Goal: Information Seeking & Learning: Check status

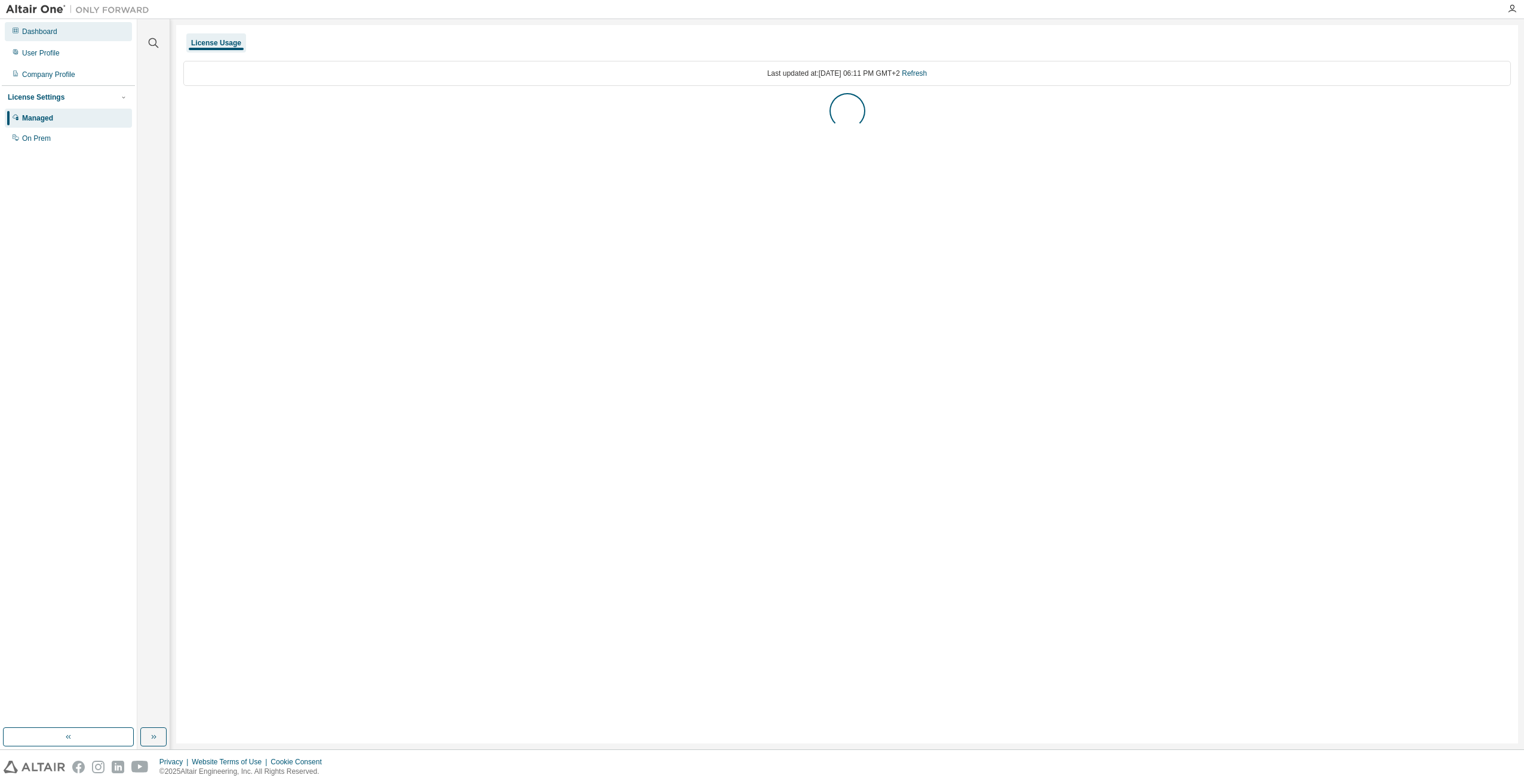
click at [42, 31] on div "Dashboard" at bounding box center [40, 31] width 35 height 9
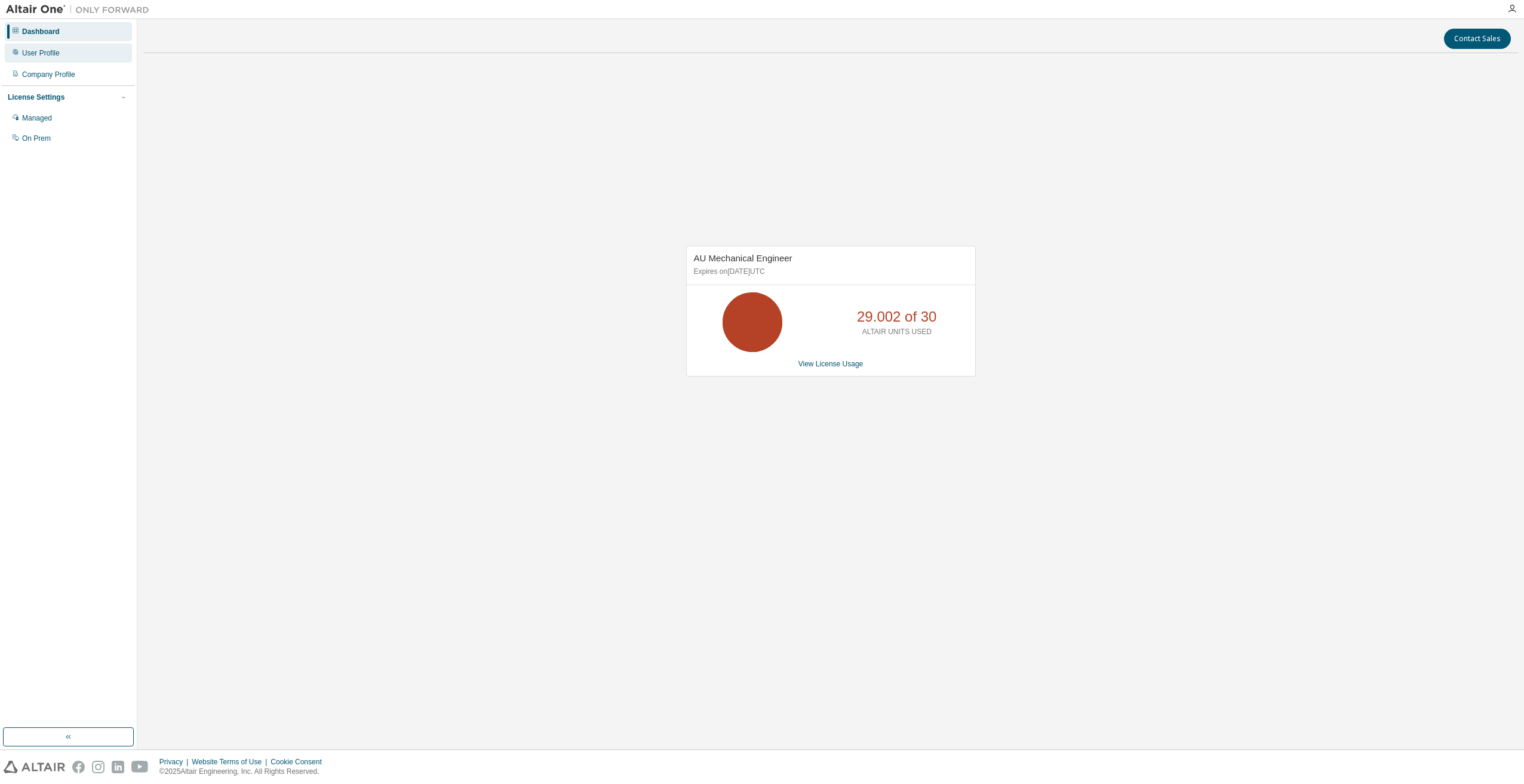
click at [36, 55] on div "User Profile" at bounding box center [40, 52] width 38 height 9
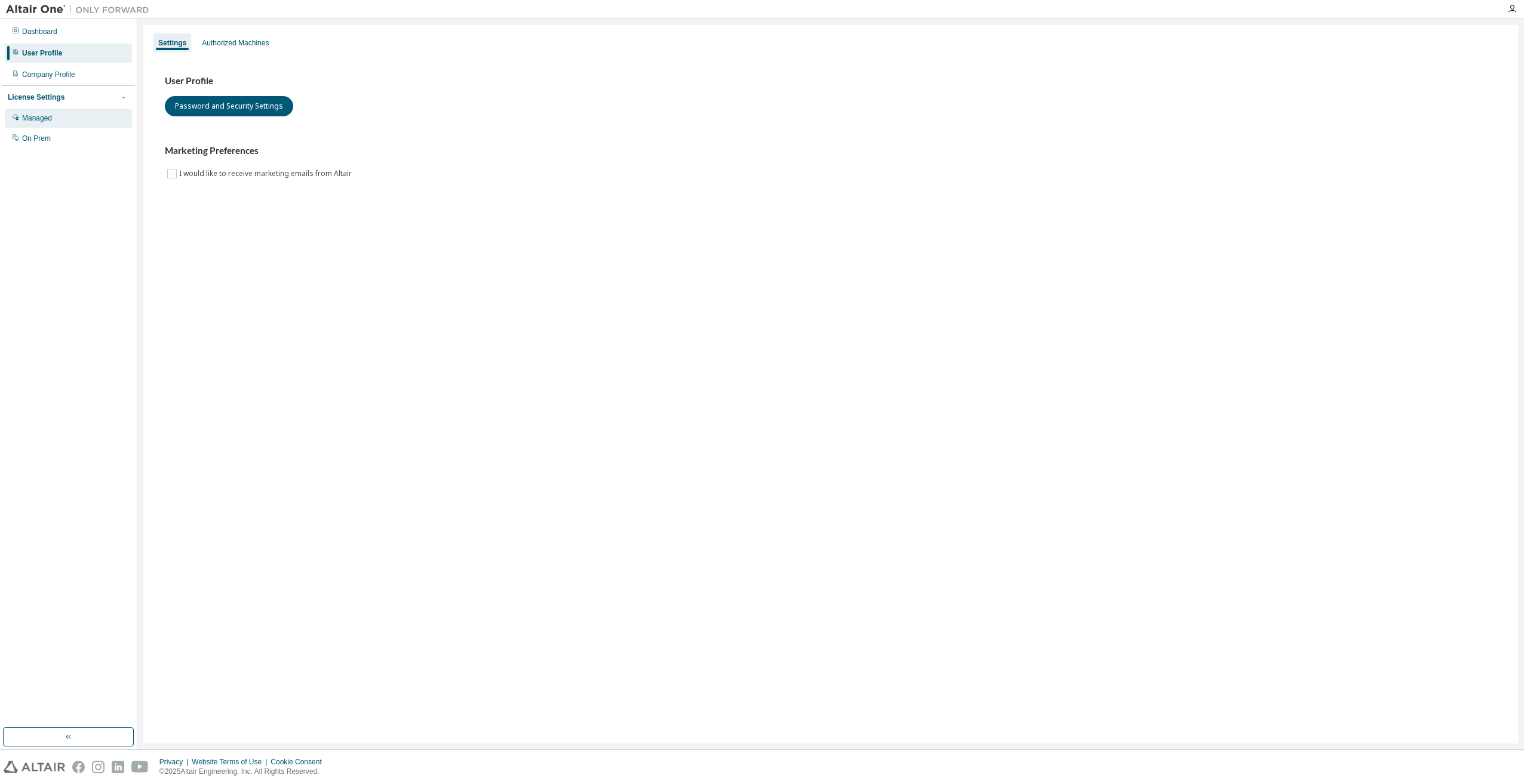
click at [34, 116] on div "Managed" at bounding box center [36, 118] width 29 height 9
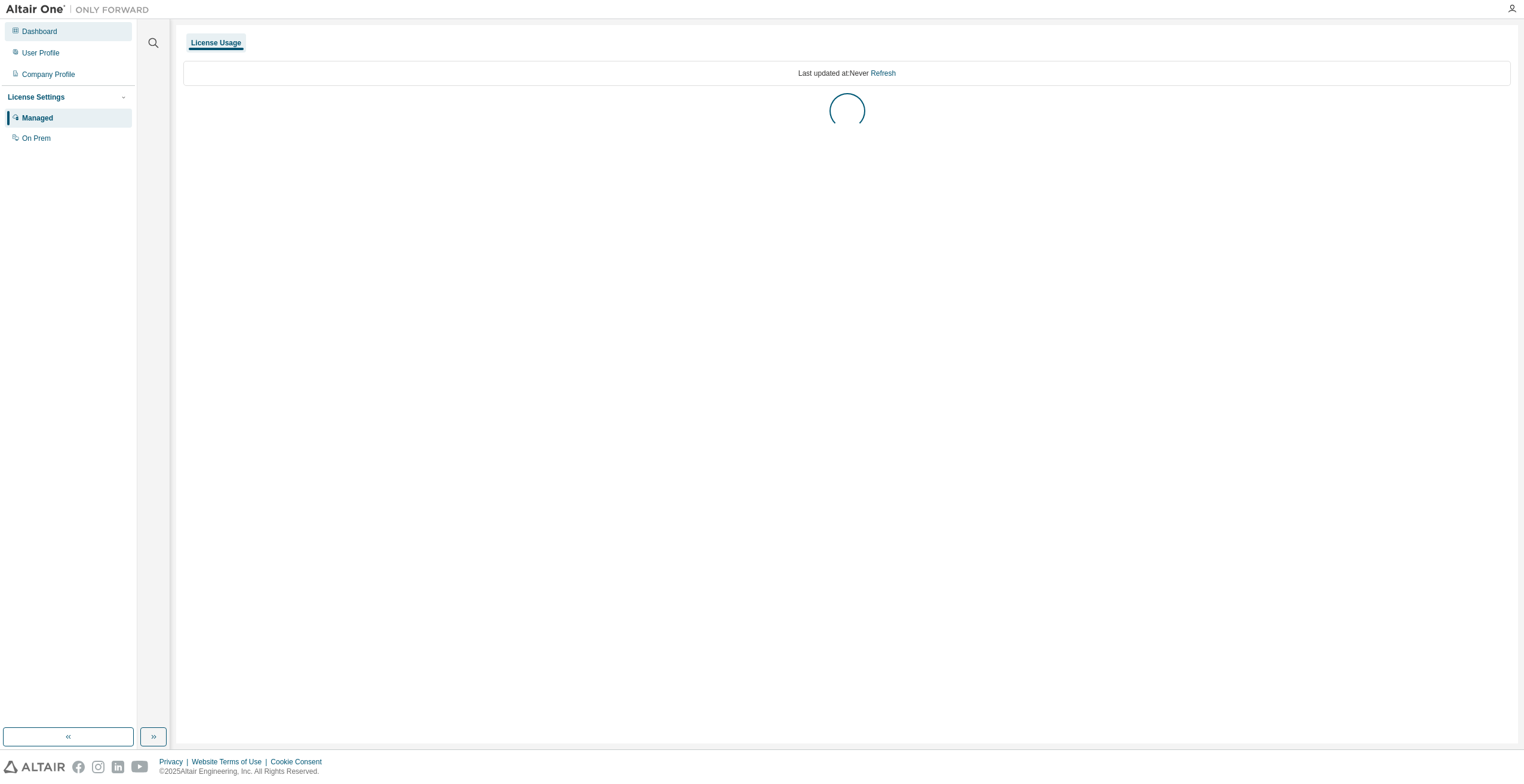
click at [51, 36] on div "Dashboard" at bounding box center [40, 31] width 35 height 9
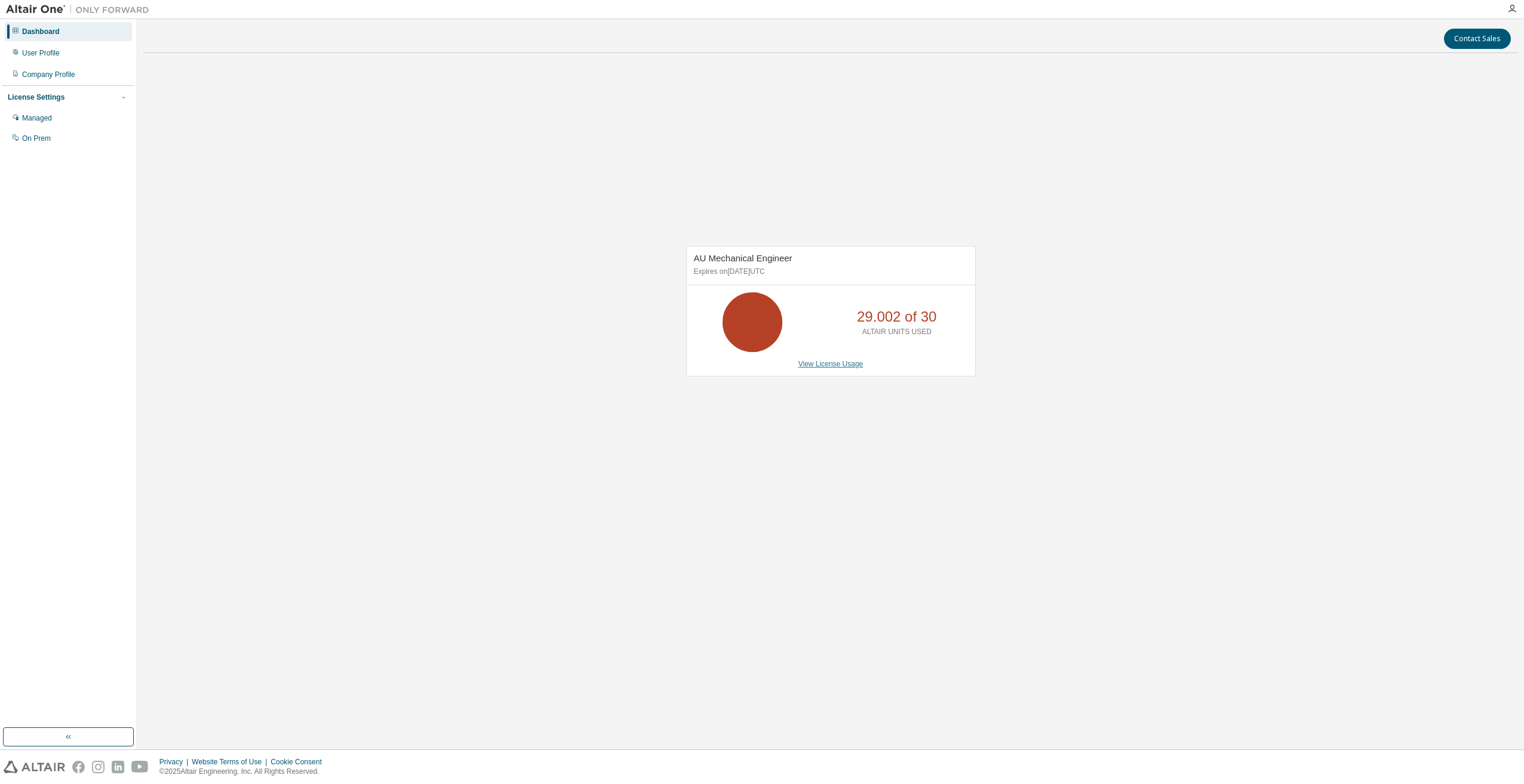
click at [833, 362] on link "View License Usage" at bounding box center [831, 364] width 65 height 8
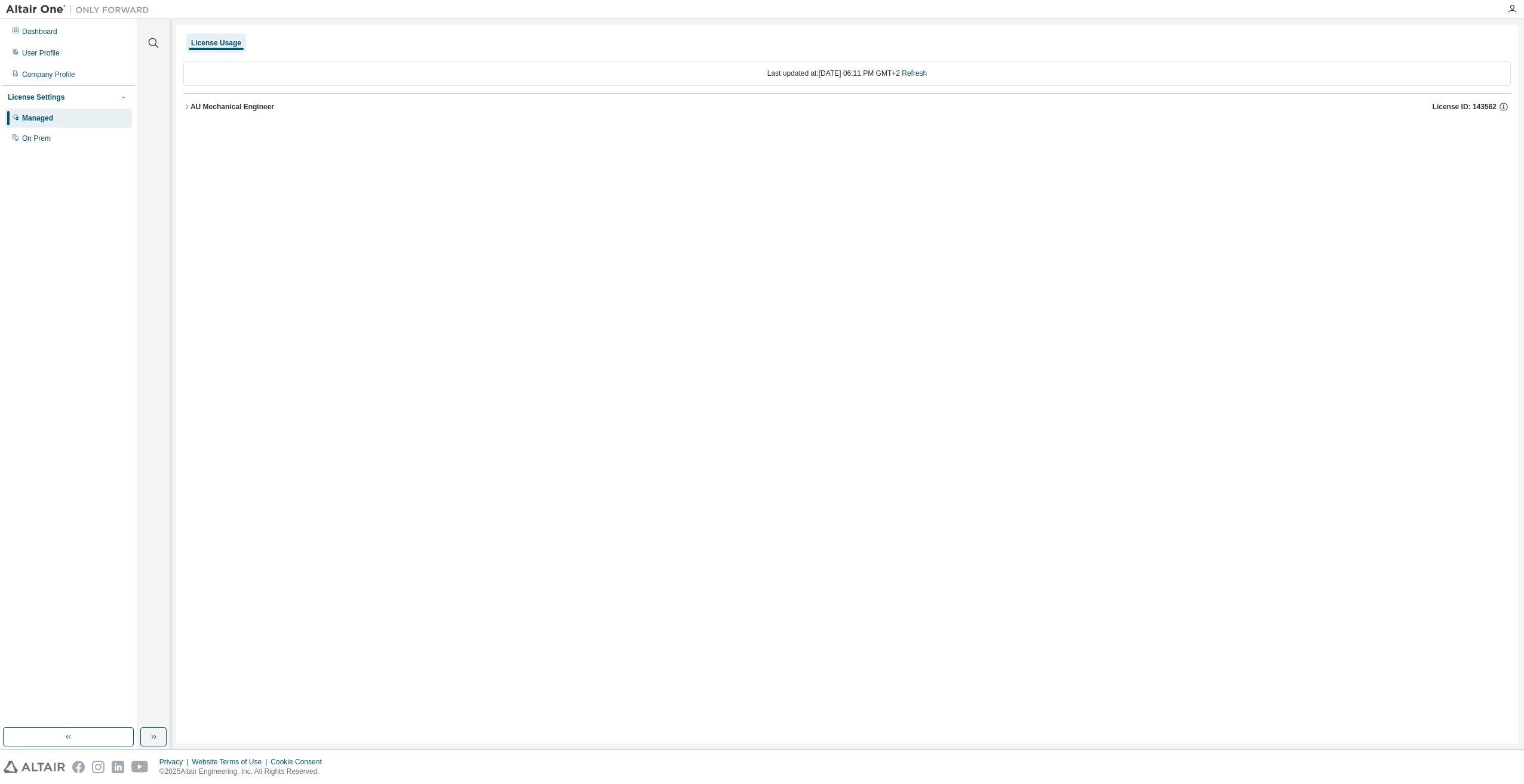
click at [189, 109] on icon "button" at bounding box center [187, 107] width 8 height 8
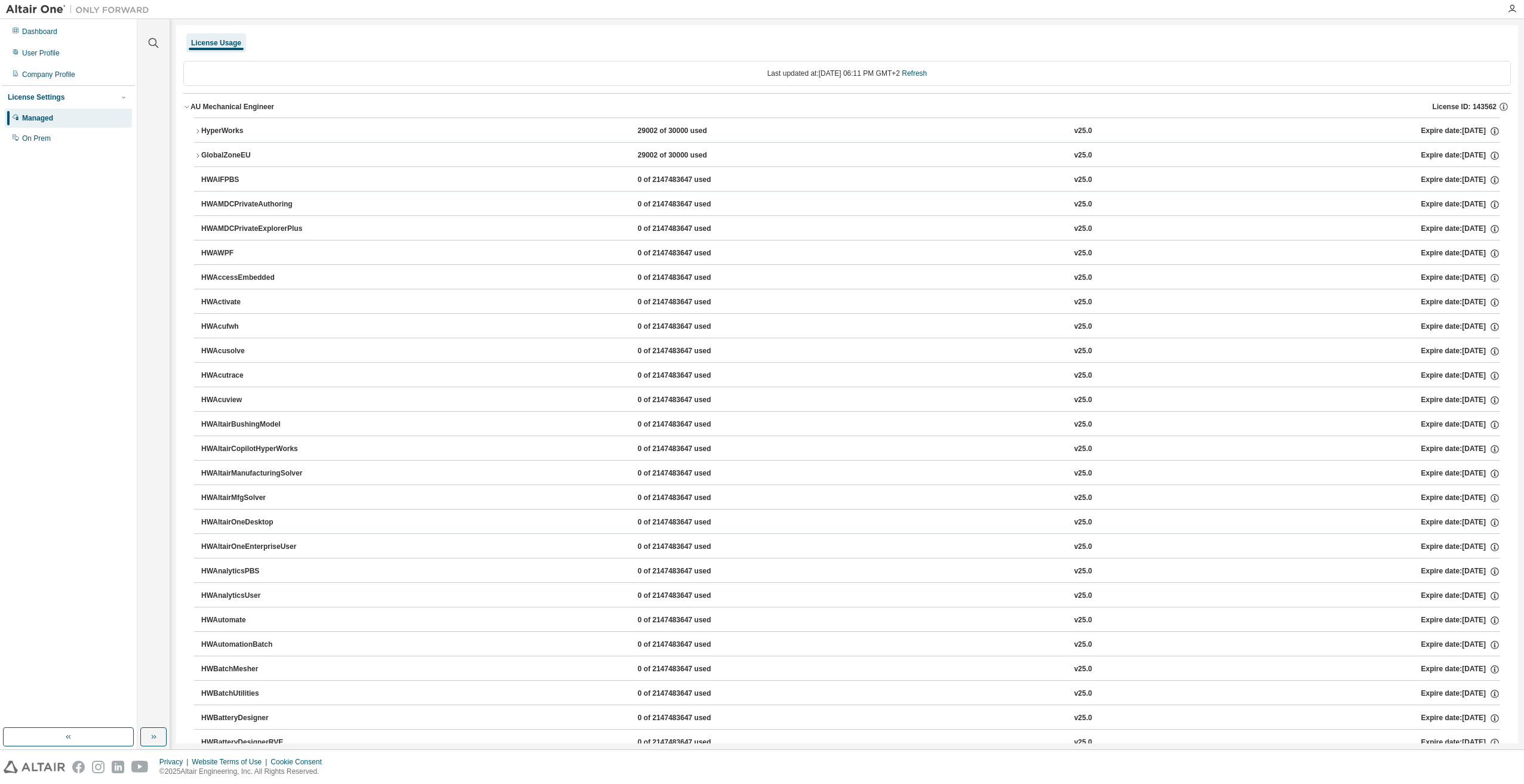
click at [198, 131] on icon "button" at bounding box center [197, 131] width 8 height 8
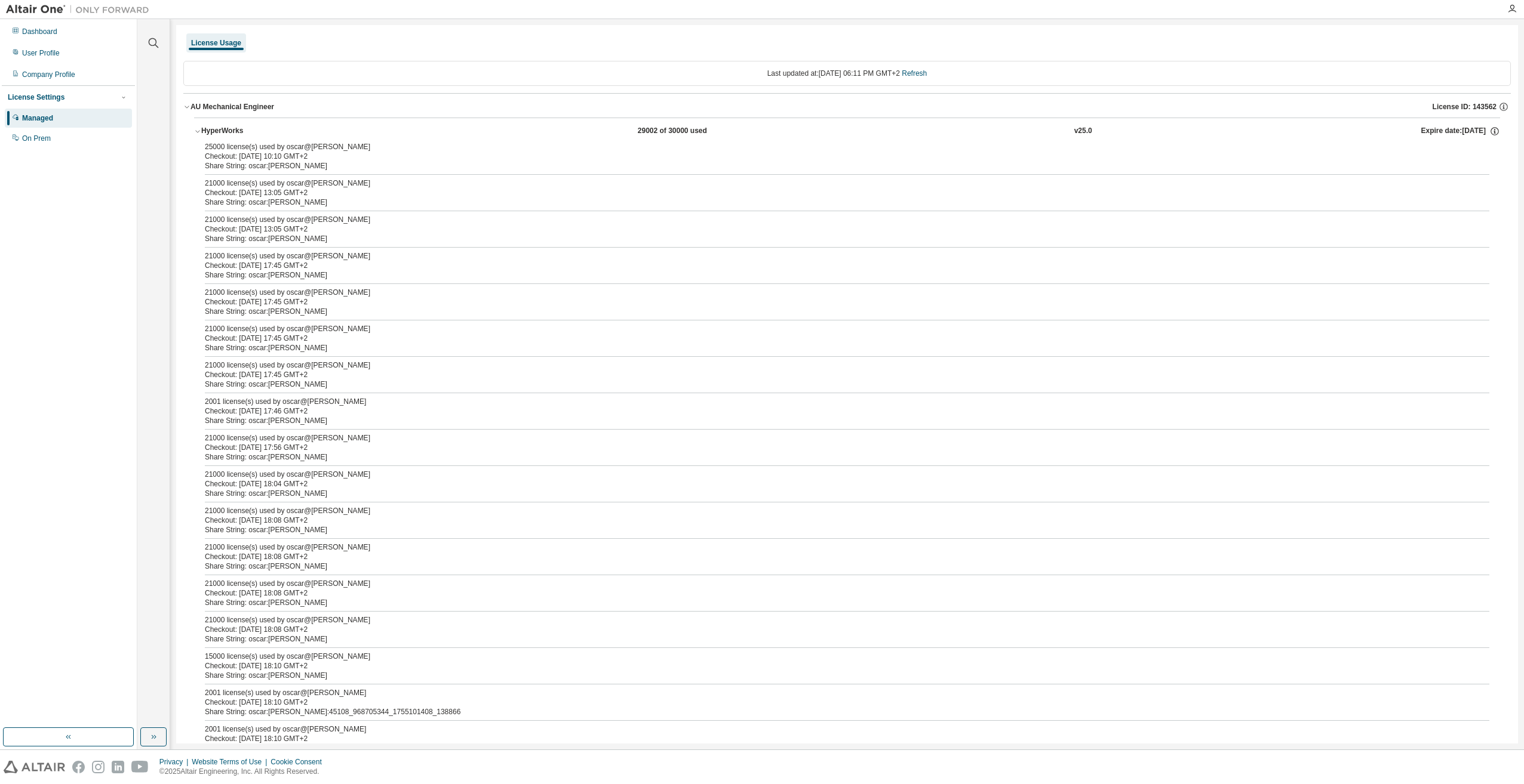
click at [198, 131] on icon "button" at bounding box center [197, 131] width 8 height 8
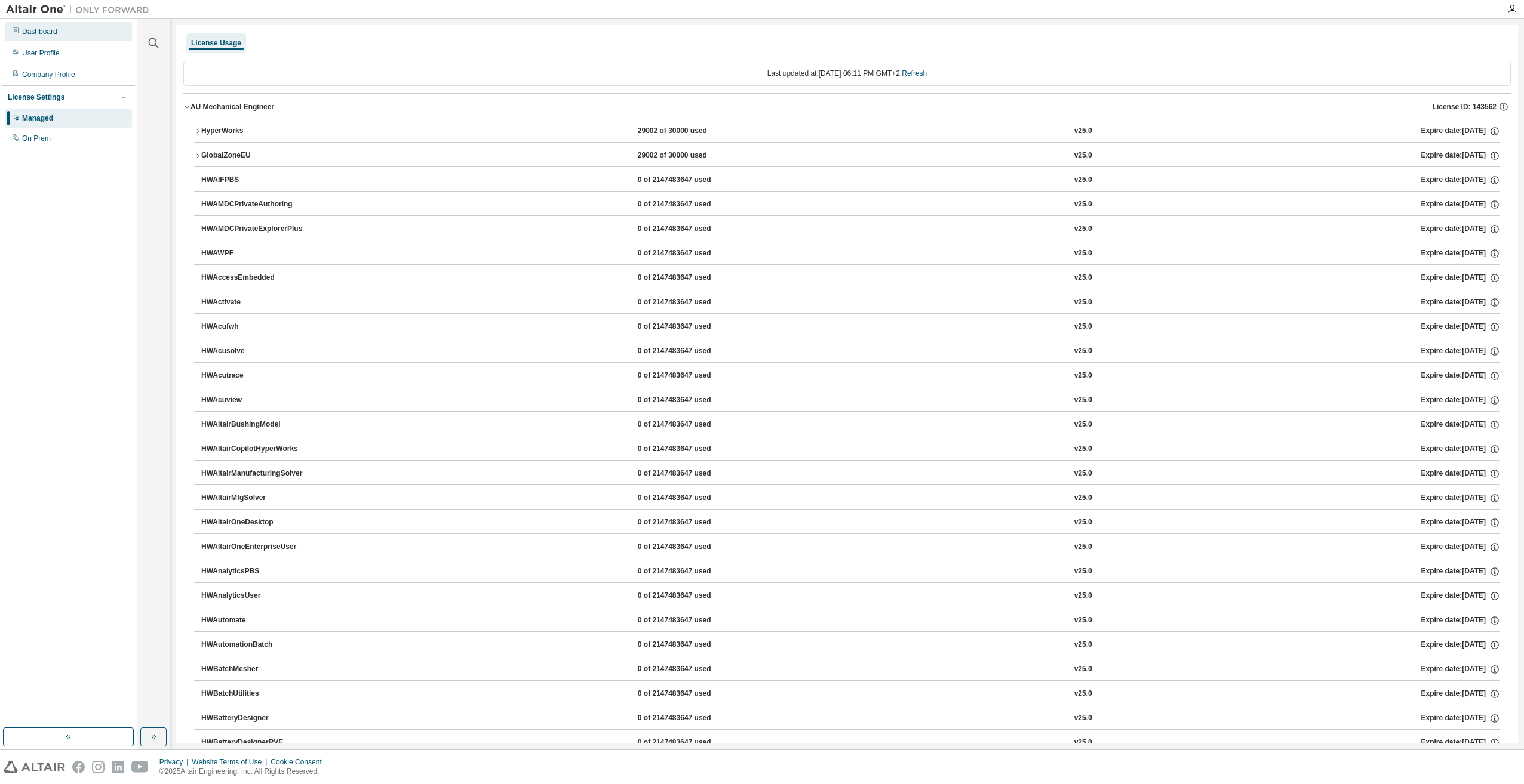
click at [50, 39] on div "Dashboard" at bounding box center [68, 31] width 127 height 19
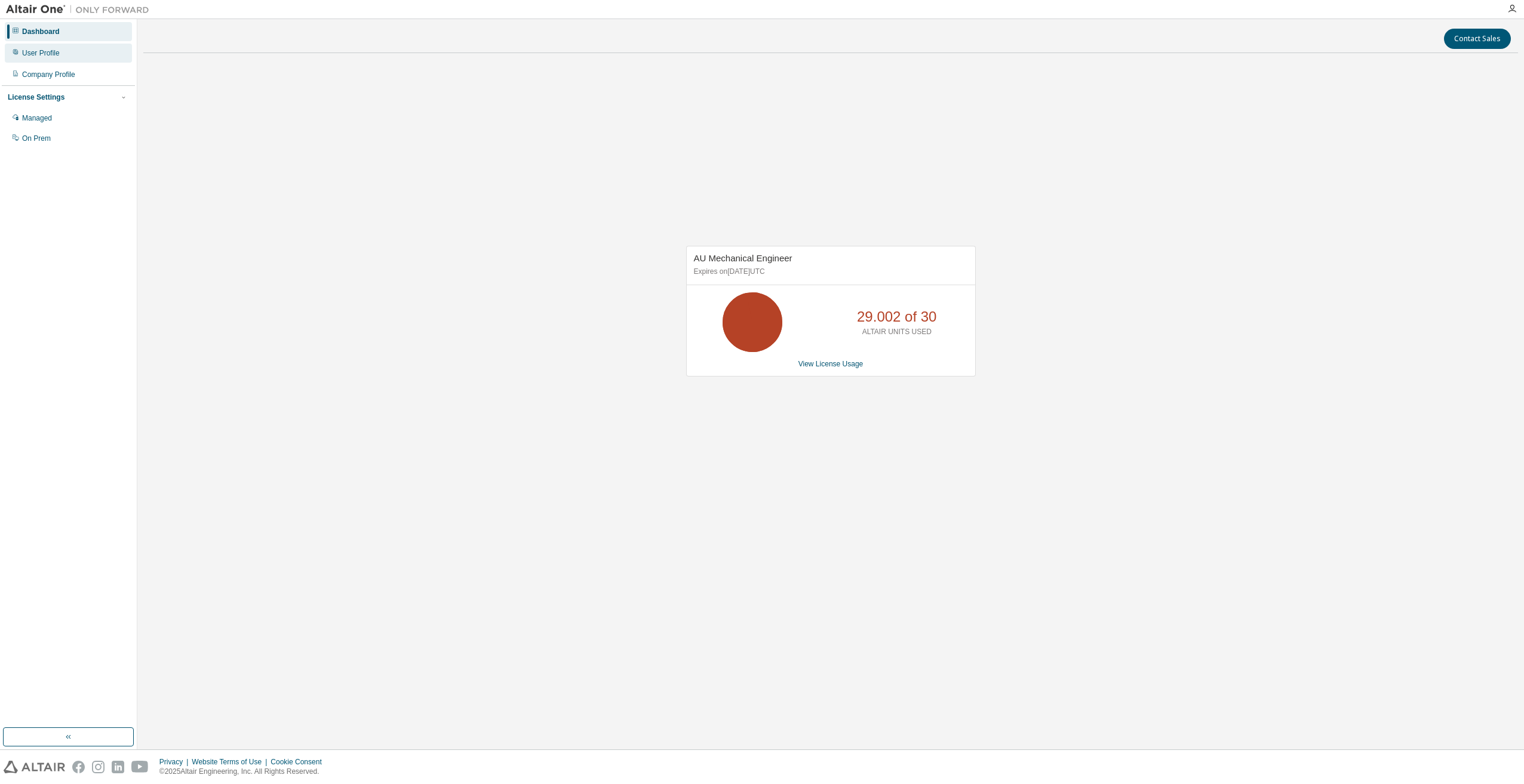
click at [65, 52] on div "User Profile" at bounding box center [68, 53] width 127 height 19
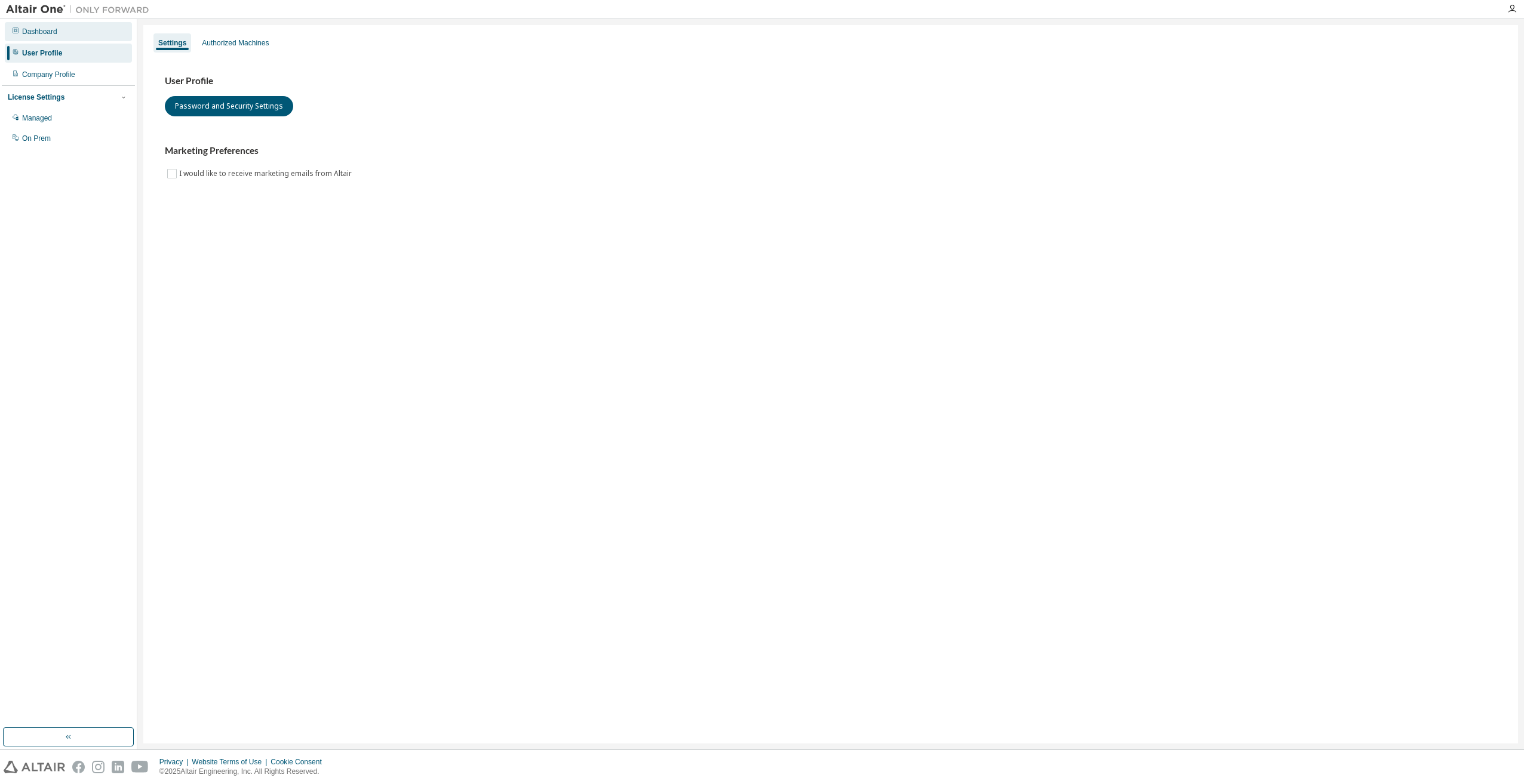
click at [50, 40] on div "Dashboard" at bounding box center [68, 31] width 127 height 19
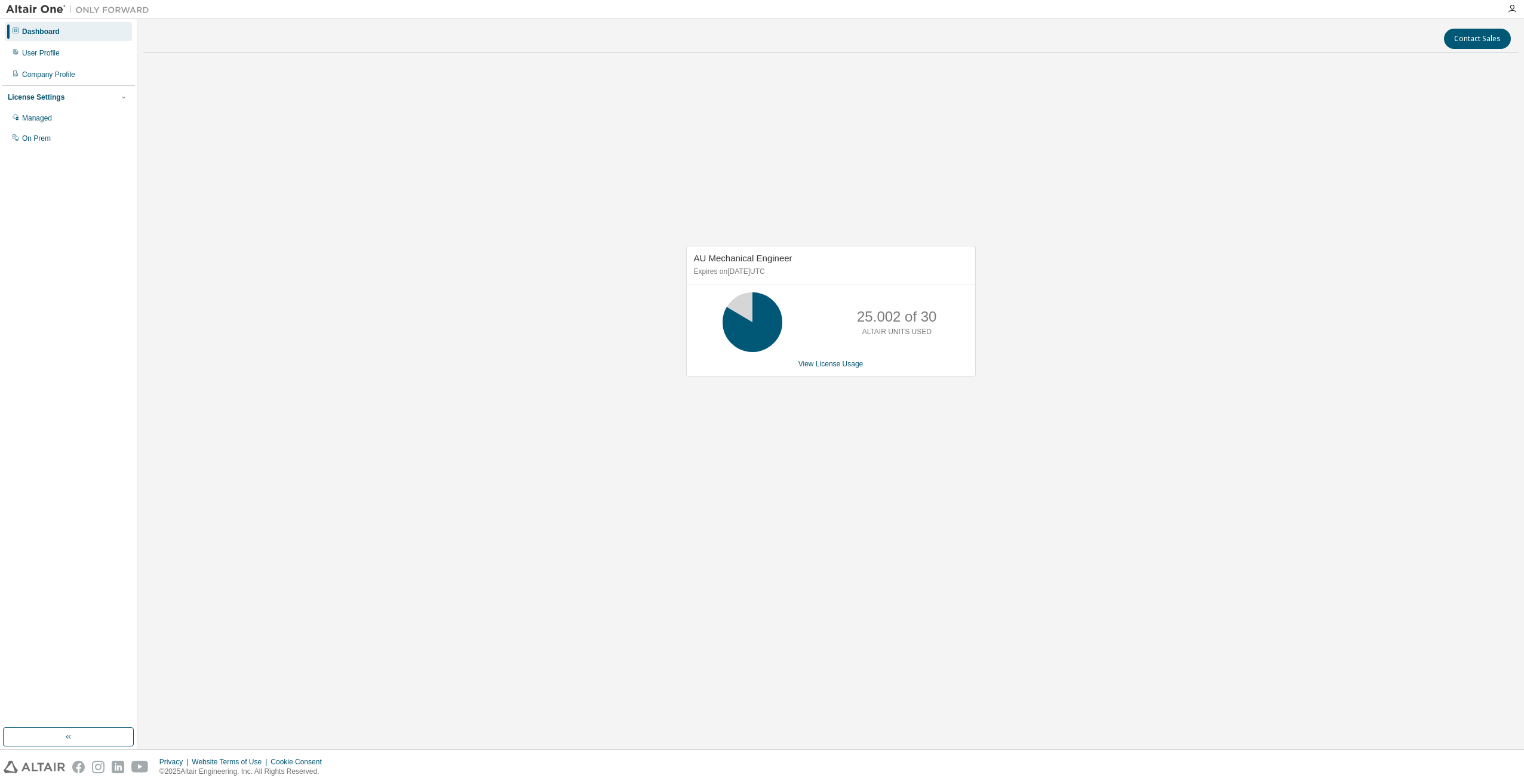
click at [44, 31] on div "Dashboard" at bounding box center [40, 31] width 38 height 9
click at [38, 45] on div "User Profile" at bounding box center [68, 53] width 127 height 19
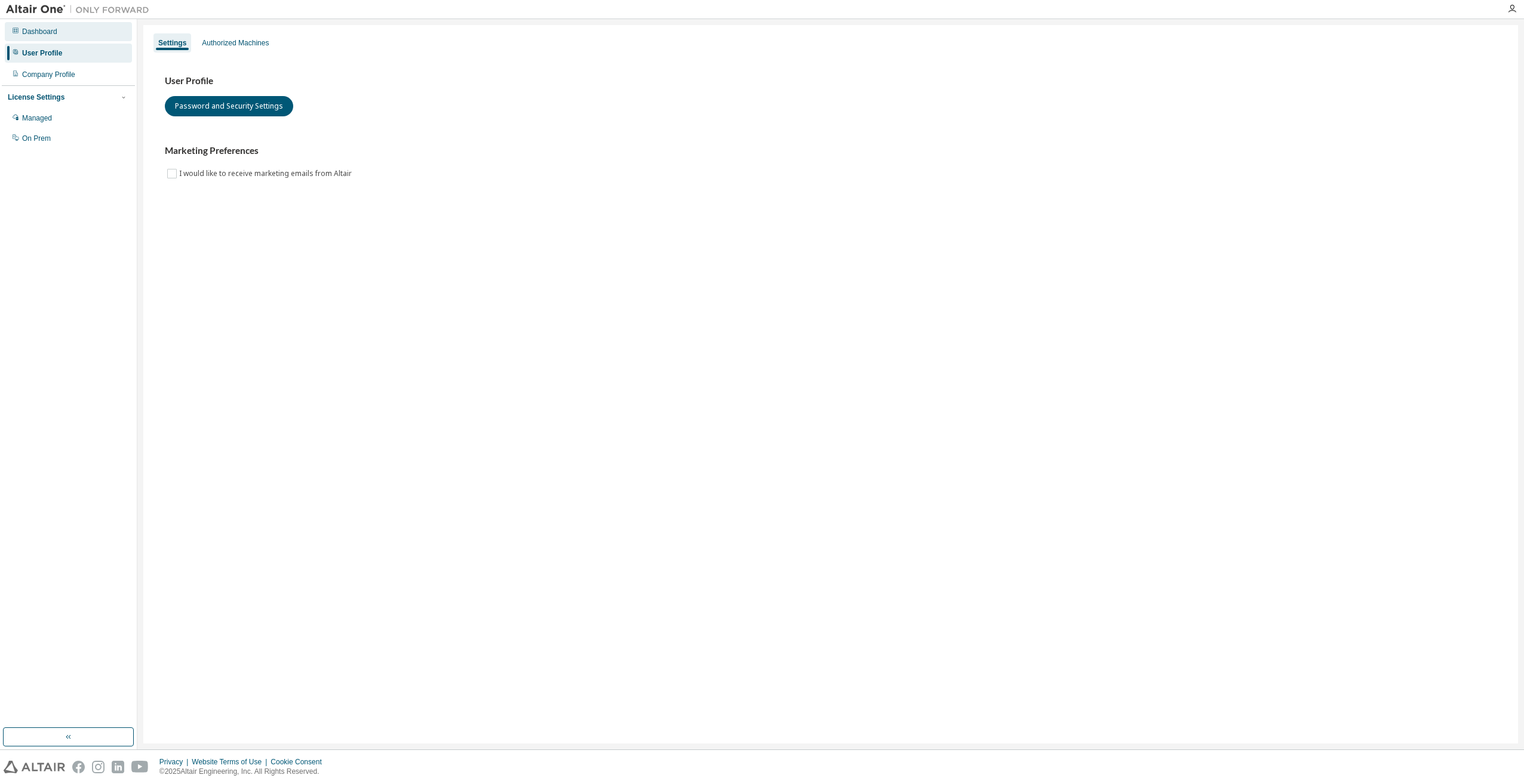
click at [40, 36] on div "Dashboard" at bounding box center [40, 31] width 35 height 9
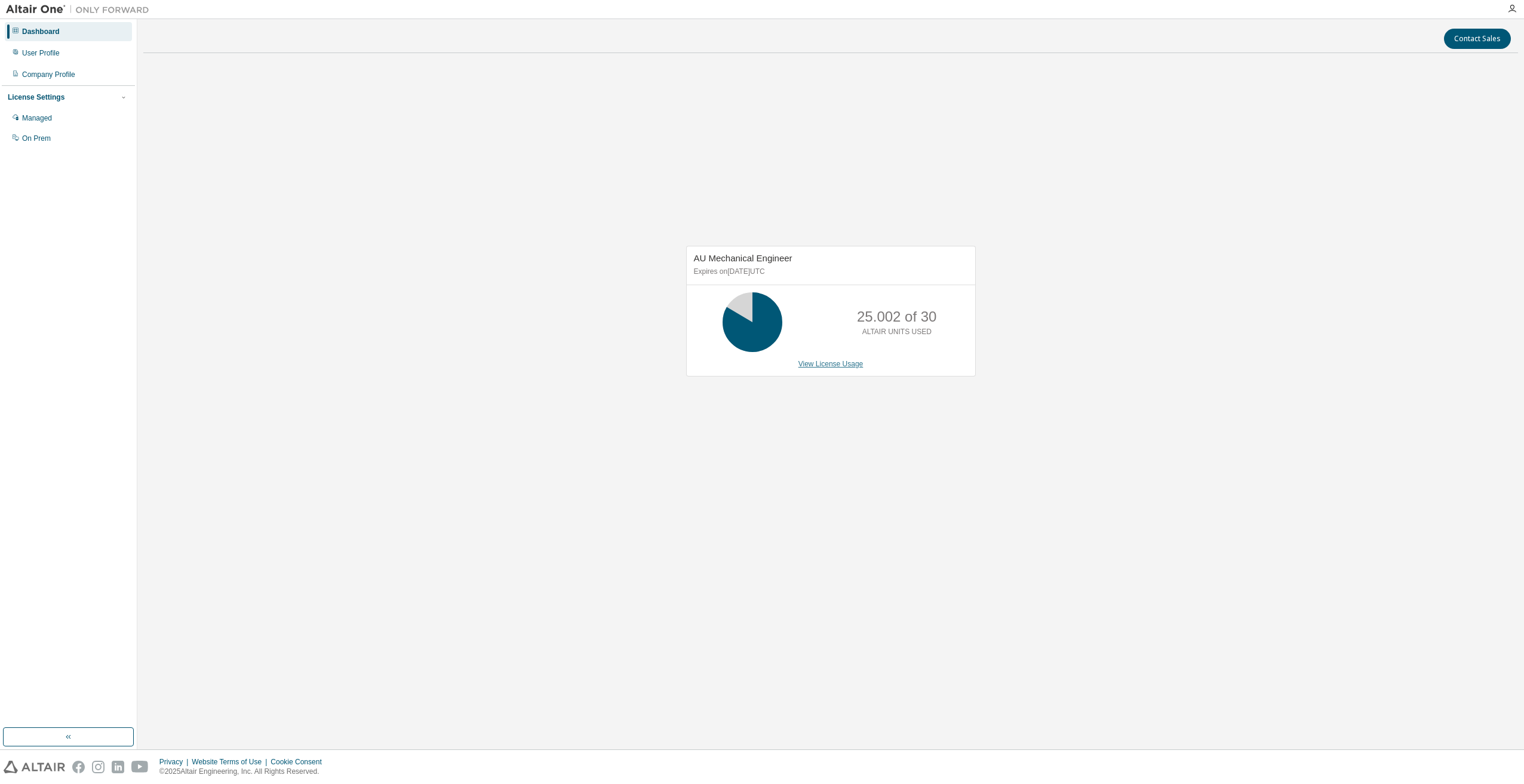
click at [822, 363] on link "View License Usage" at bounding box center [831, 364] width 65 height 8
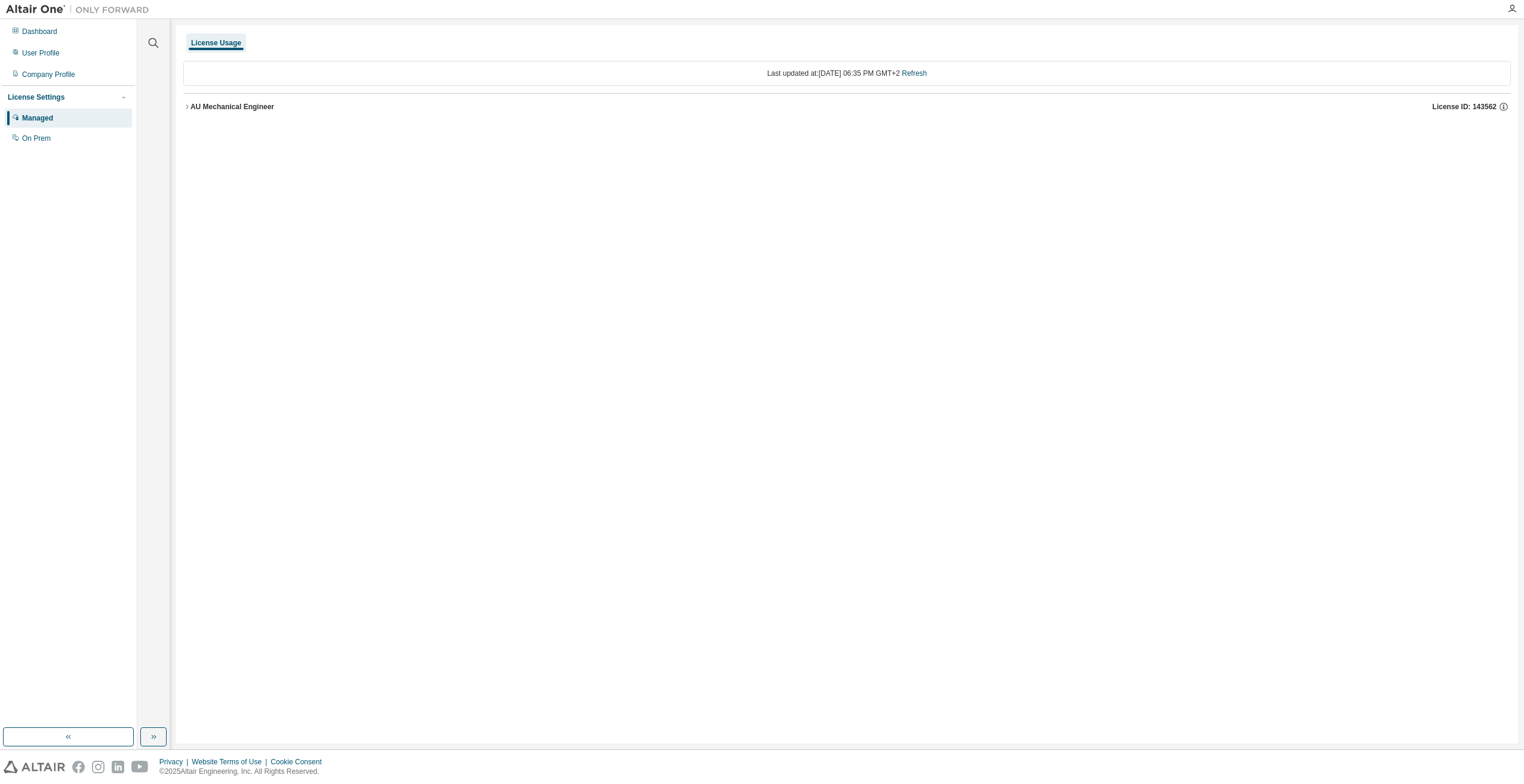
click at [187, 105] on icon "button" at bounding box center [187, 107] width 8 height 8
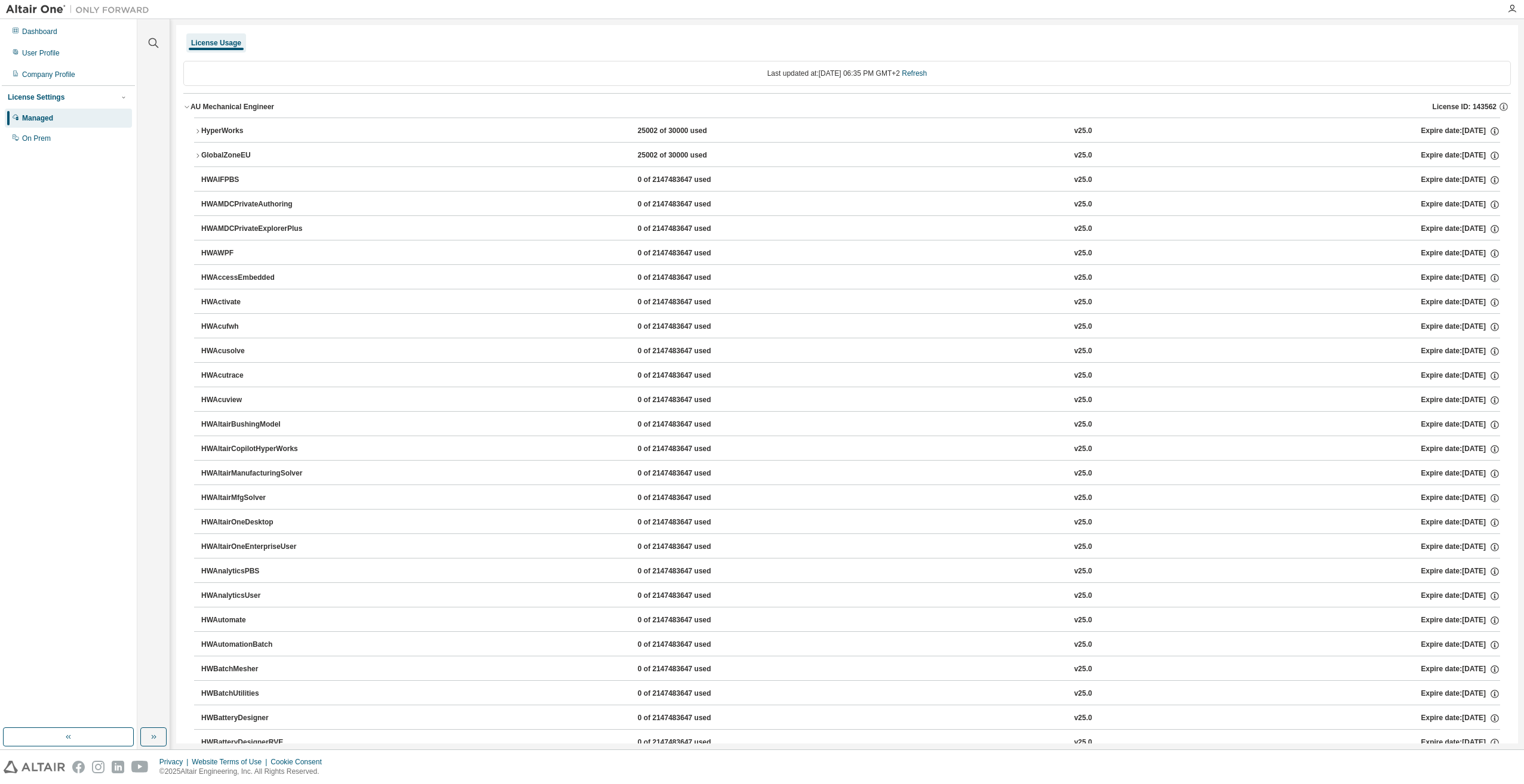
click at [196, 131] on icon "button" at bounding box center [197, 131] width 8 height 8
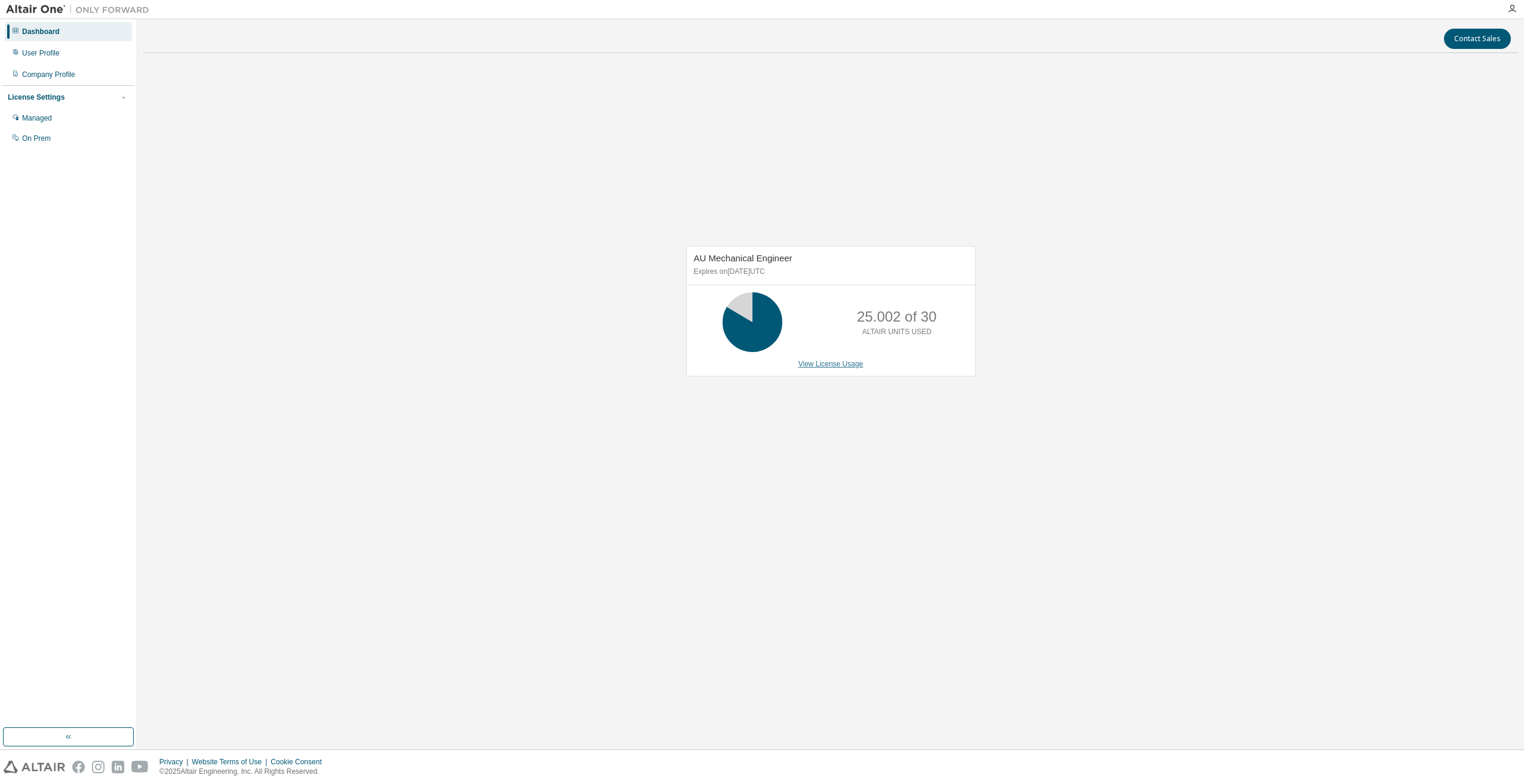
click at [838, 367] on link "View License Usage" at bounding box center [831, 364] width 65 height 8
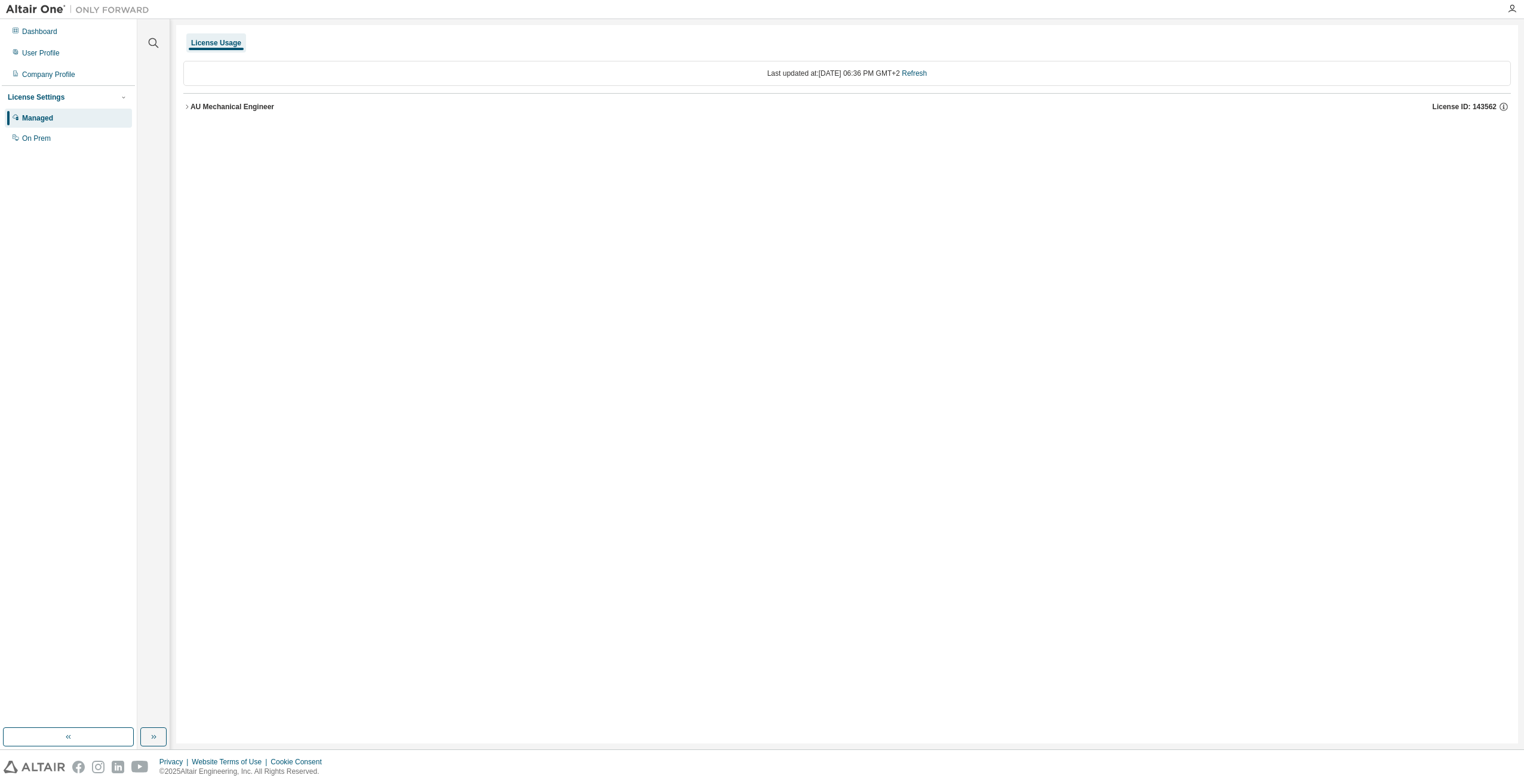
click at [187, 104] on icon "button" at bounding box center [187, 107] width 8 height 8
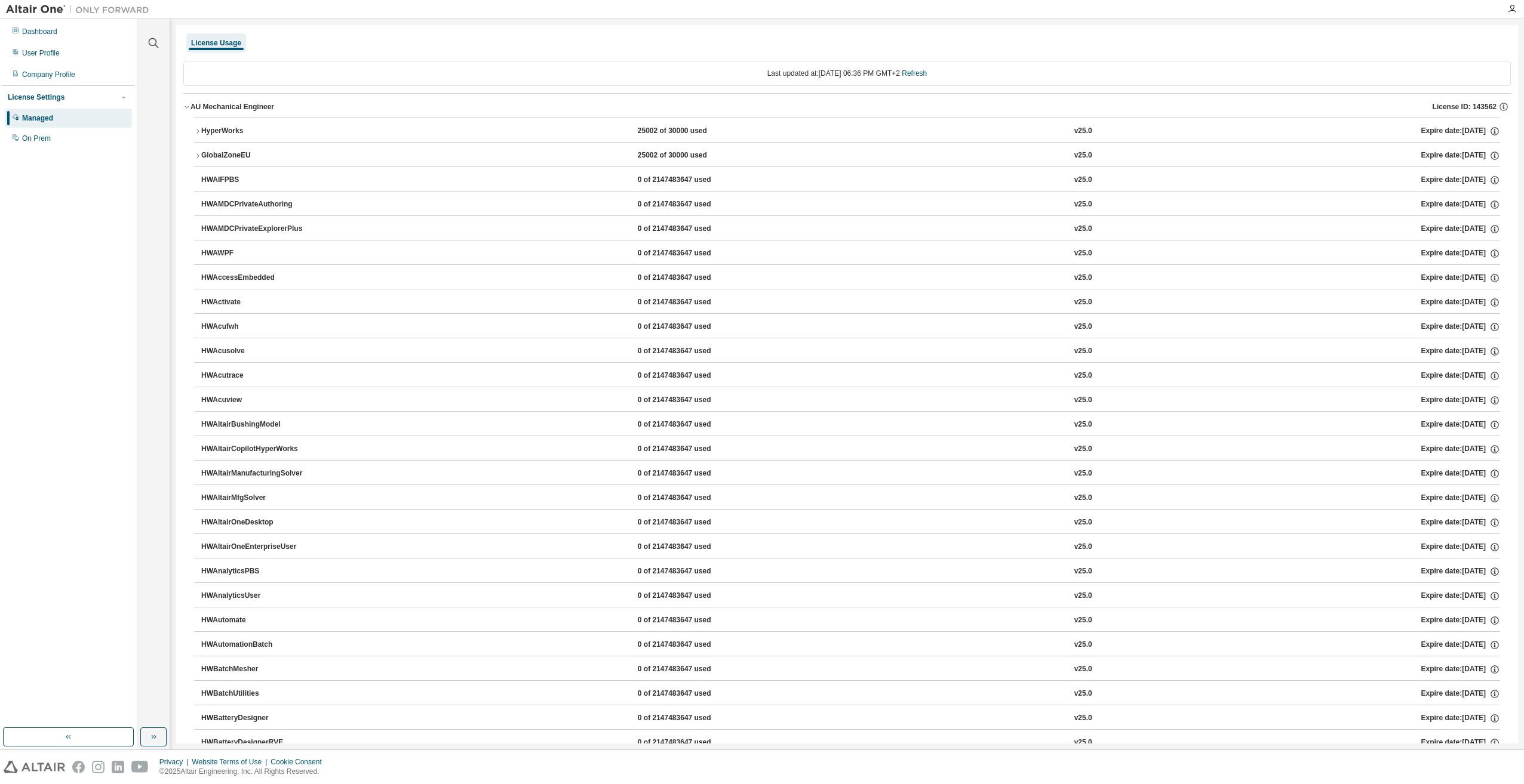
click at [197, 131] on icon "button" at bounding box center [197, 131] width 8 height 8
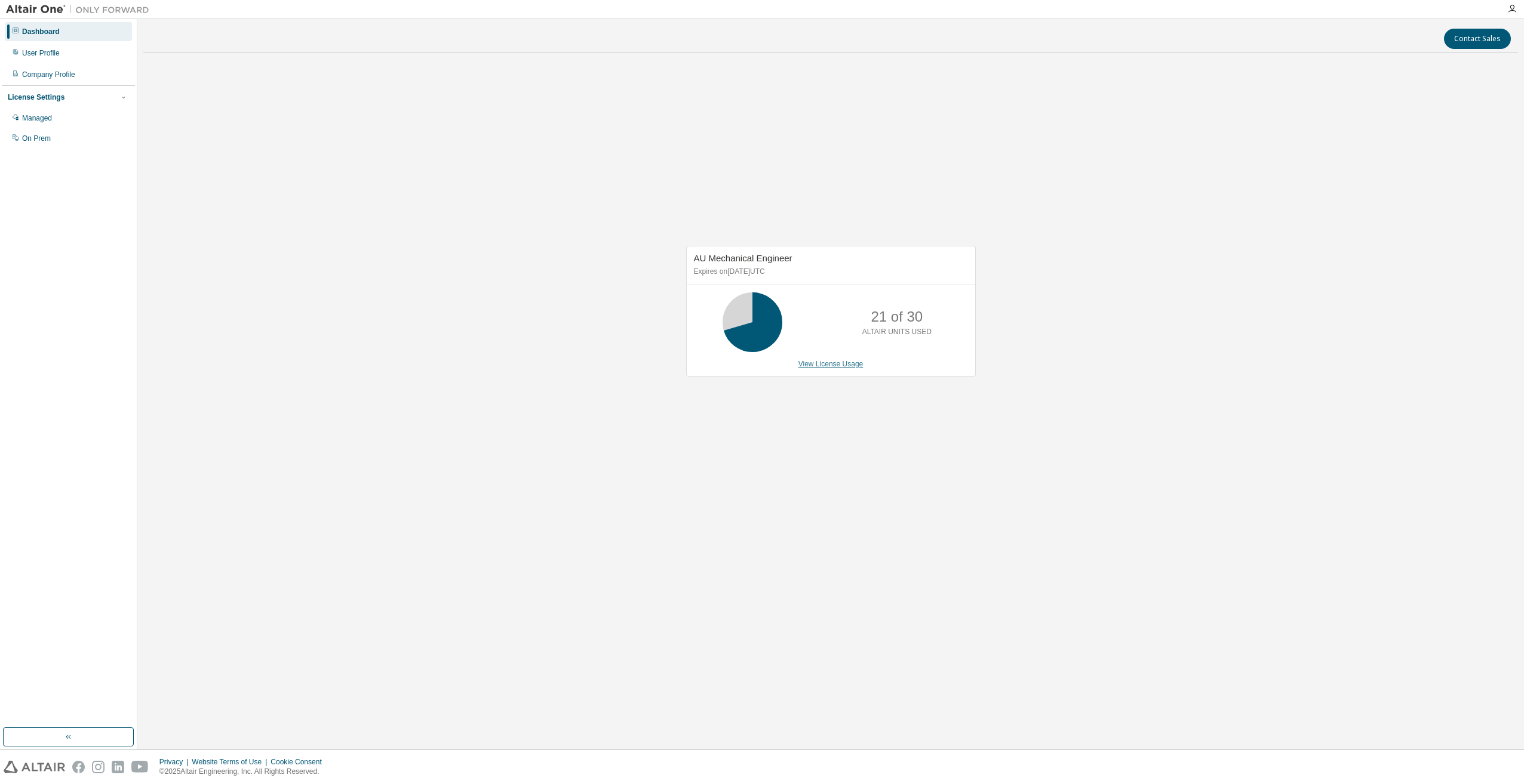
click at [811, 366] on link "View License Usage" at bounding box center [831, 364] width 65 height 8
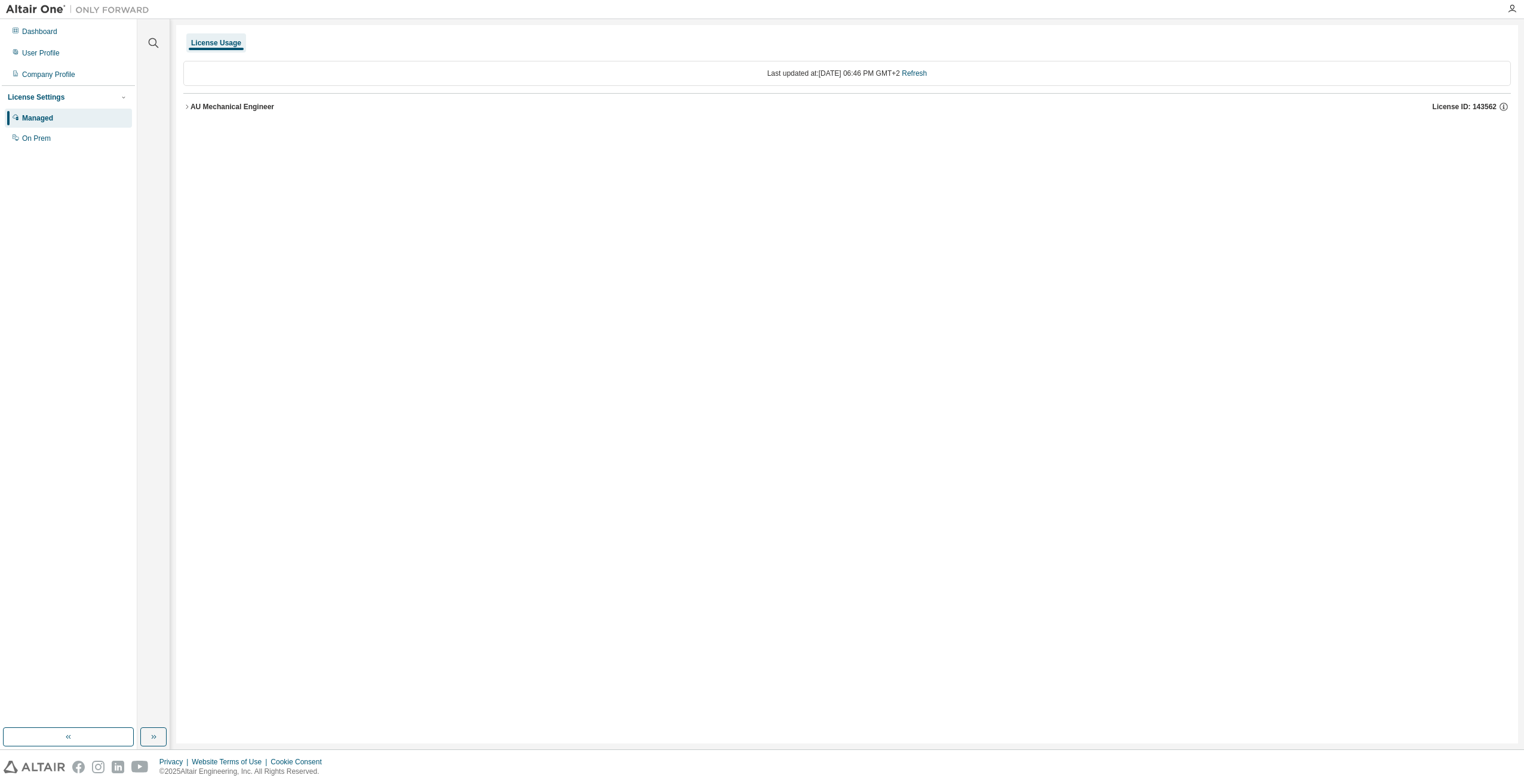
click at [188, 105] on icon "button" at bounding box center [187, 107] width 8 height 8
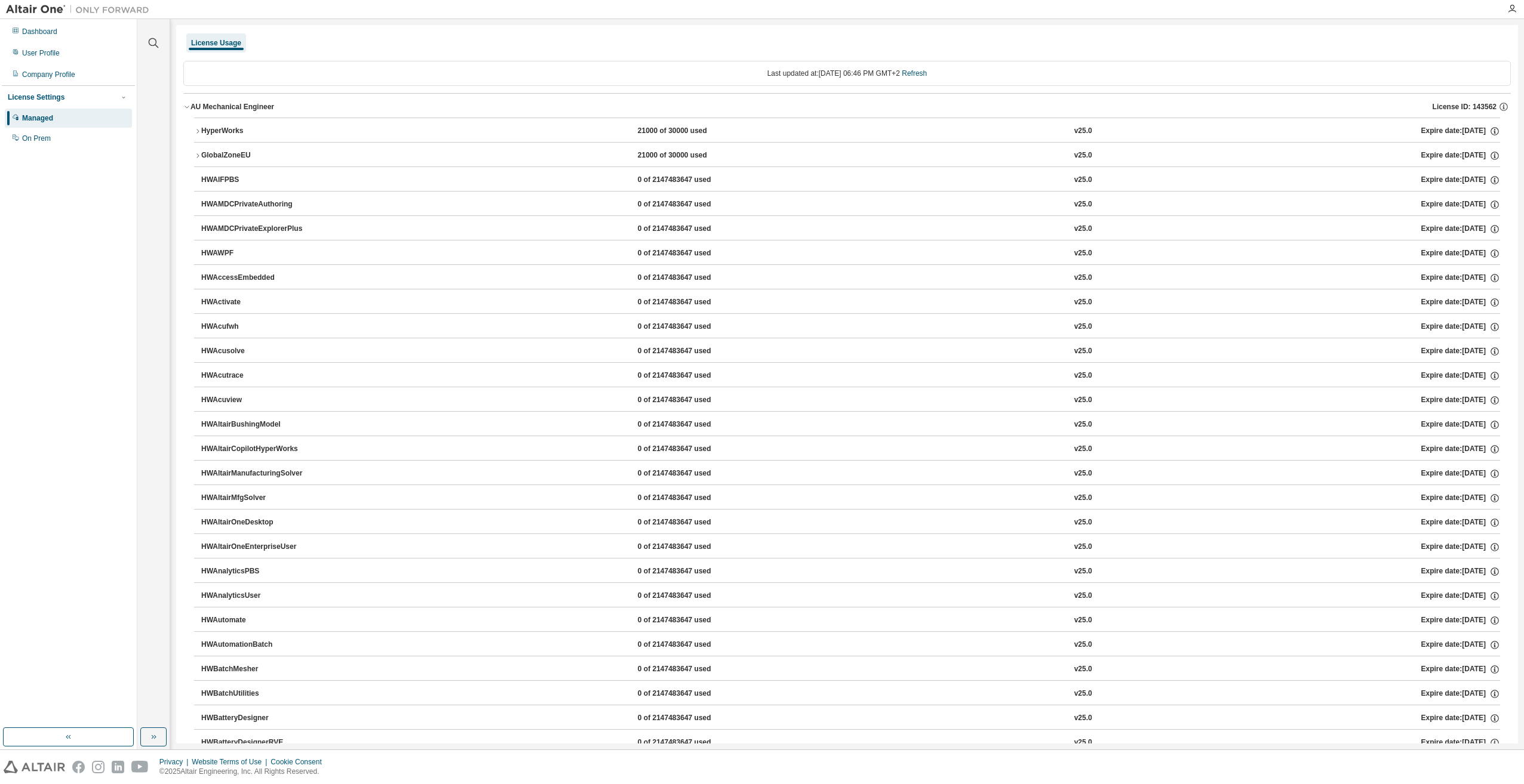
click at [196, 128] on icon "button" at bounding box center [197, 131] width 8 height 8
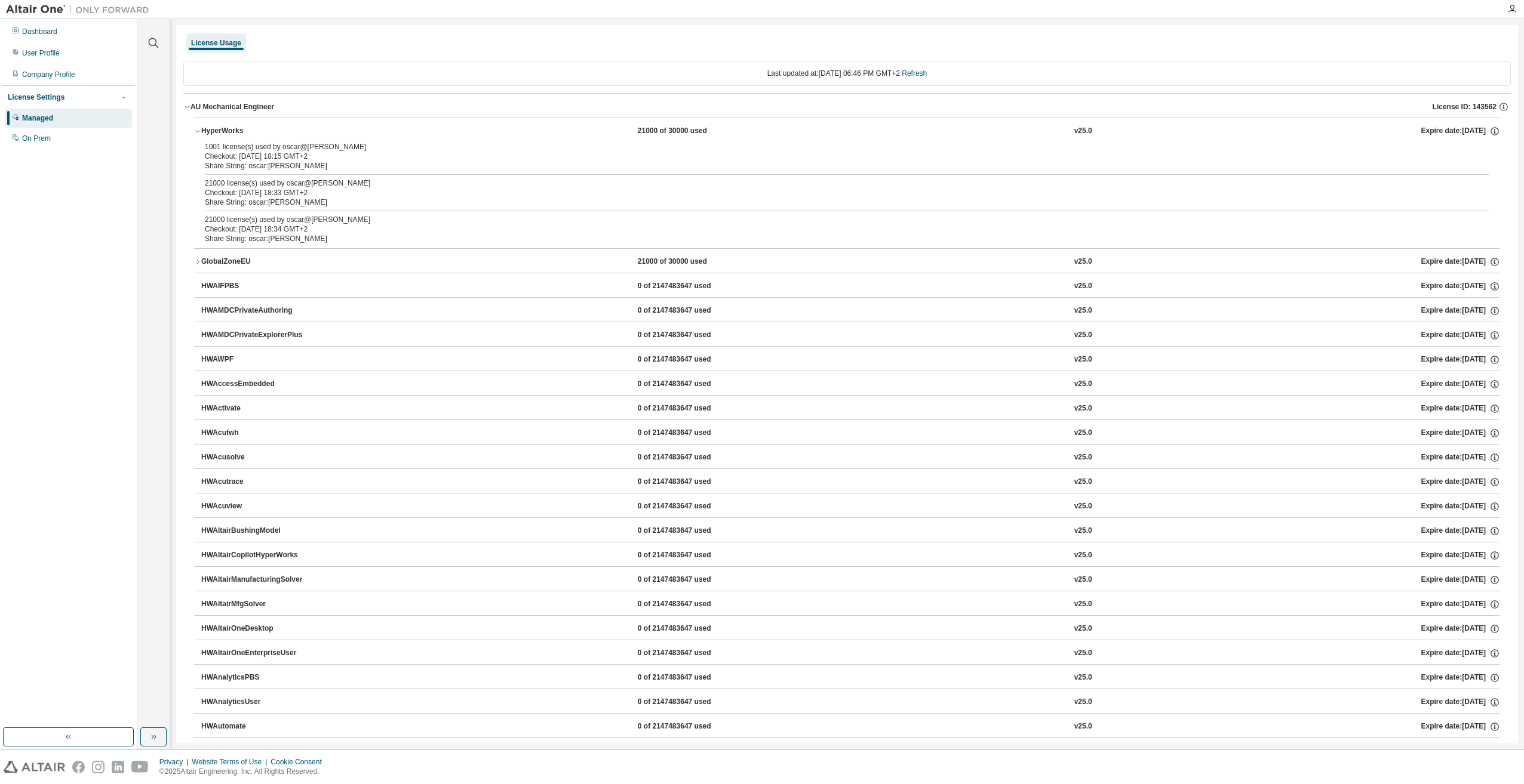
click at [197, 258] on button "GlobalZoneEU 21000 of 30000 used v25.0 Expire date: 2026-06-01" at bounding box center [847, 262] width 1306 height 26
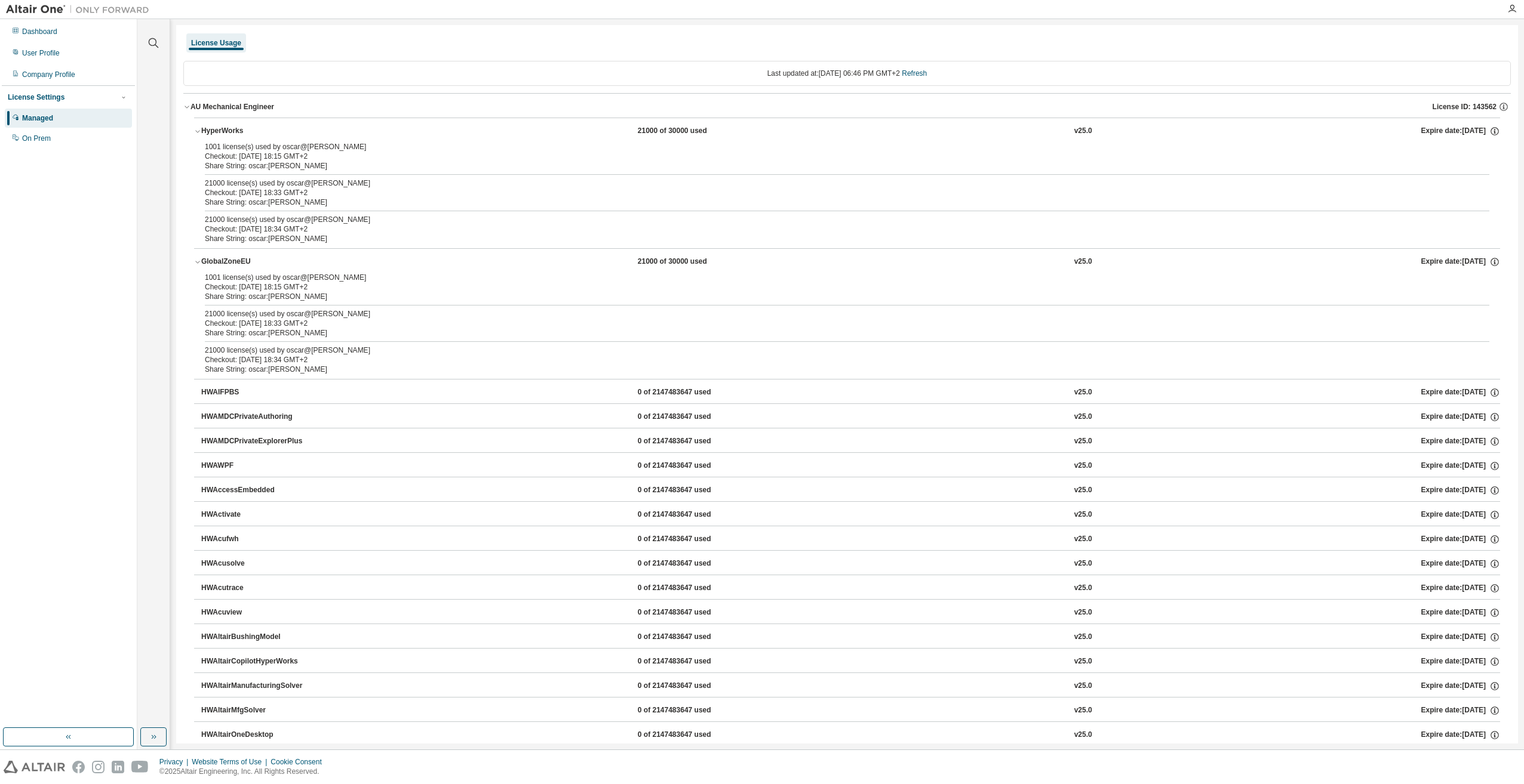
click at [197, 258] on button "GlobalZoneEU 21000 of 30000 used v25.0 Expire date: 2026-06-01" at bounding box center [847, 262] width 1306 height 26
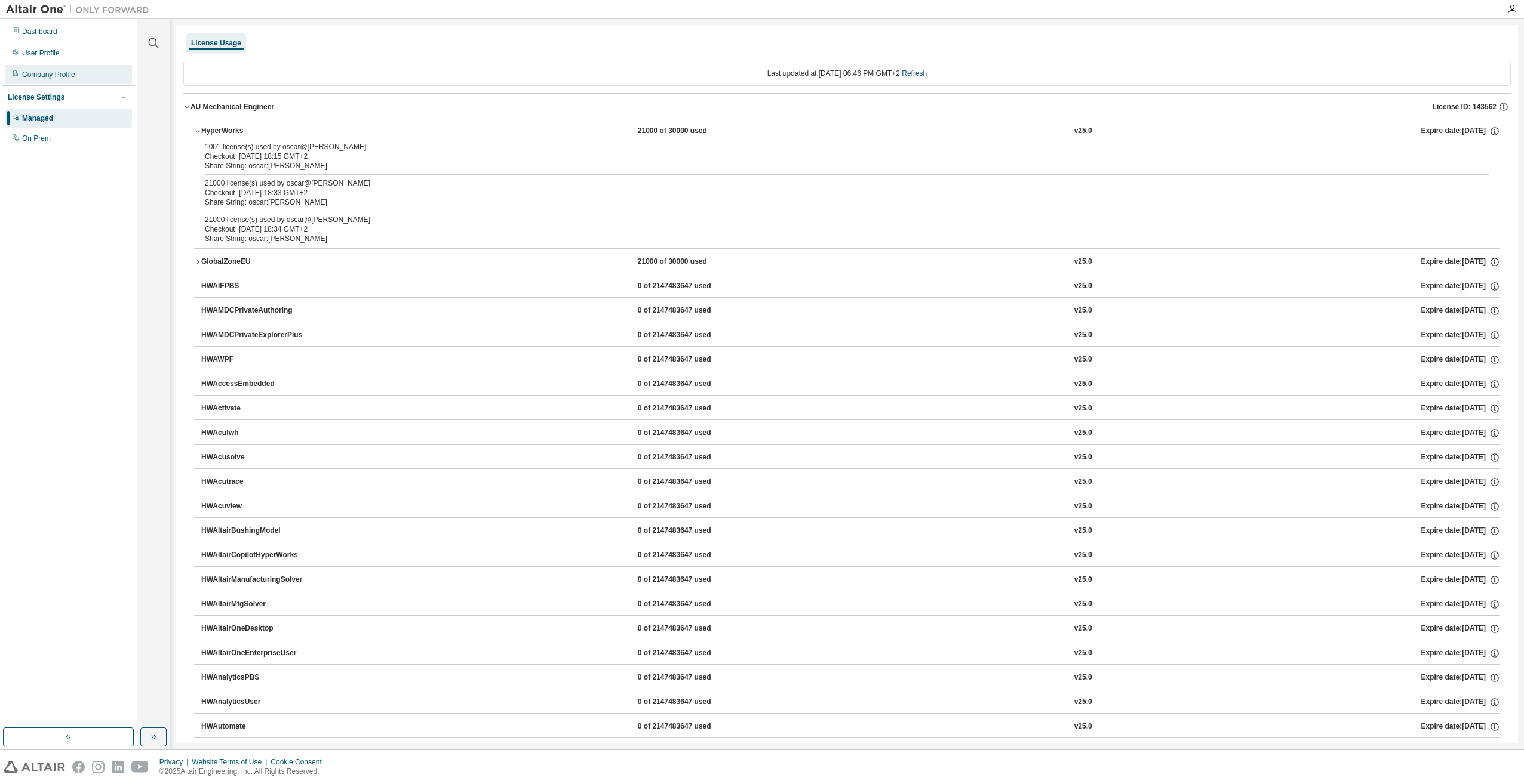
click at [56, 83] on div "Dashboard User Profile Company Profile License Settings Managed On Prem" at bounding box center [68, 85] width 133 height 128
drag, startPoint x: 56, startPoint y: 83, endPoint x: 57, endPoint y: 74, distance: 9.1
click at [57, 74] on div "Company Profile" at bounding box center [48, 74] width 53 height 9
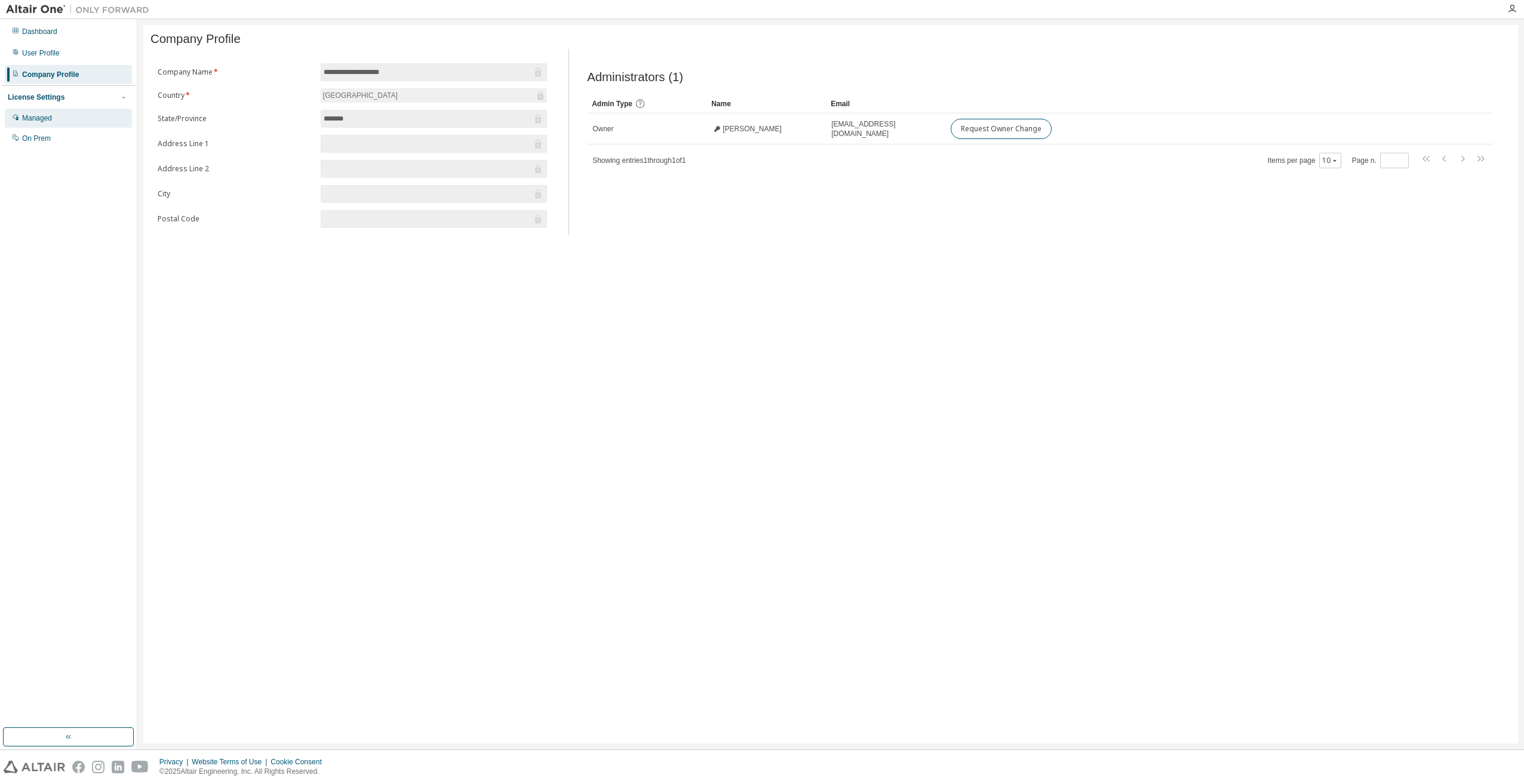
click at [32, 116] on div "Managed" at bounding box center [36, 118] width 29 height 9
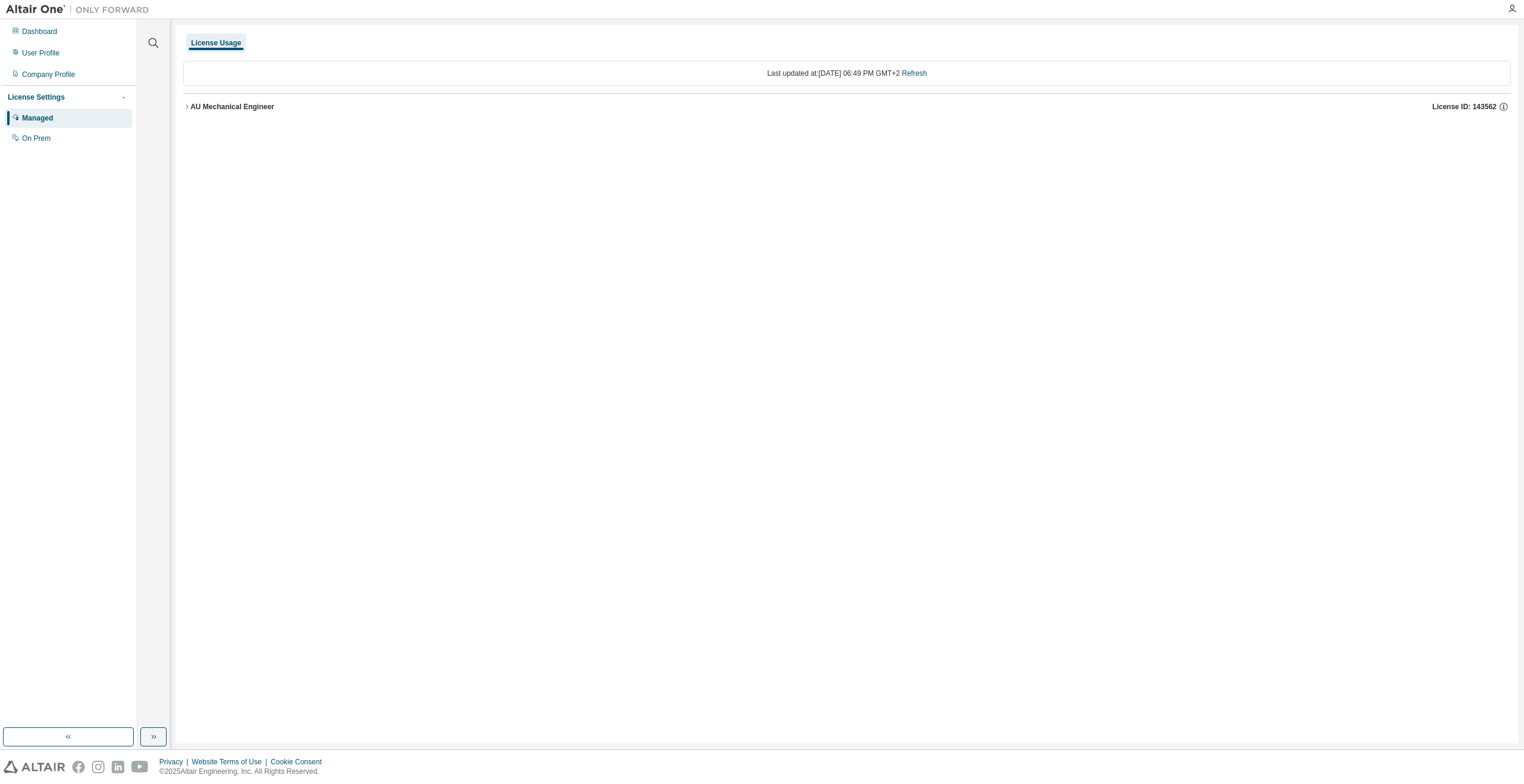
click at [187, 106] on icon "button" at bounding box center [187, 107] width 8 height 8
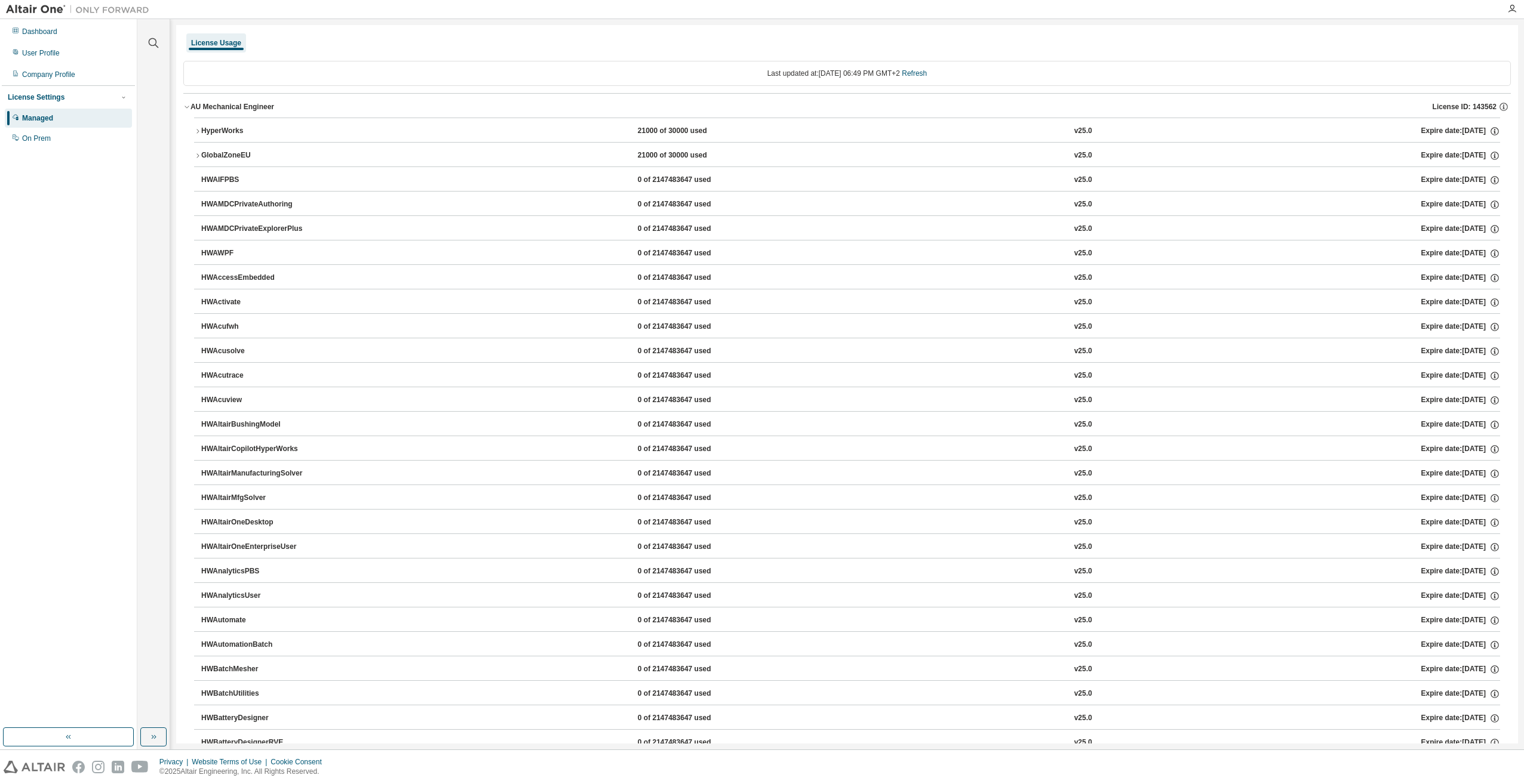
click at [198, 131] on icon "button" at bounding box center [197, 131] width 8 height 8
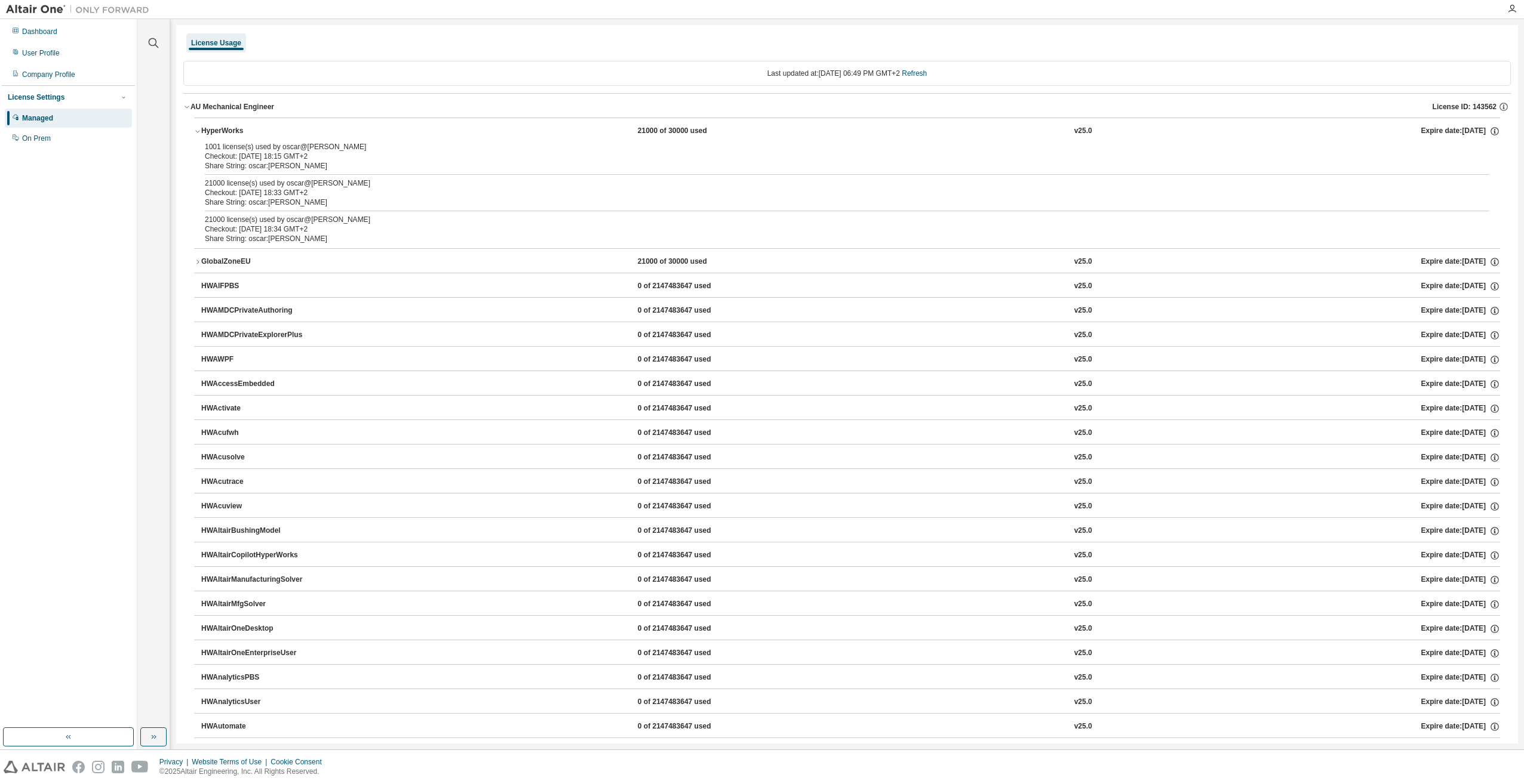
click at [198, 131] on icon "button" at bounding box center [197, 131] width 8 height 8
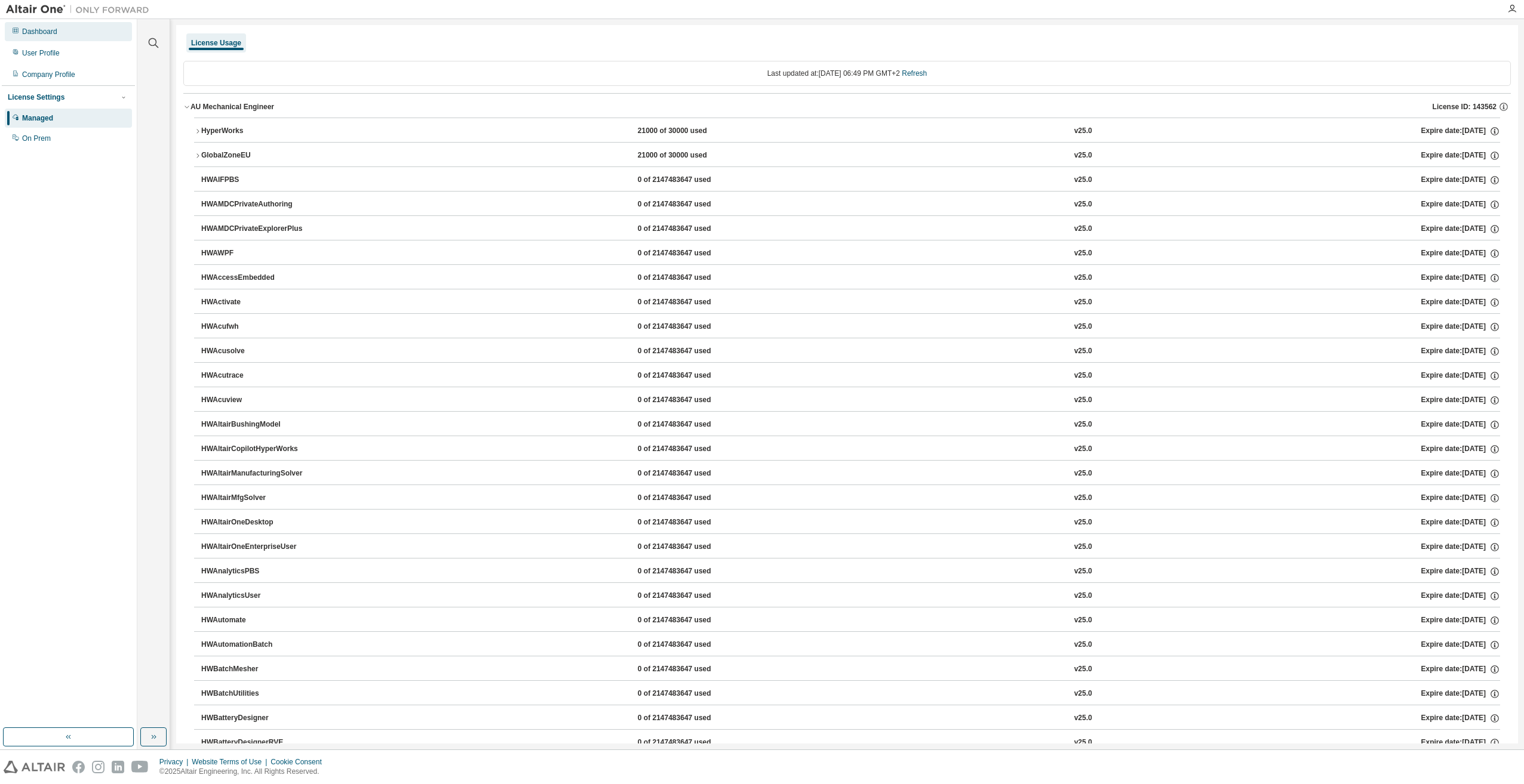
click at [46, 37] on div "Dashboard" at bounding box center [68, 31] width 127 height 19
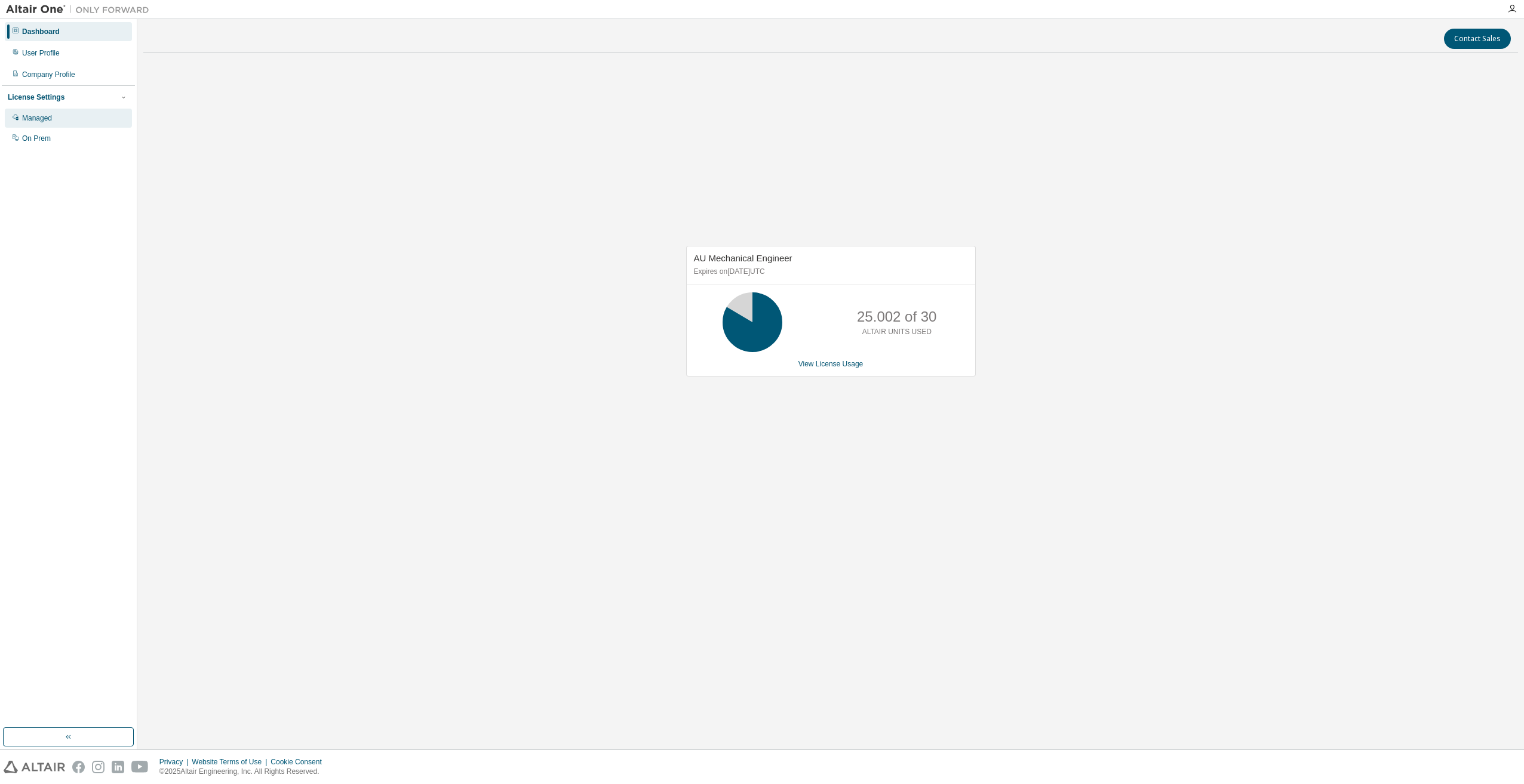
click at [44, 116] on div "Managed" at bounding box center [36, 118] width 29 height 9
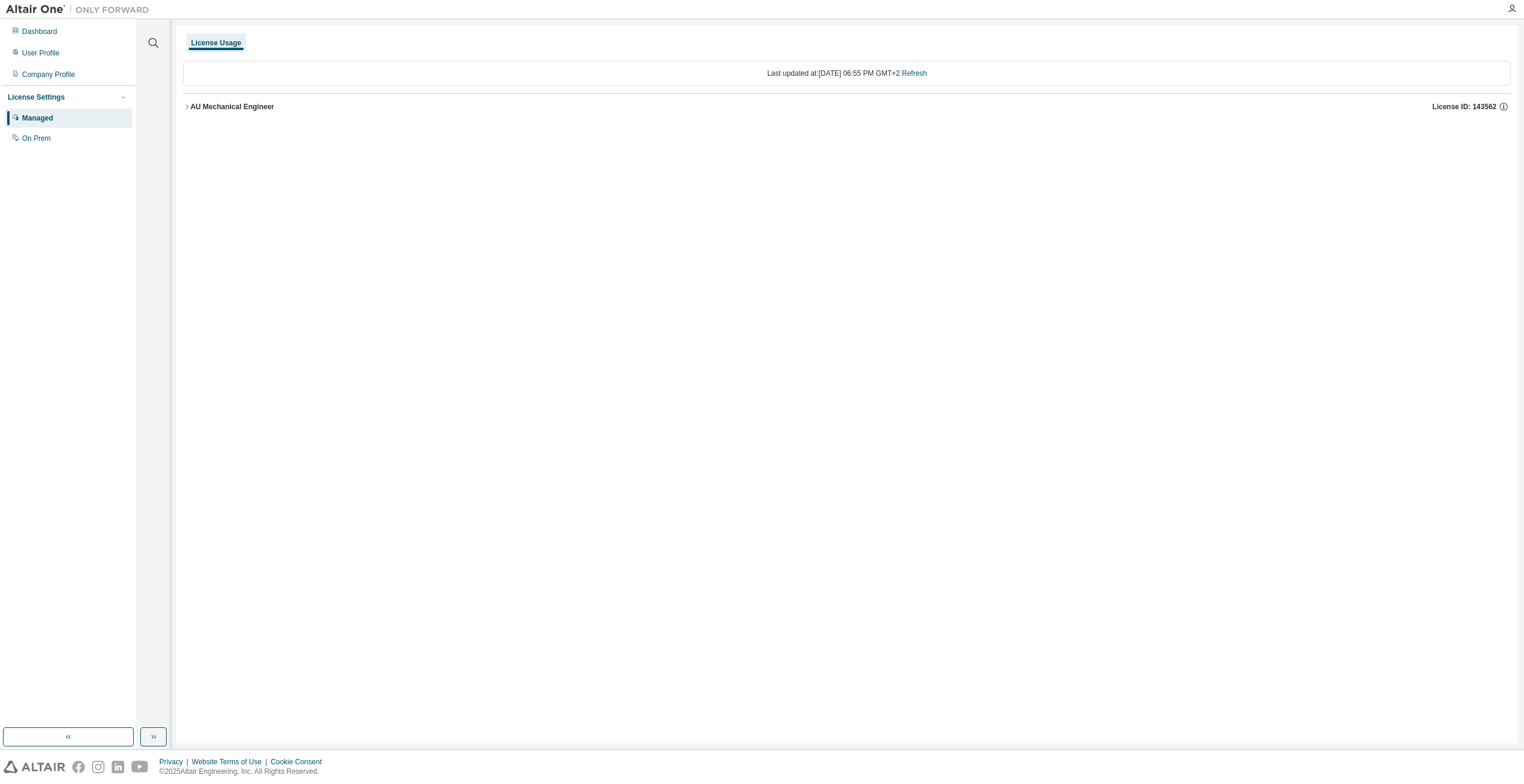
click at [185, 105] on icon "button" at bounding box center [187, 107] width 8 height 8
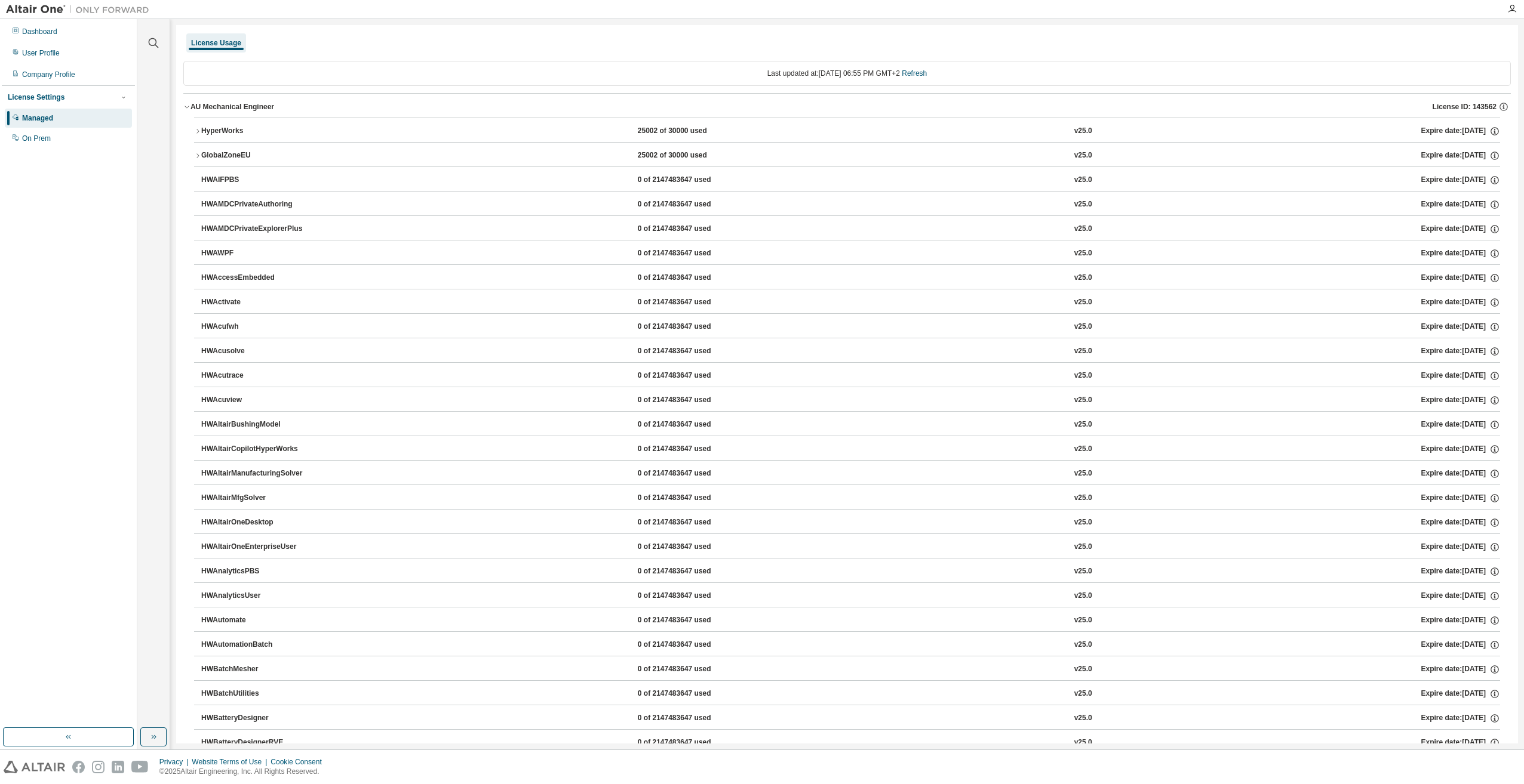
click at [198, 132] on icon "button" at bounding box center [197, 131] width 8 height 8
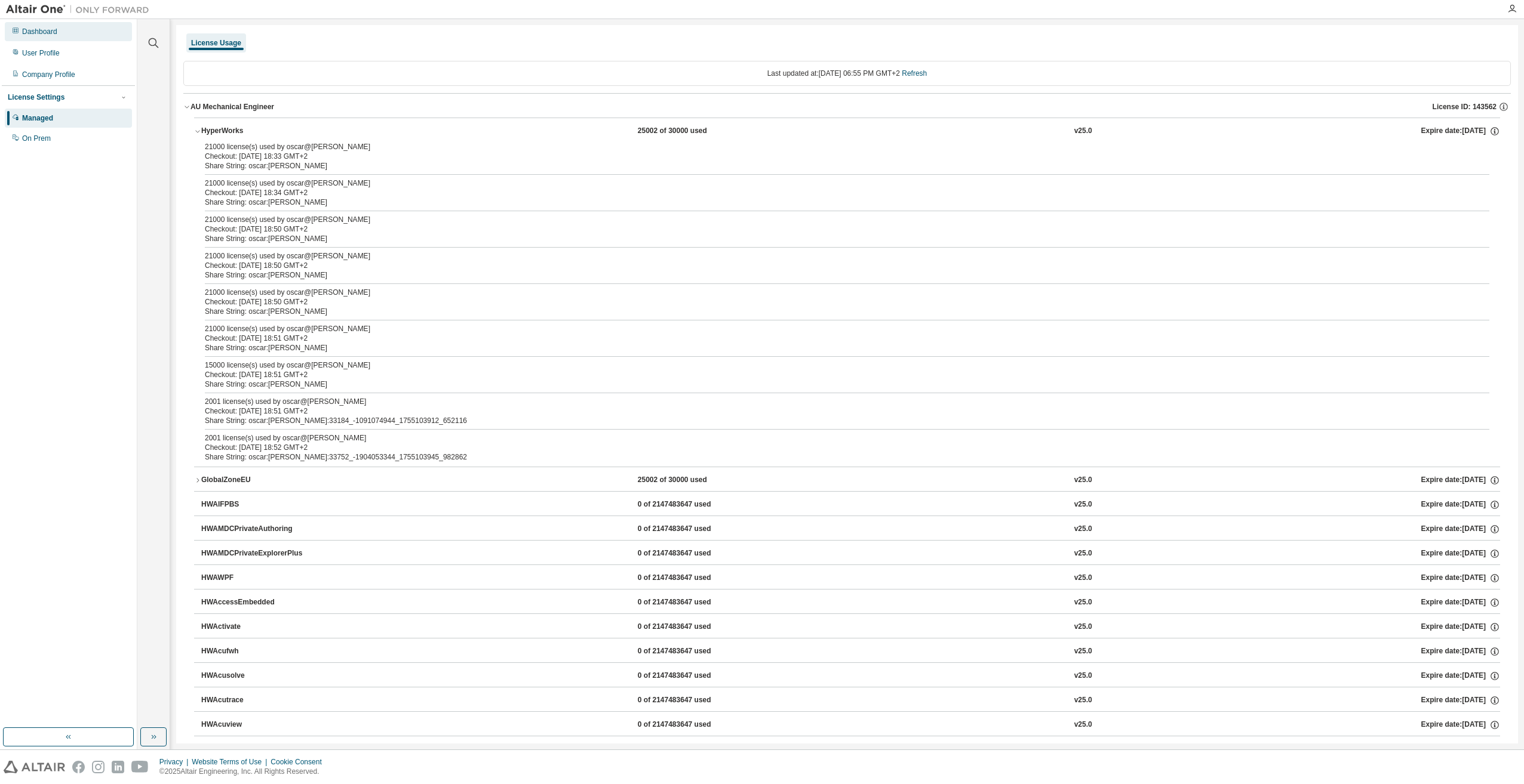
drag, startPoint x: 301, startPoint y: 155, endPoint x: 38, endPoint y: 30, distance: 291.2
click at [38, 30] on div "Dashboard" at bounding box center [40, 31] width 35 height 9
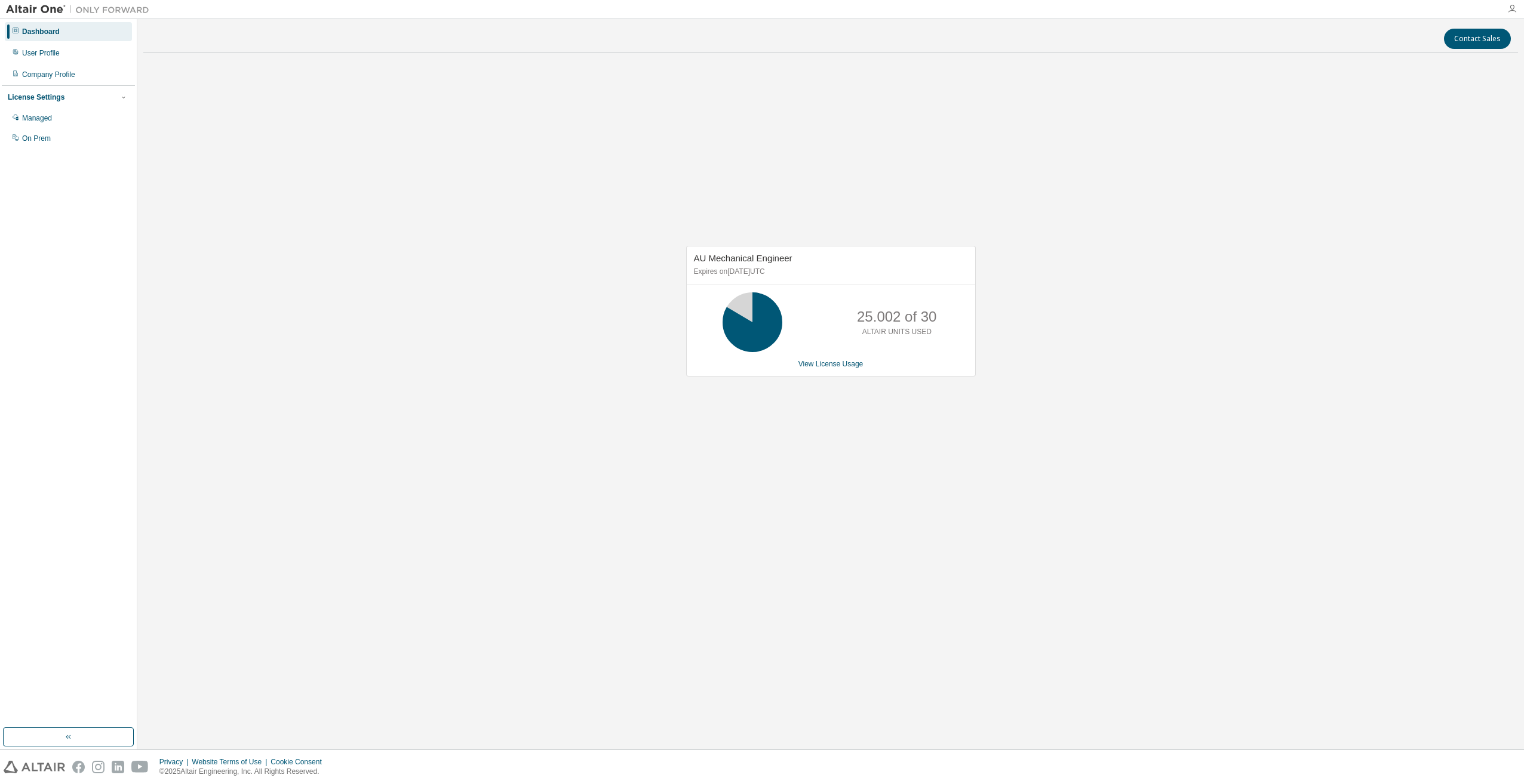
click at [1511, 6] on icon "button" at bounding box center [1511, 8] width 9 height 9
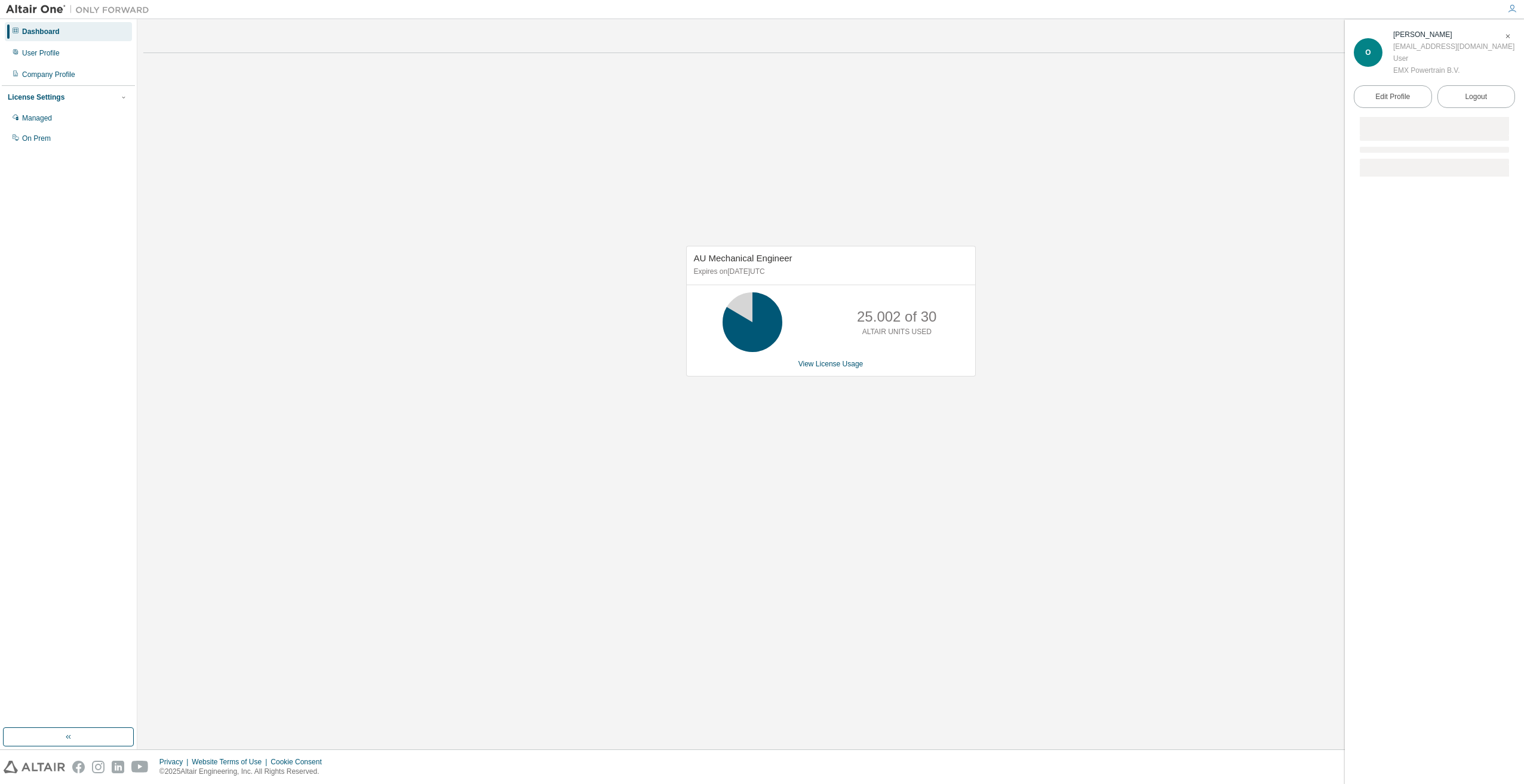
click at [1119, 116] on div "AU Mechanical Engineer Expires on June 1, 2026 UTC 25.002 of 30 ALTAIR UNITS US…" at bounding box center [831, 317] width 1375 height 509
click at [53, 50] on div "User Profile" at bounding box center [40, 52] width 38 height 9
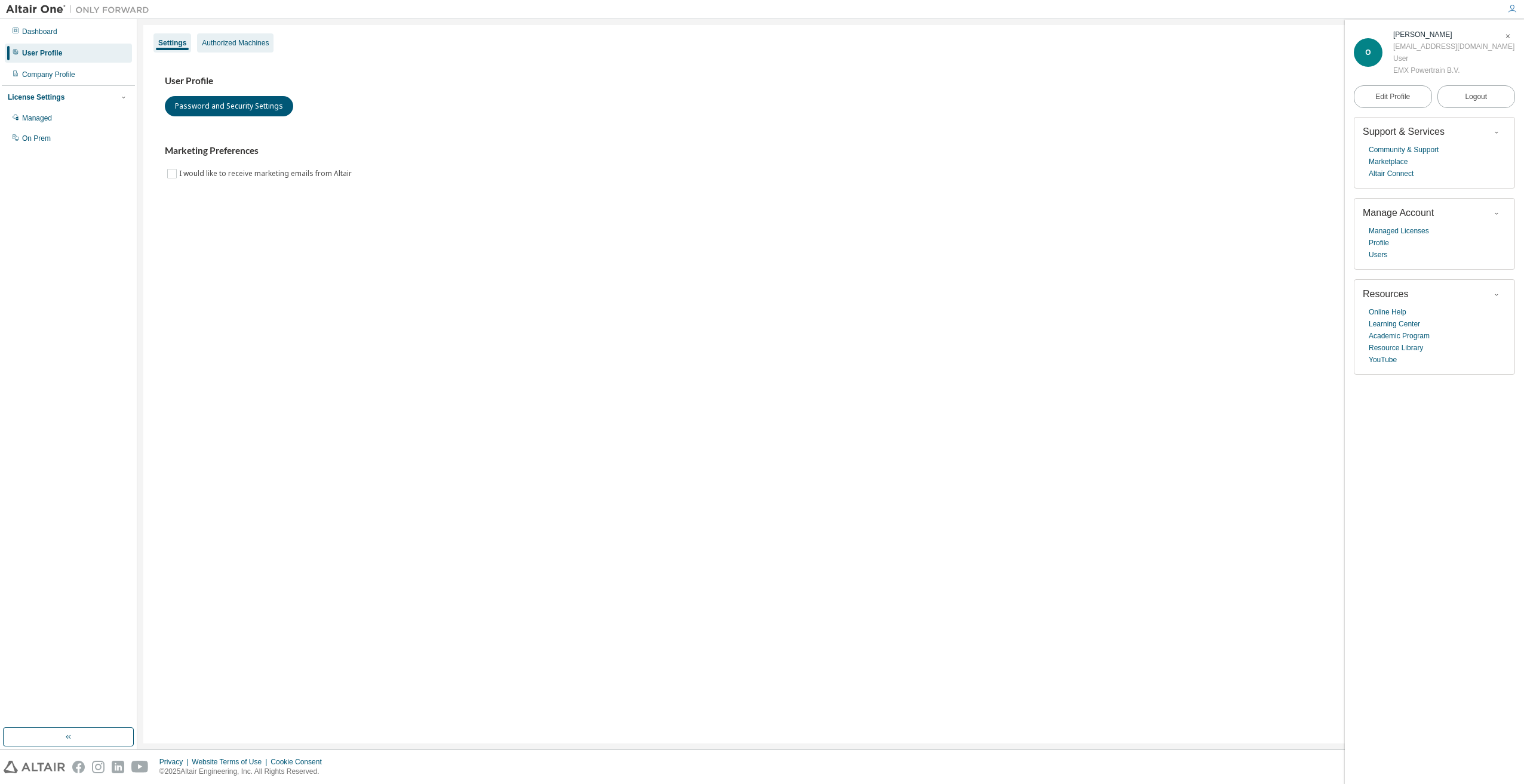
click at [243, 46] on div "Authorized Machines" at bounding box center [235, 42] width 67 height 9
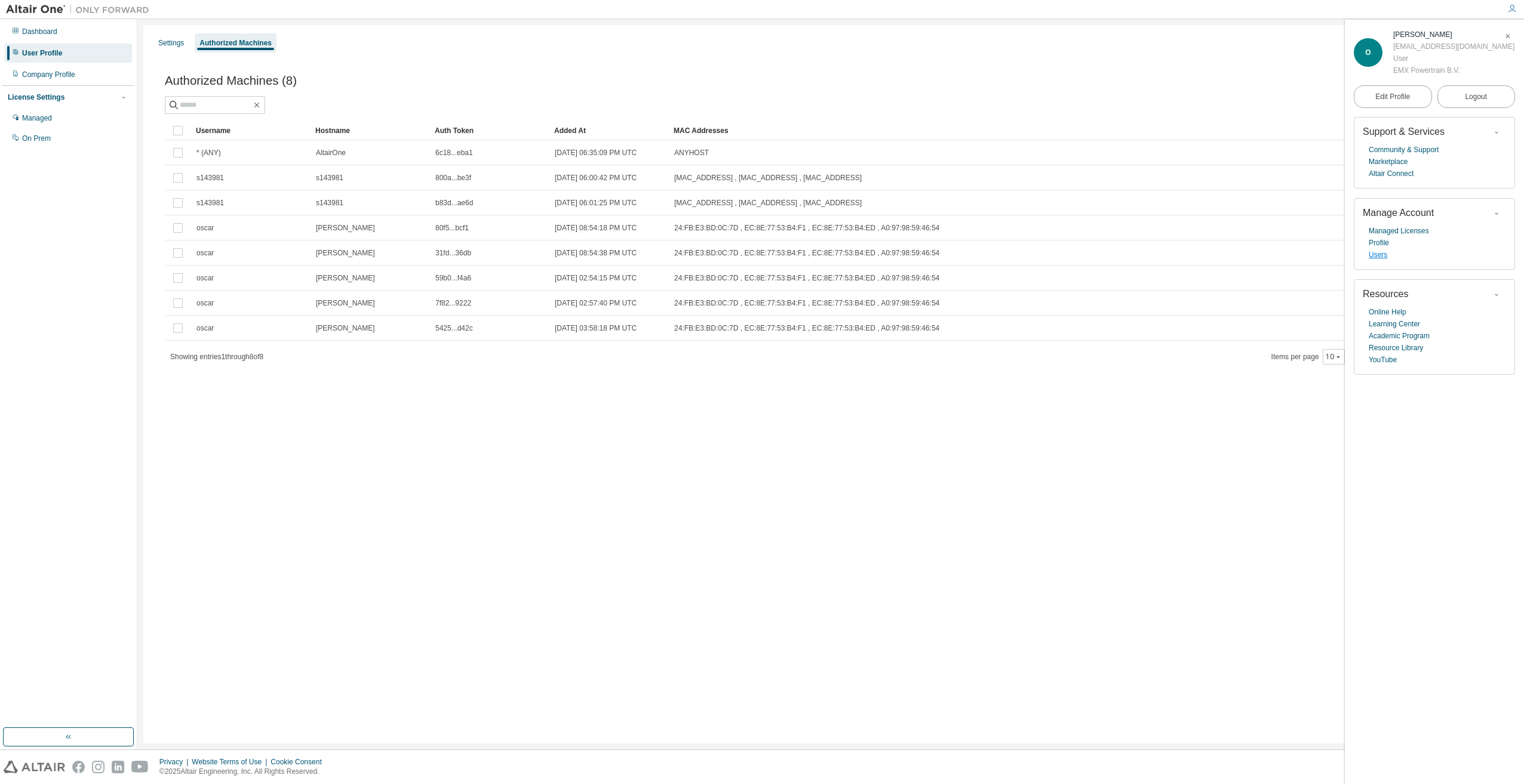
click at [1377, 251] on link "Users" at bounding box center [1378, 255] width 19 height 12
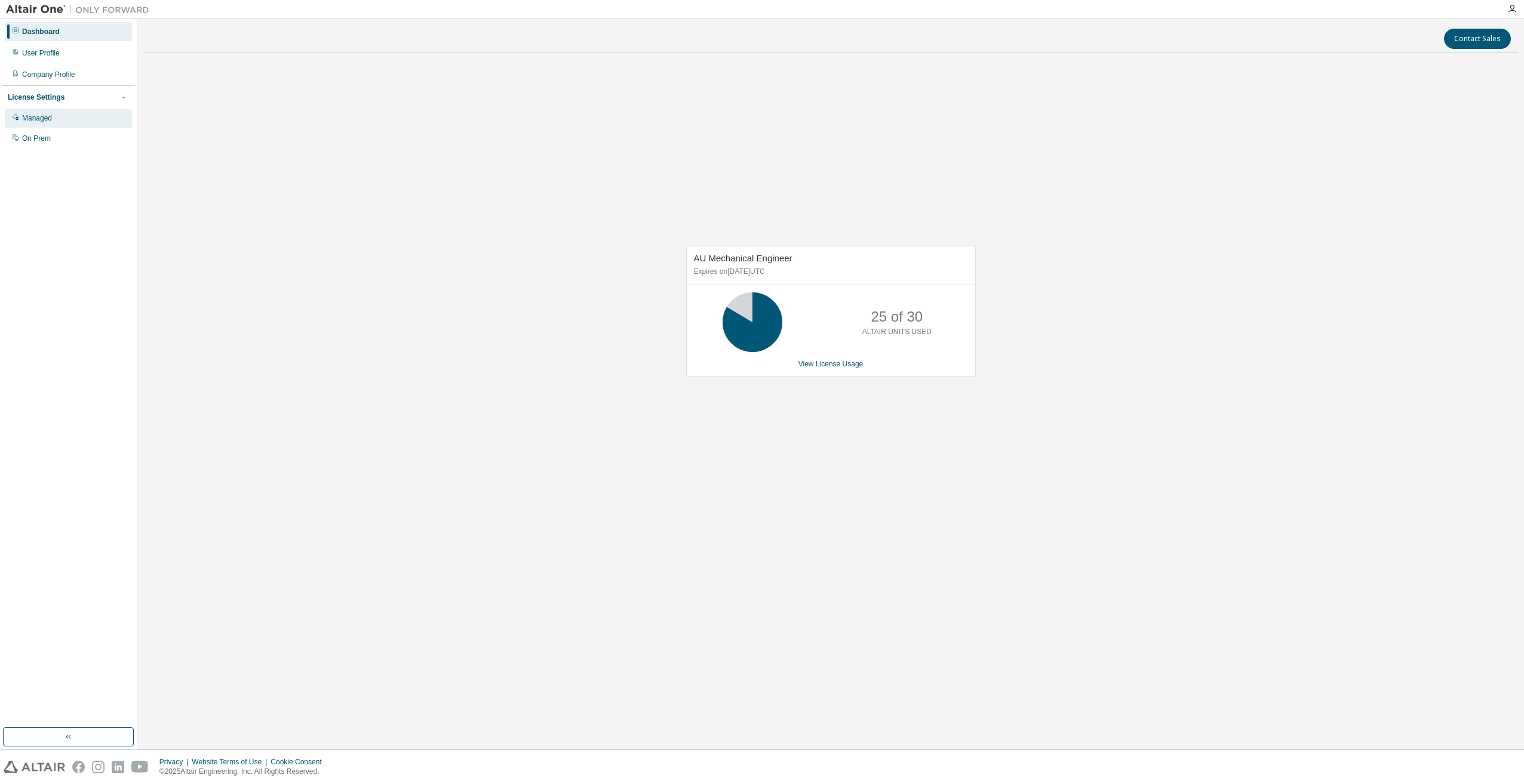
click at [42, 111] on div "Managed" at bounding box center [68, 118] width 127 height 19
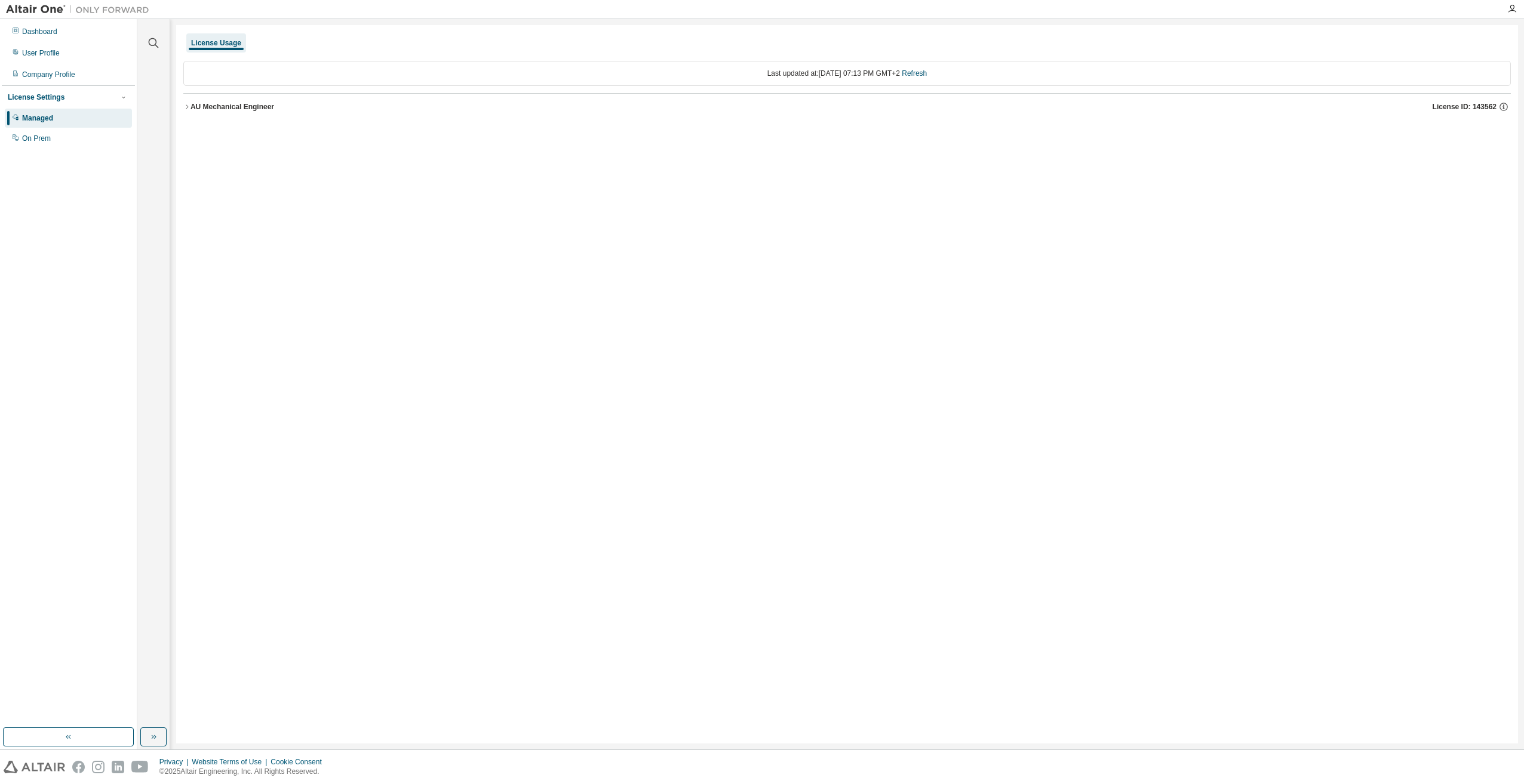
click at [192, 104] on div "AU Mechanical Engineer" at bounding box center [232, 106] width 83 height 9
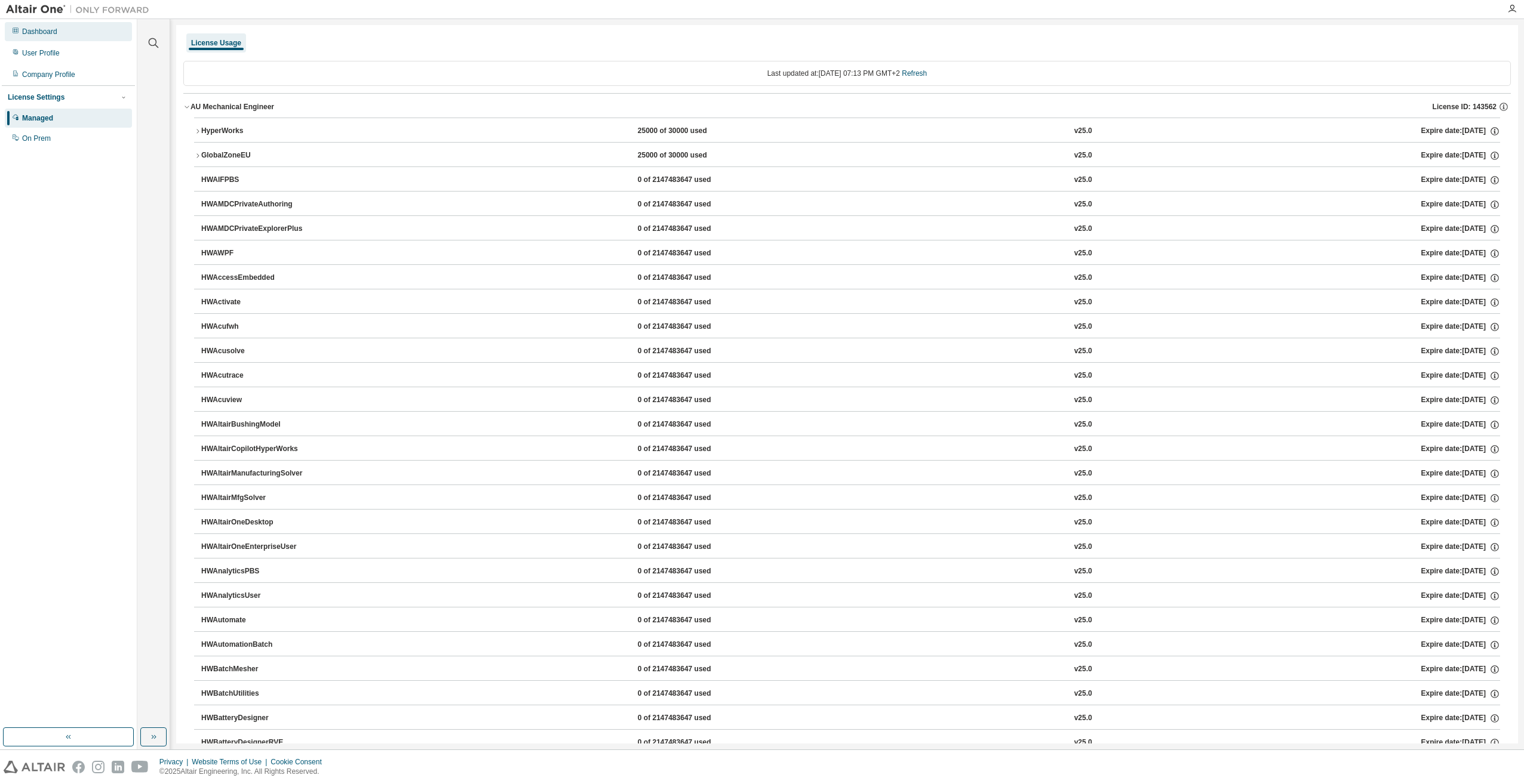
click at [35, 36] on div "Dashboard" at bounding box center [40, 31] width 35 height 9
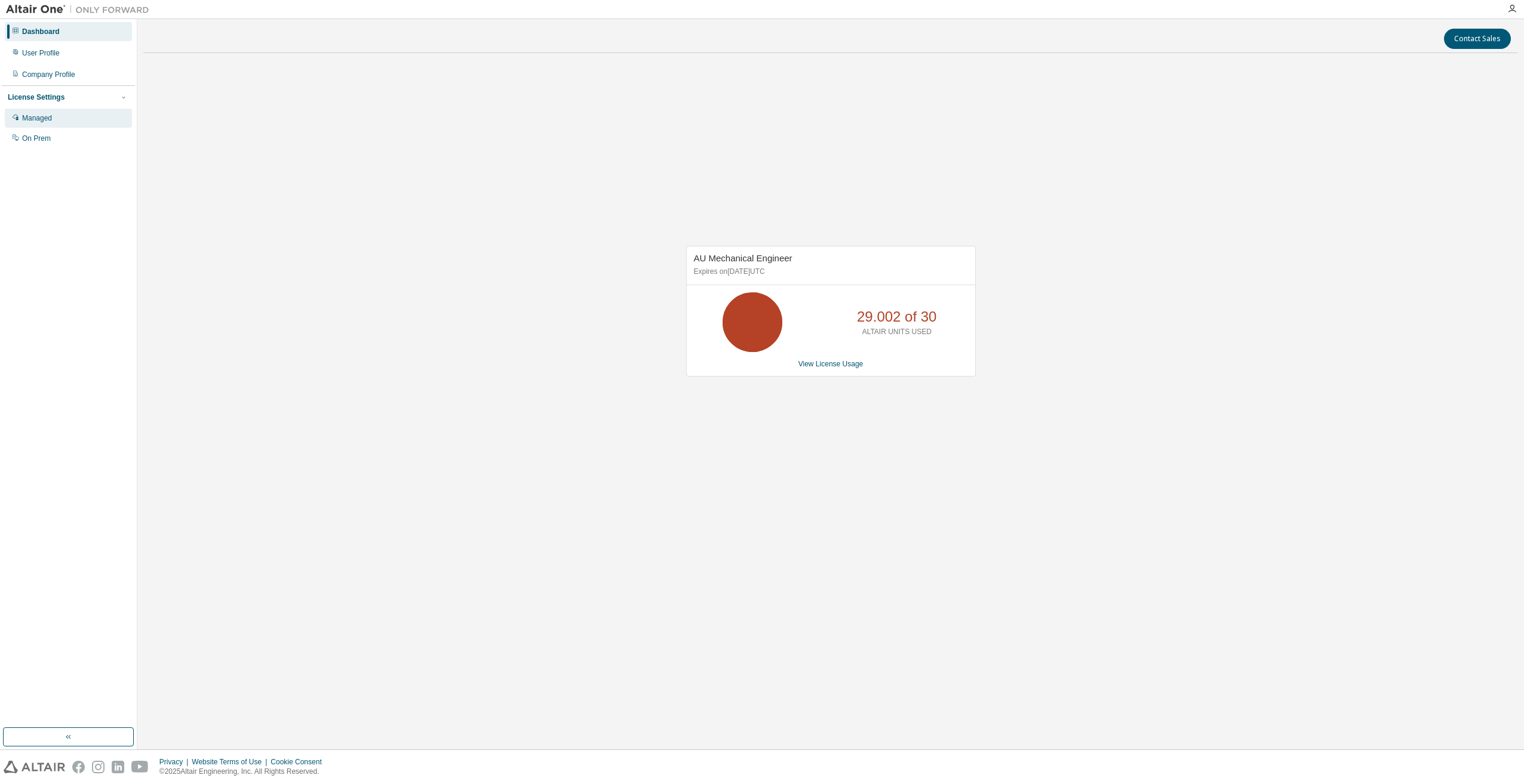
click at [29, 119] on div "Managed" at bounding box center [36, 118] width 29 height 9
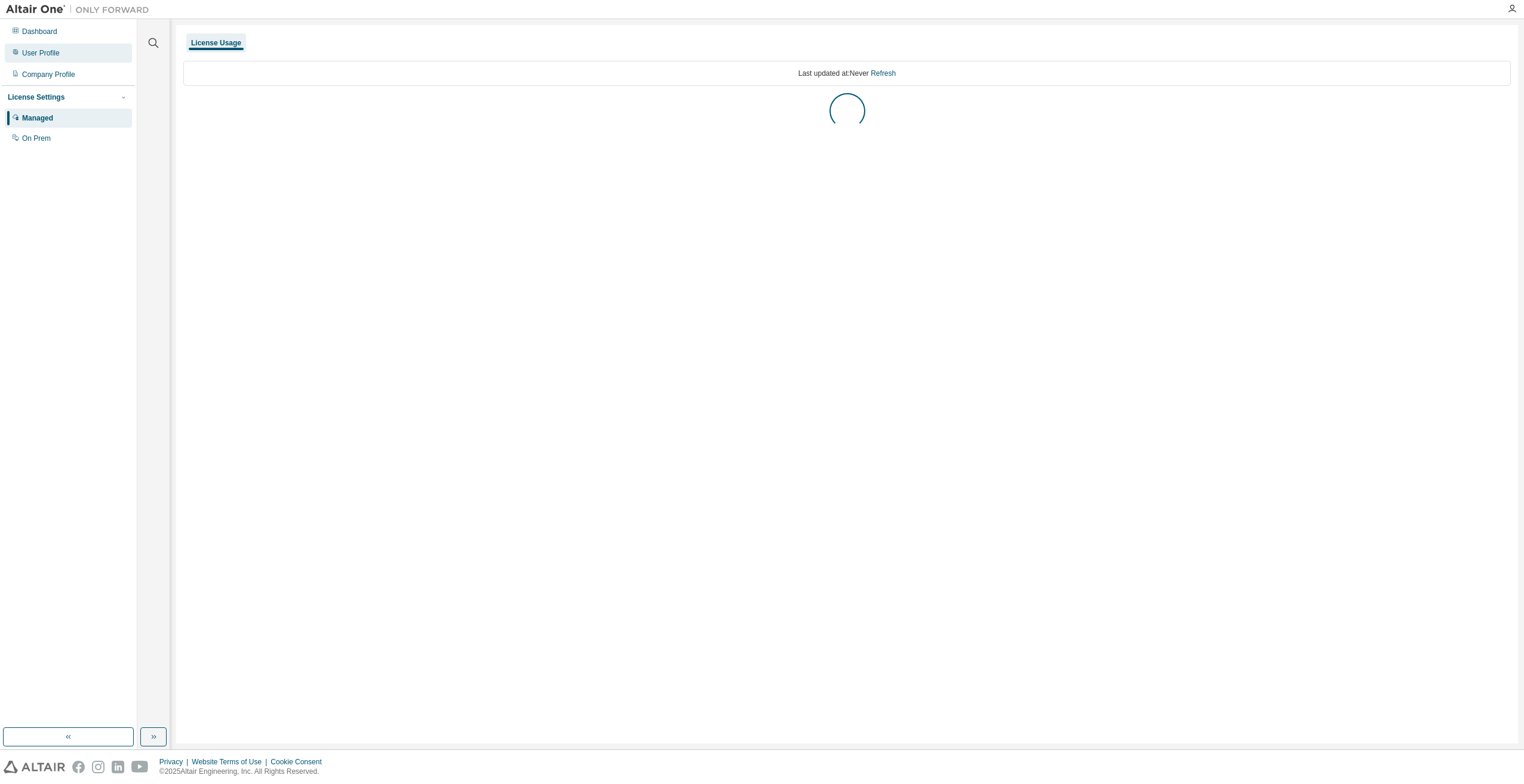
click at [34, 49] on div "User Profile" at bounding box center [40, 52] width 38 height 9
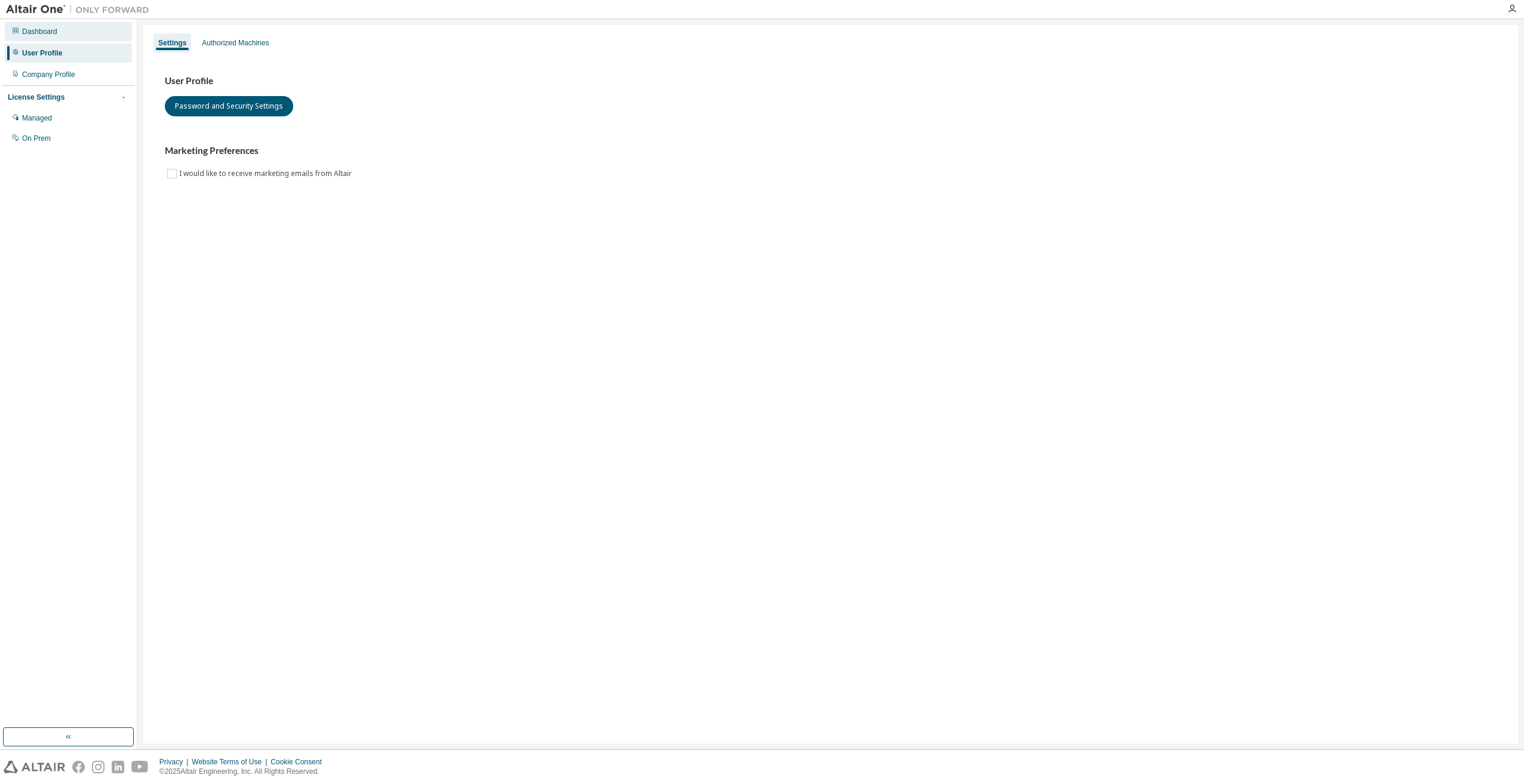
click at [34, 36] on div "Dashboard" at bounding box center [68, 31] width 127 height 19
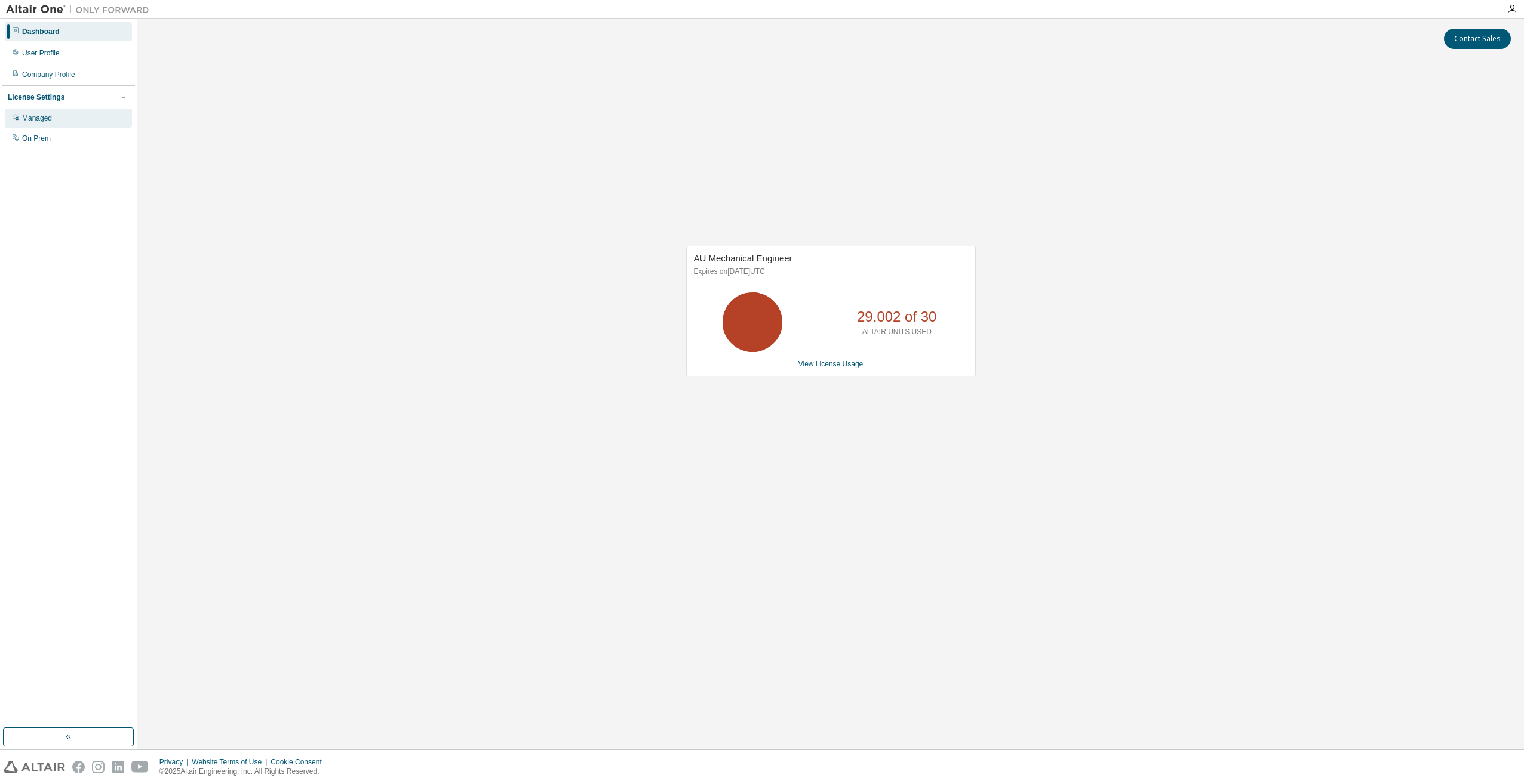
click at [32, 112] on div "Managed" at bounding box center [68, 118] width 127 height 19
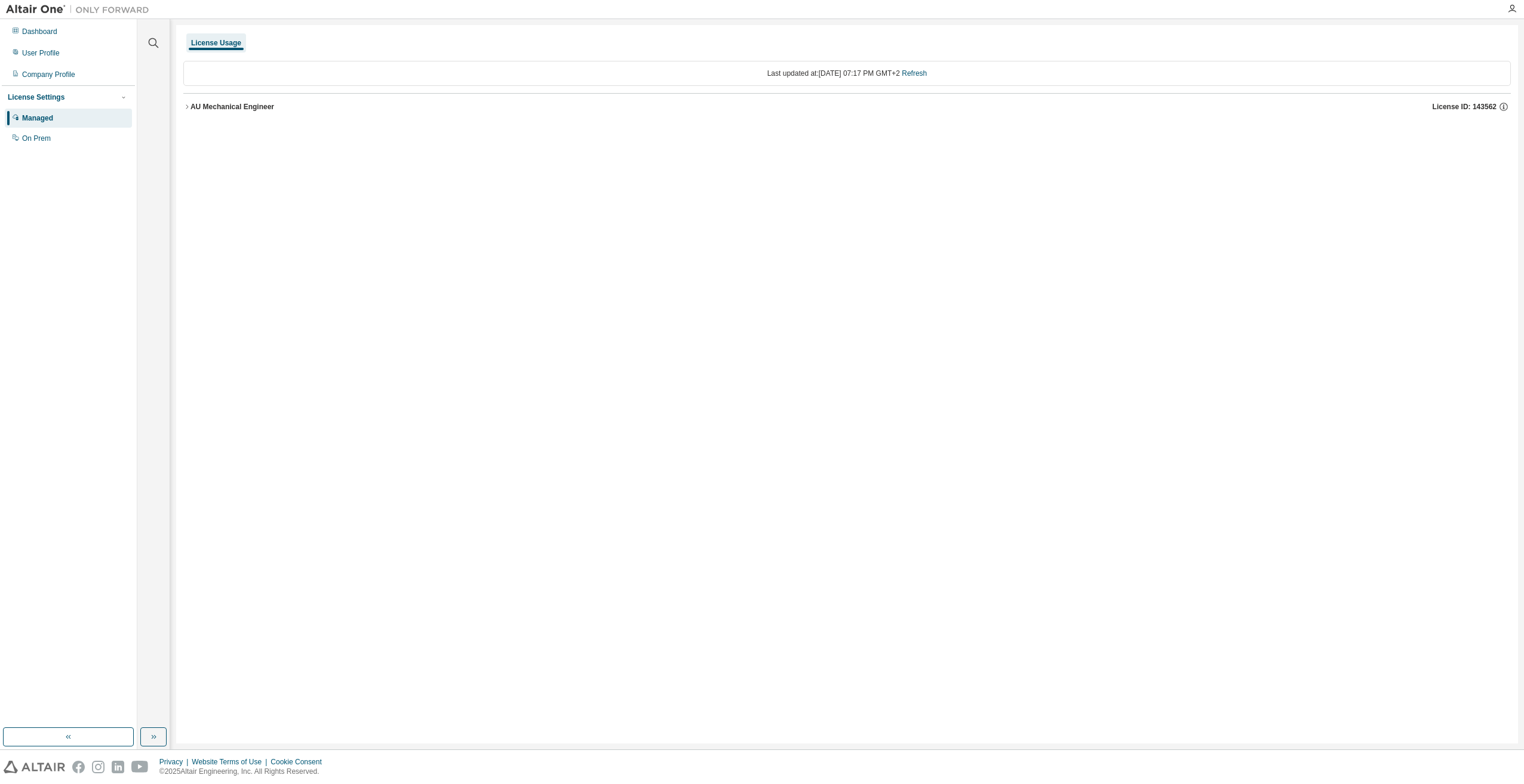
click at [184, 104] on icon "button" at bounding box center [187, 107] width 8 height 8
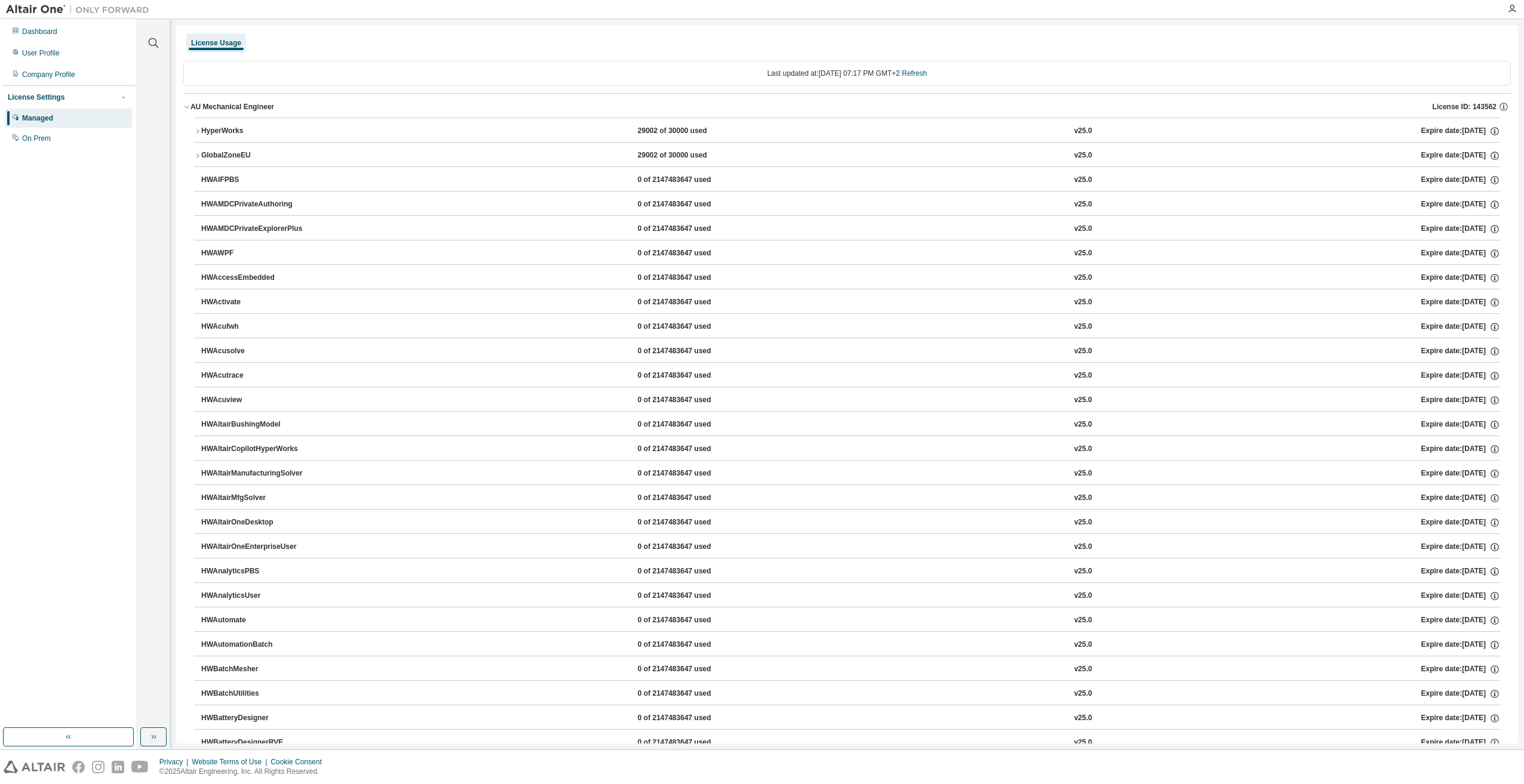
click at [196, 131] on icon "button" at bounding box center [197, 131] width 8 height 8
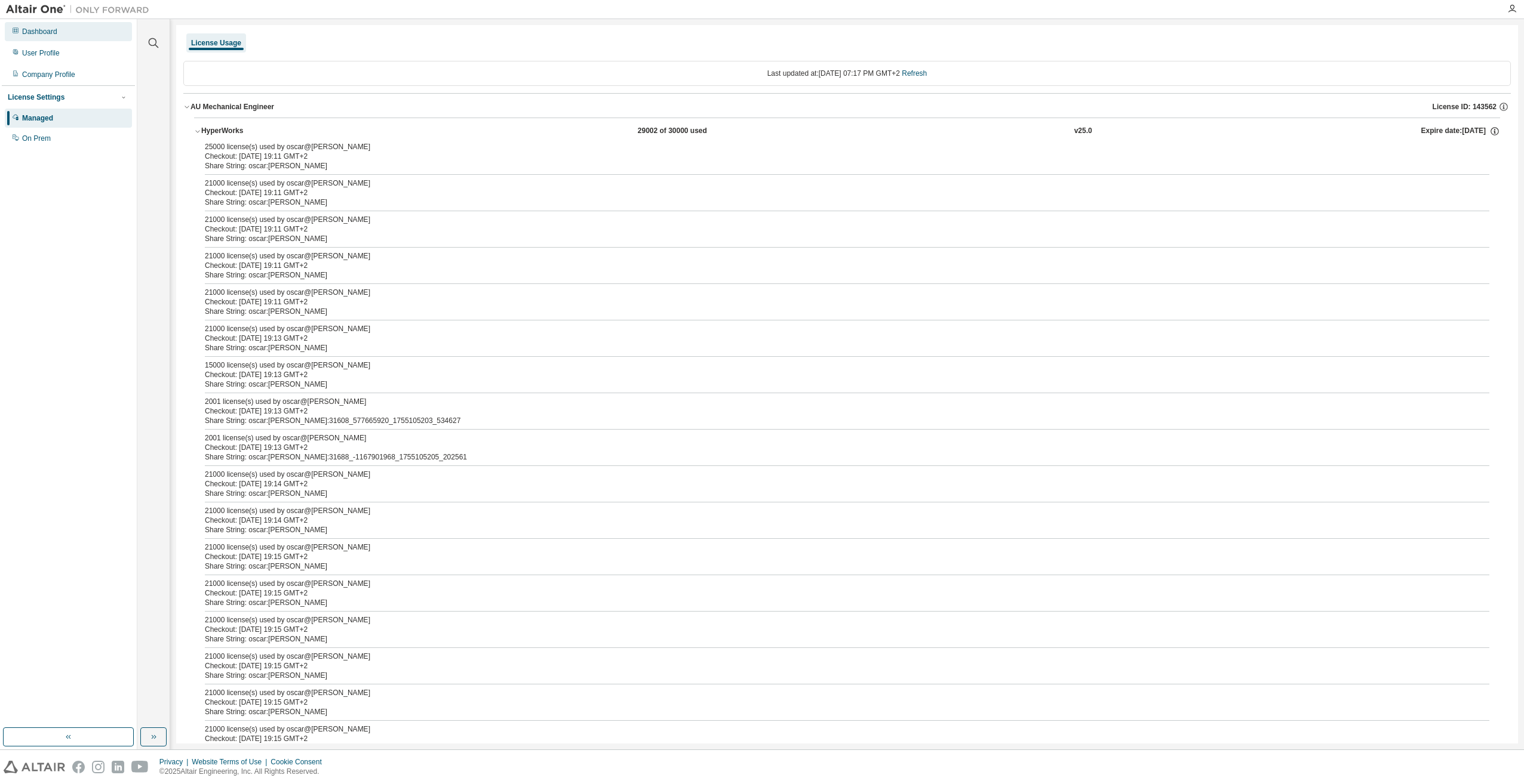
click at [38, 32] on div "Dashboard" at bounding box center [40, 31] width 35 height 9
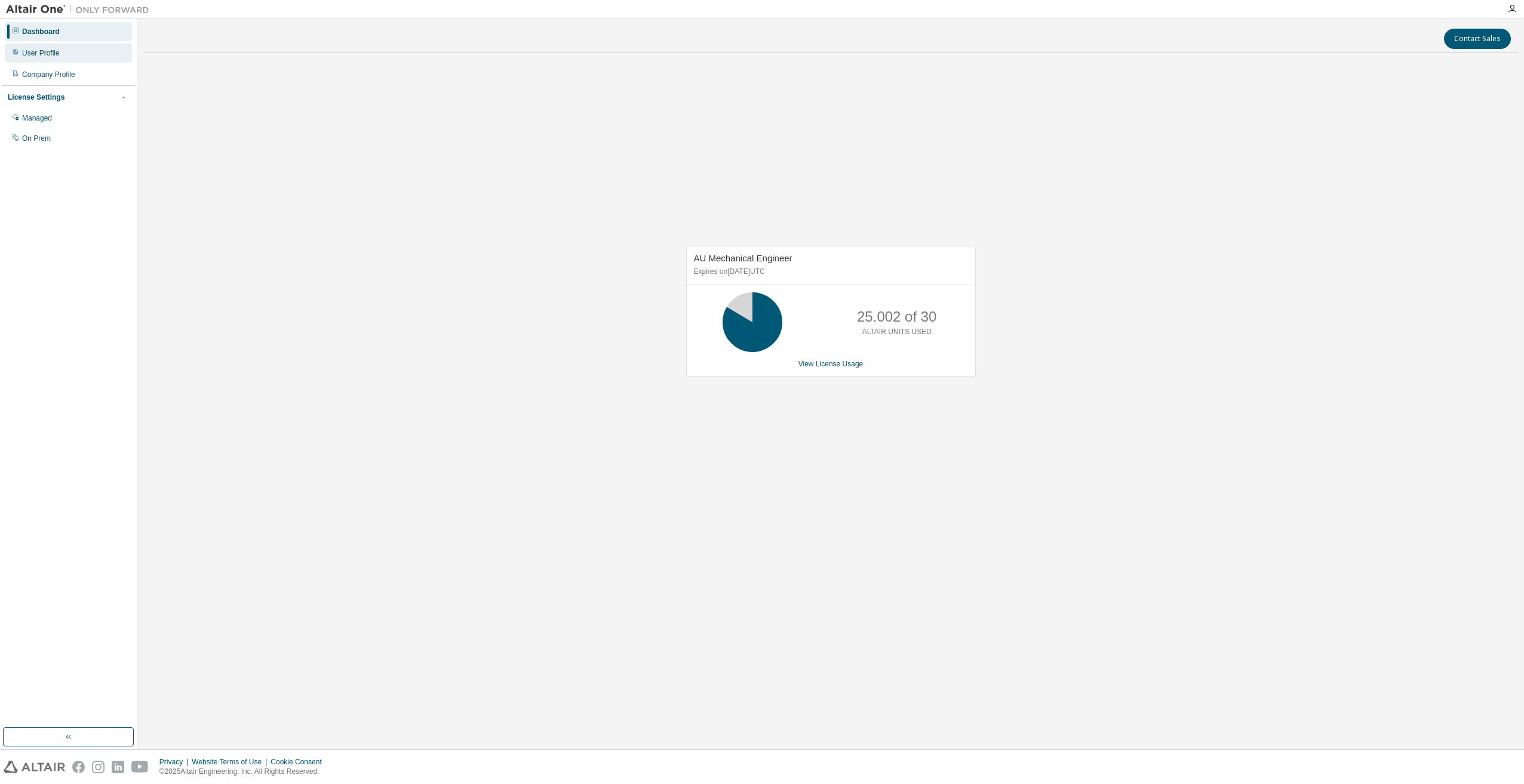
click at [37, 51] on div "User Profile" at bounding box center [40, 52] width 38 height 9
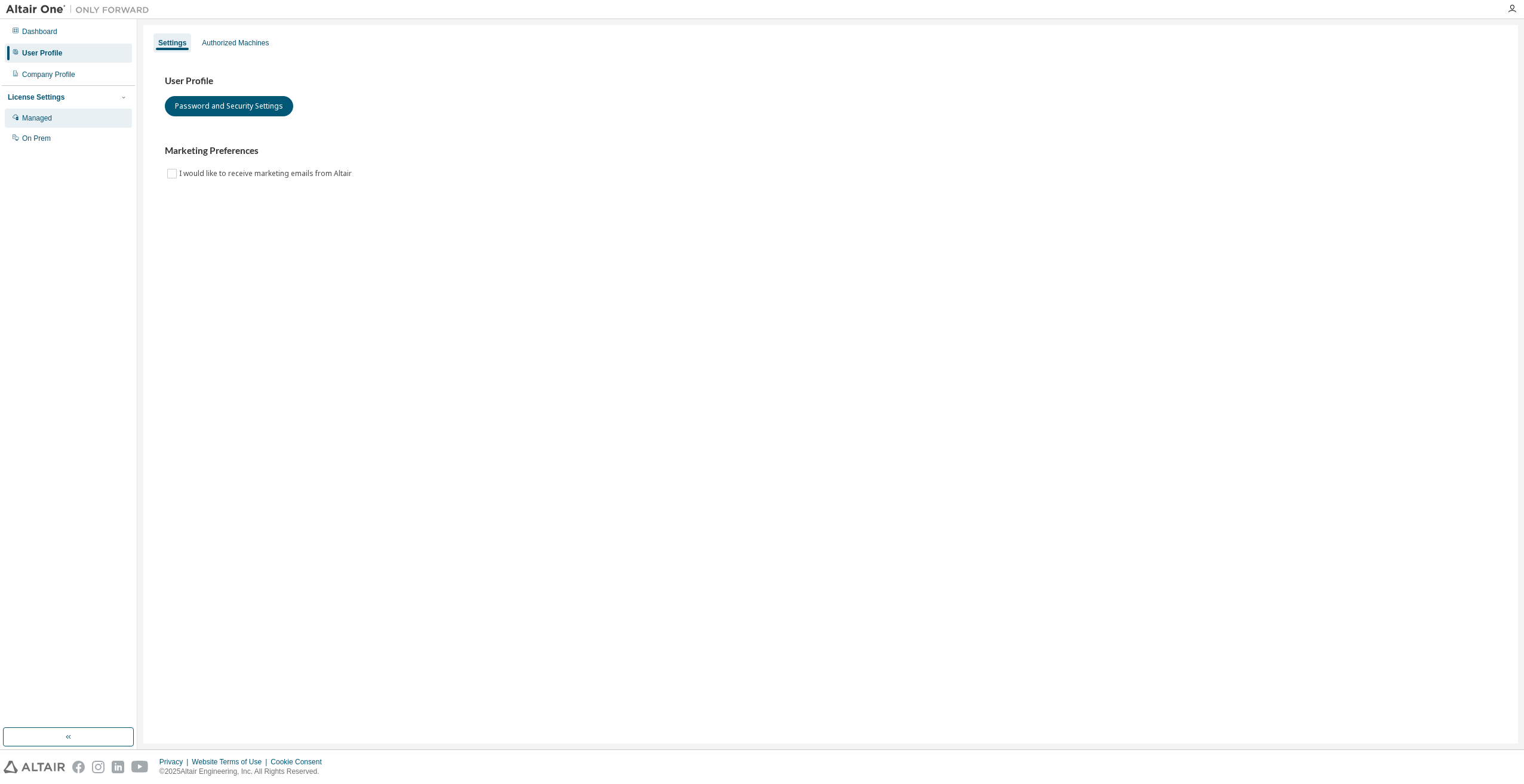
click at [31, 125] on div "Managed" at bounding box center [68, 118] width 127 height 19
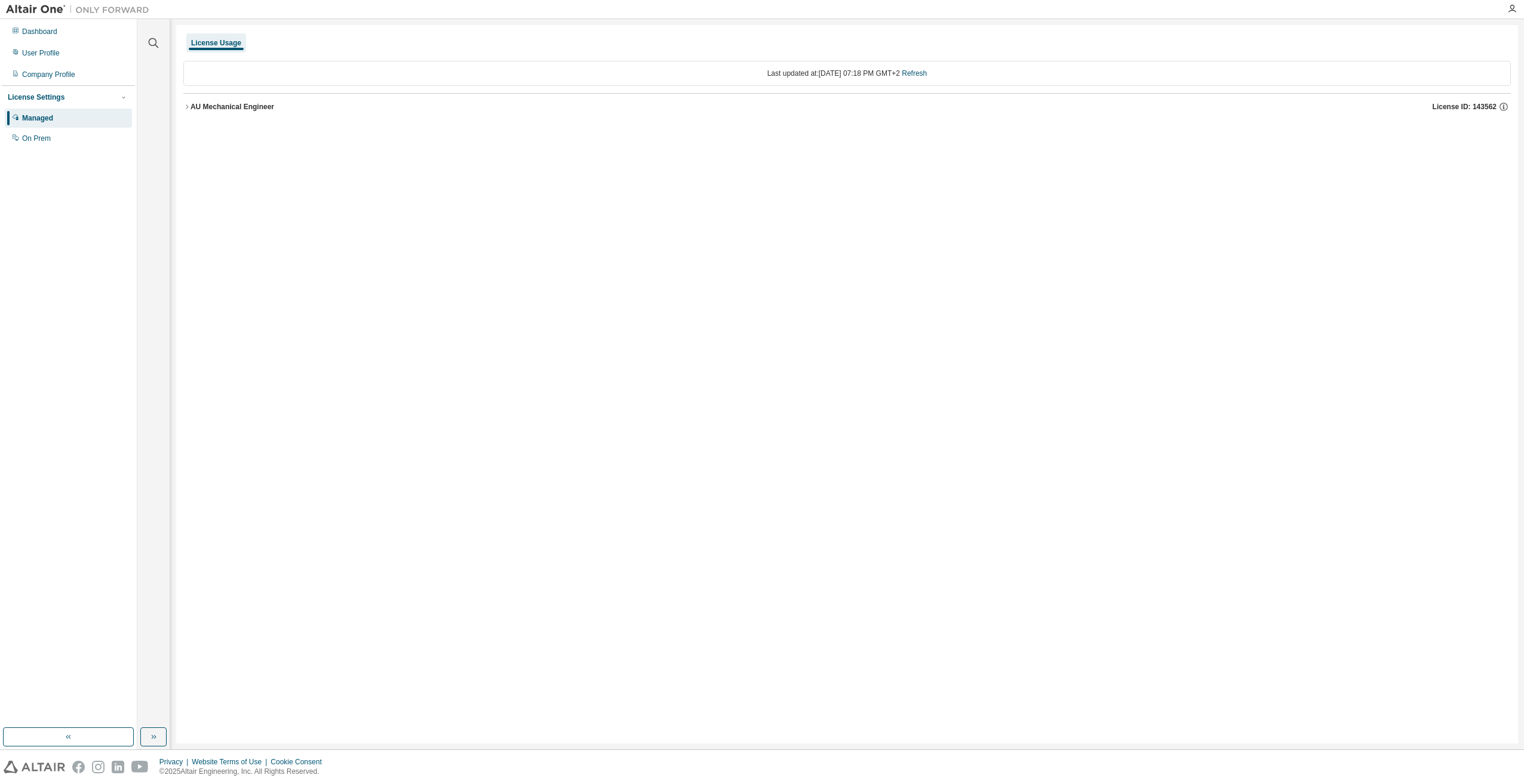
click at [190, 108] on icon "button" at bounding box center [187, 107] width 8 height 8
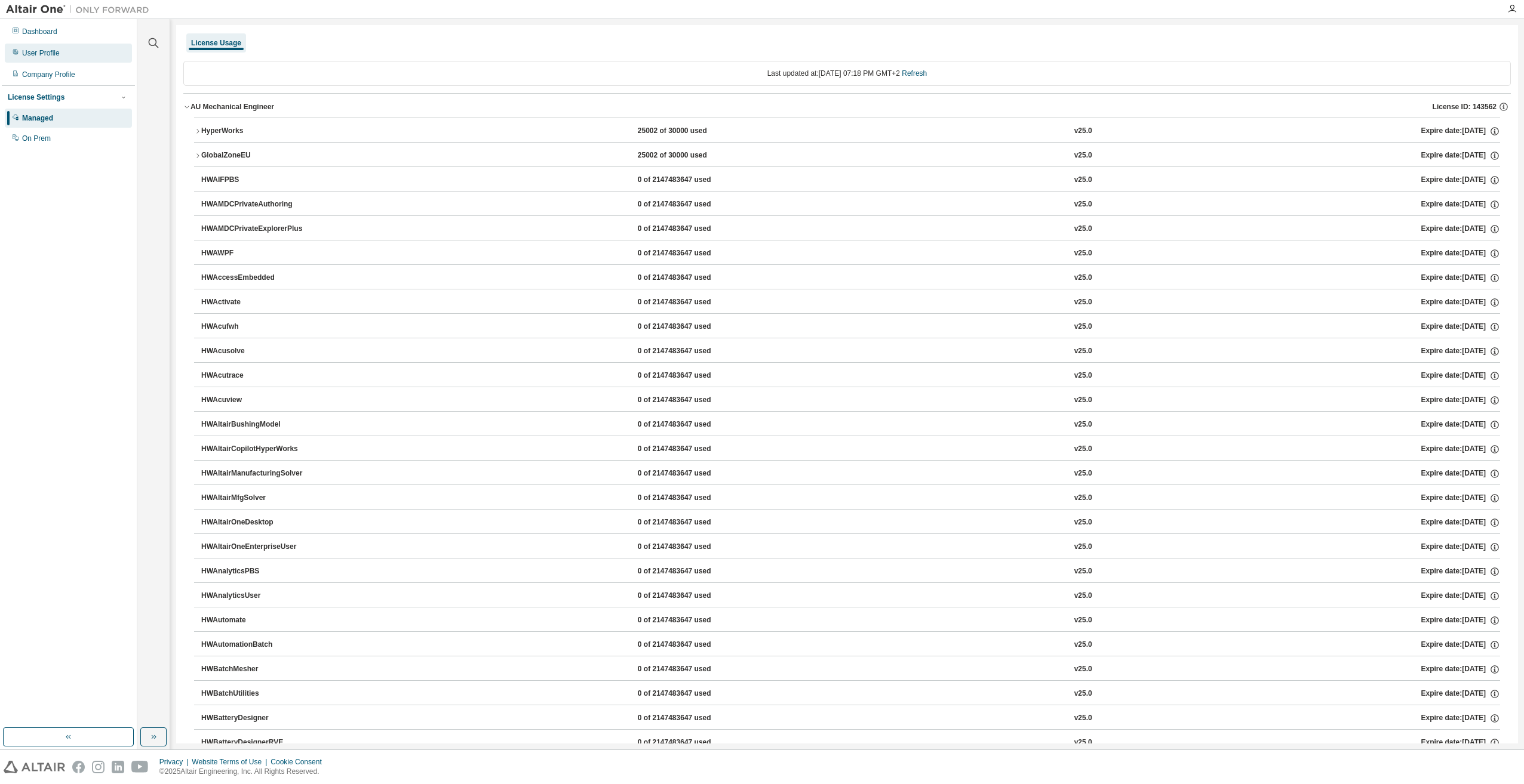
click at [41, 46] on div "User Profile" at bounding box center [68, 53] width 127 height 19
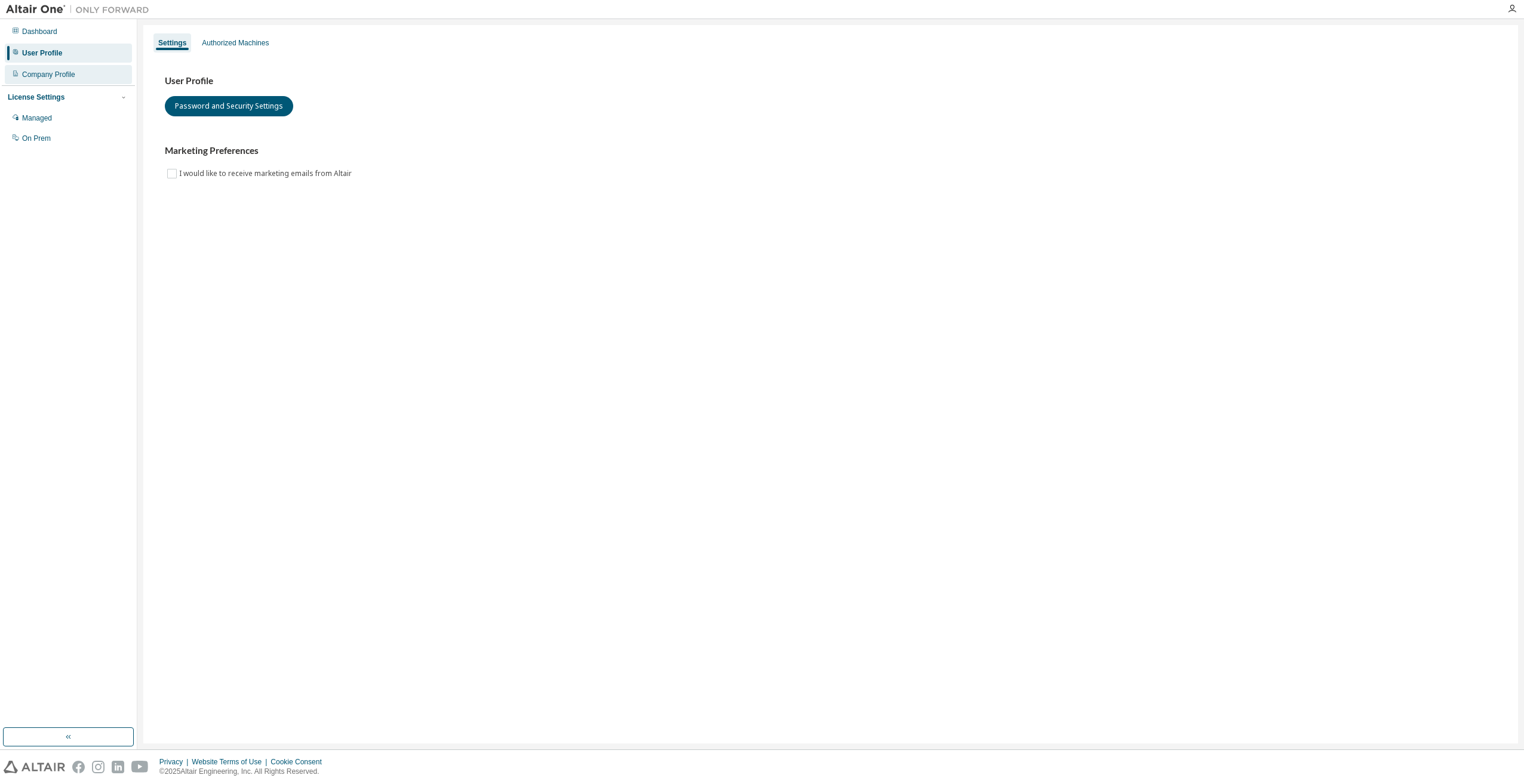
click at [48, 75] on div "Company Profile" at bounding box center [48, 74] width 53 height 9
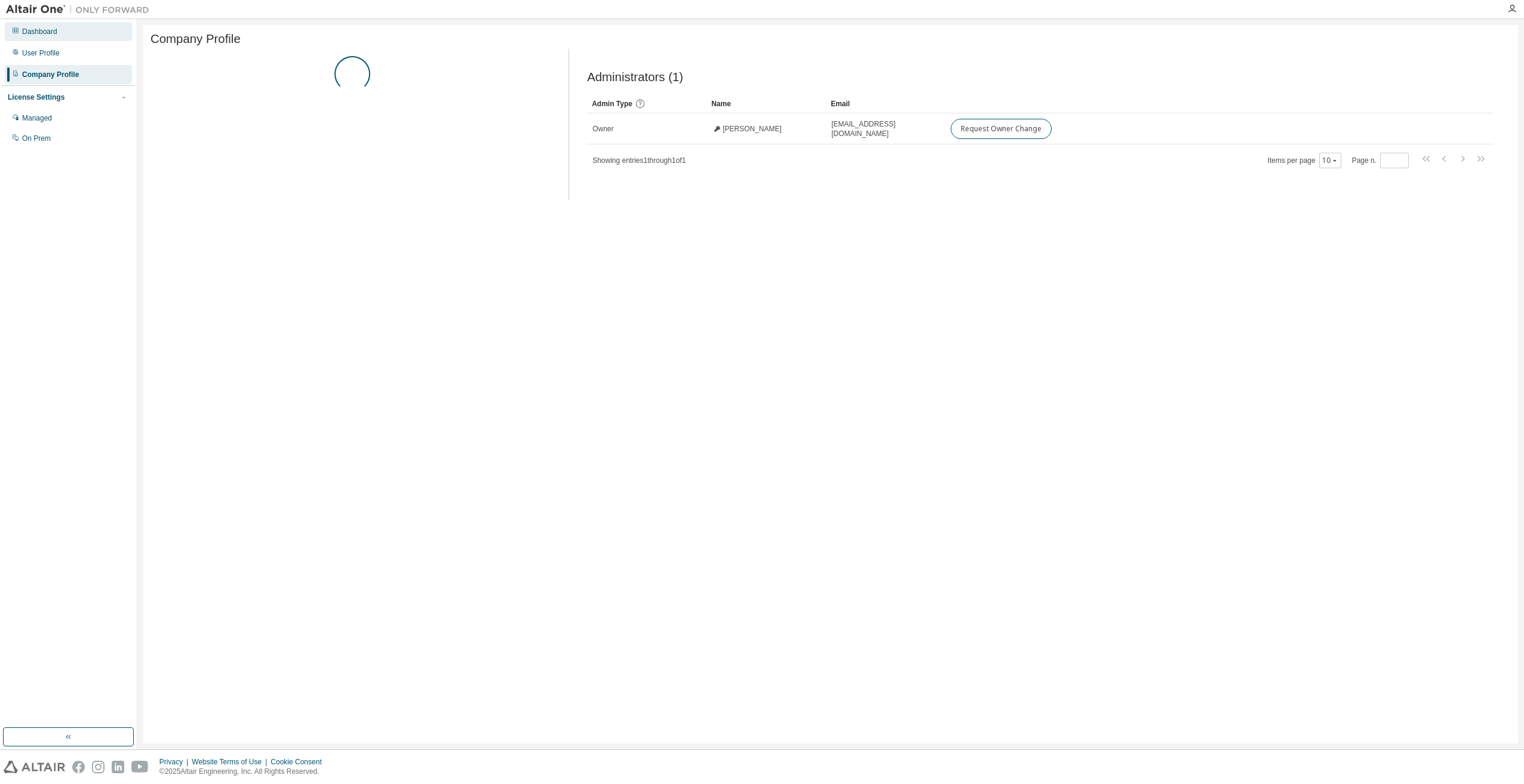
click at [48, 35] on div "Dashboard" at bounding box center [40, 31] width 35 height 9
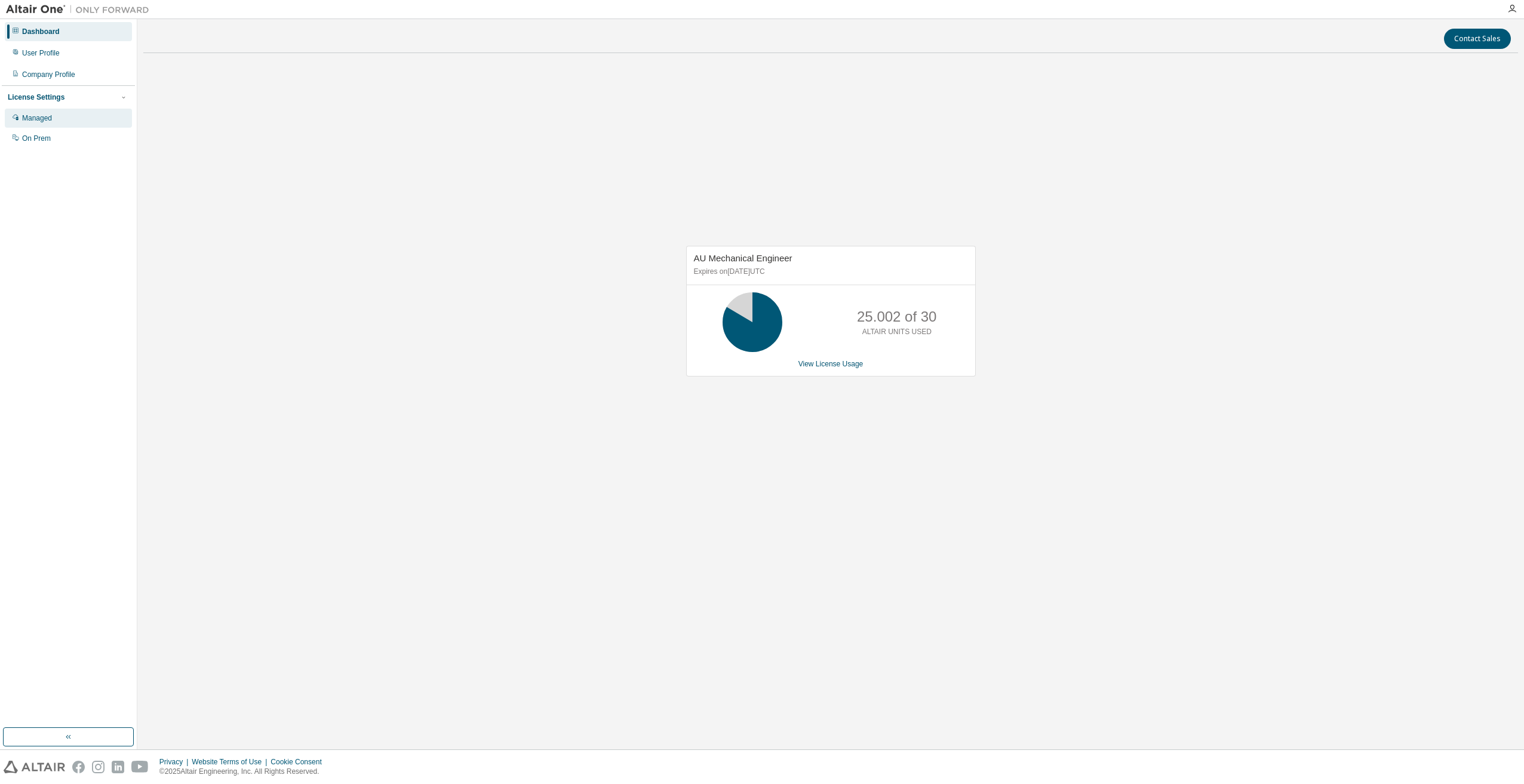
click at [40, 112] on div "Managed" at bounding box center [68, 118] width 127 height 19
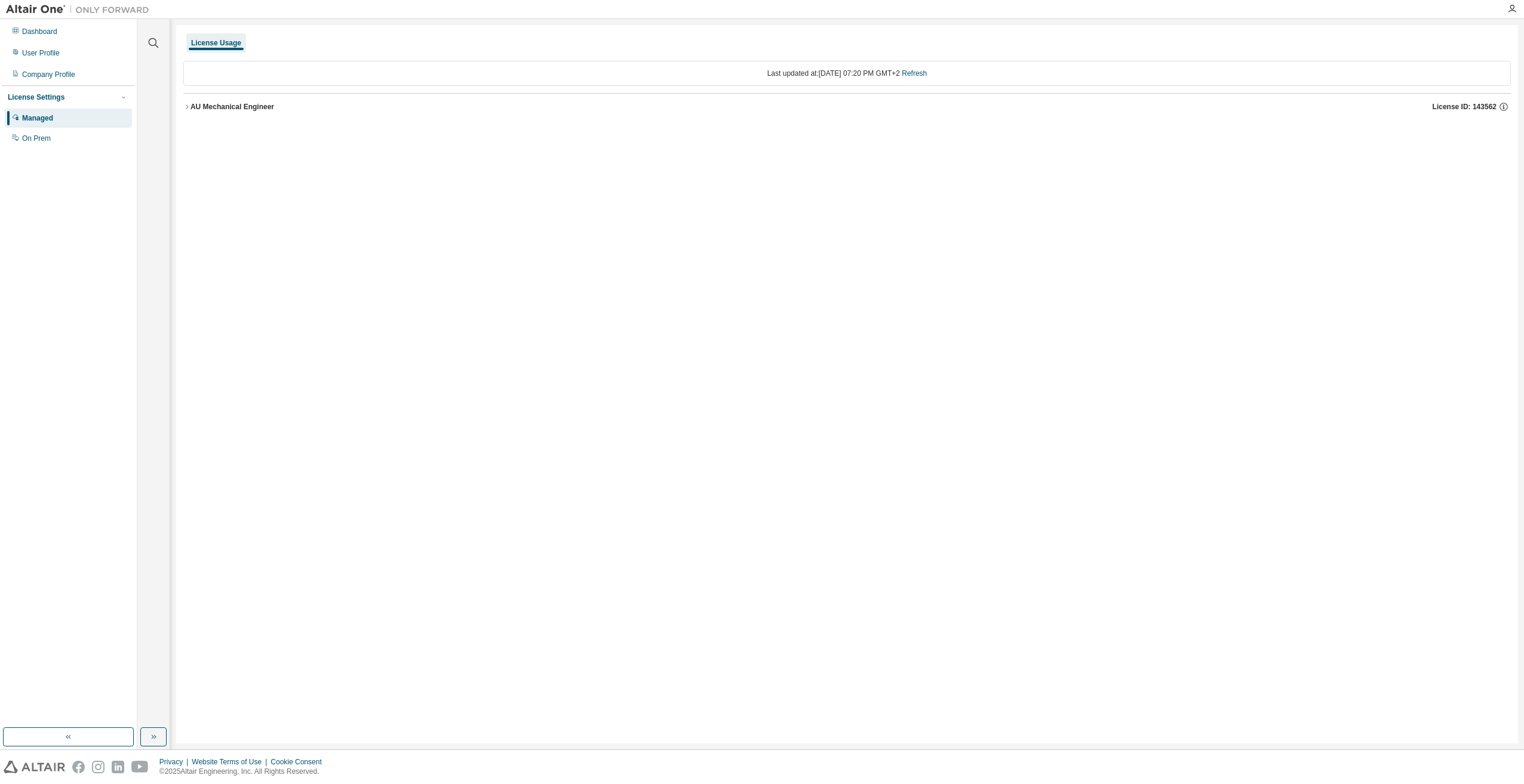
click at [188, 105] on icon "button" at bounding box center [187, 107] width 8 height 8
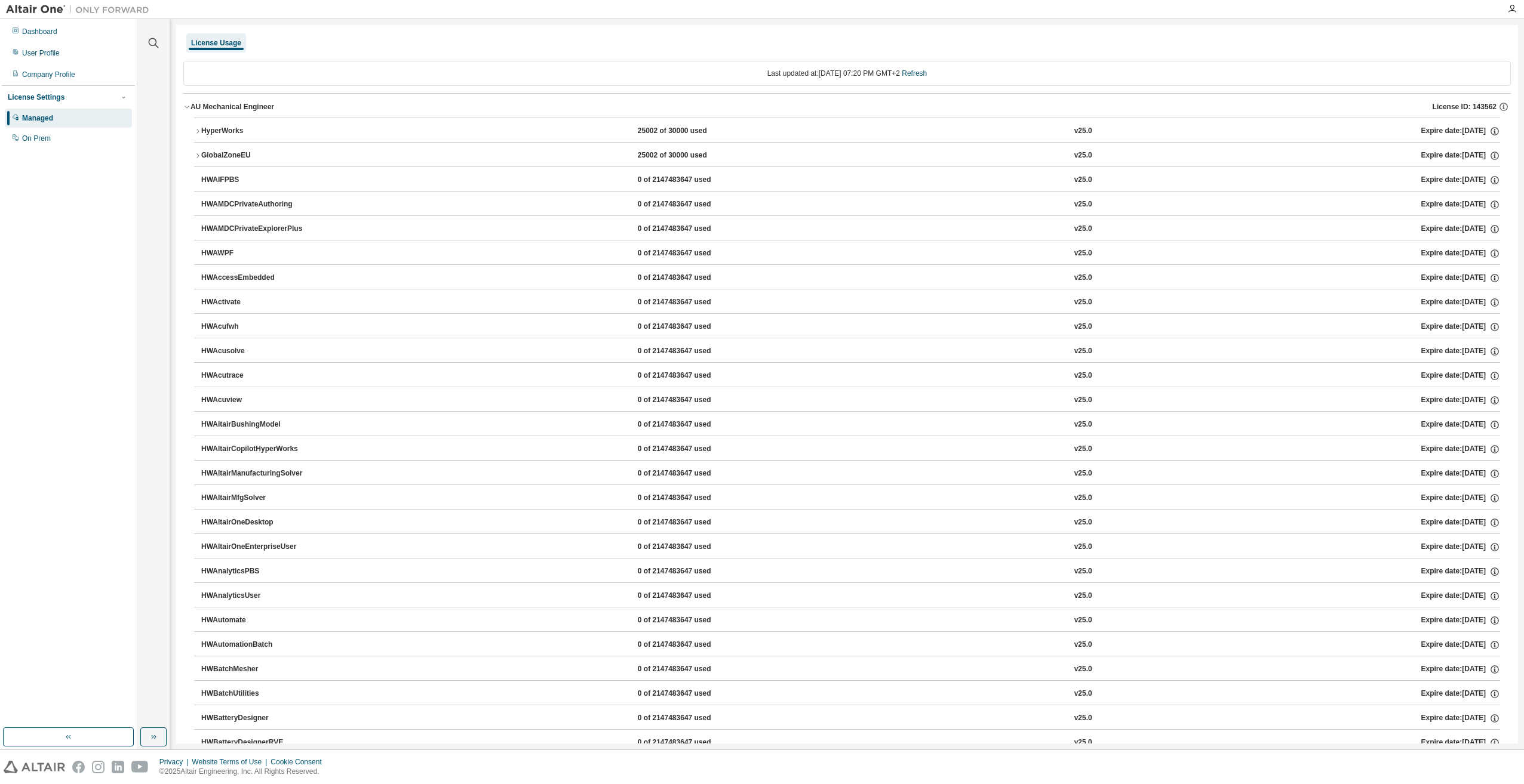
click at [196, 128] on icon "button" at bounding box center [197, 131] width 8 height 8
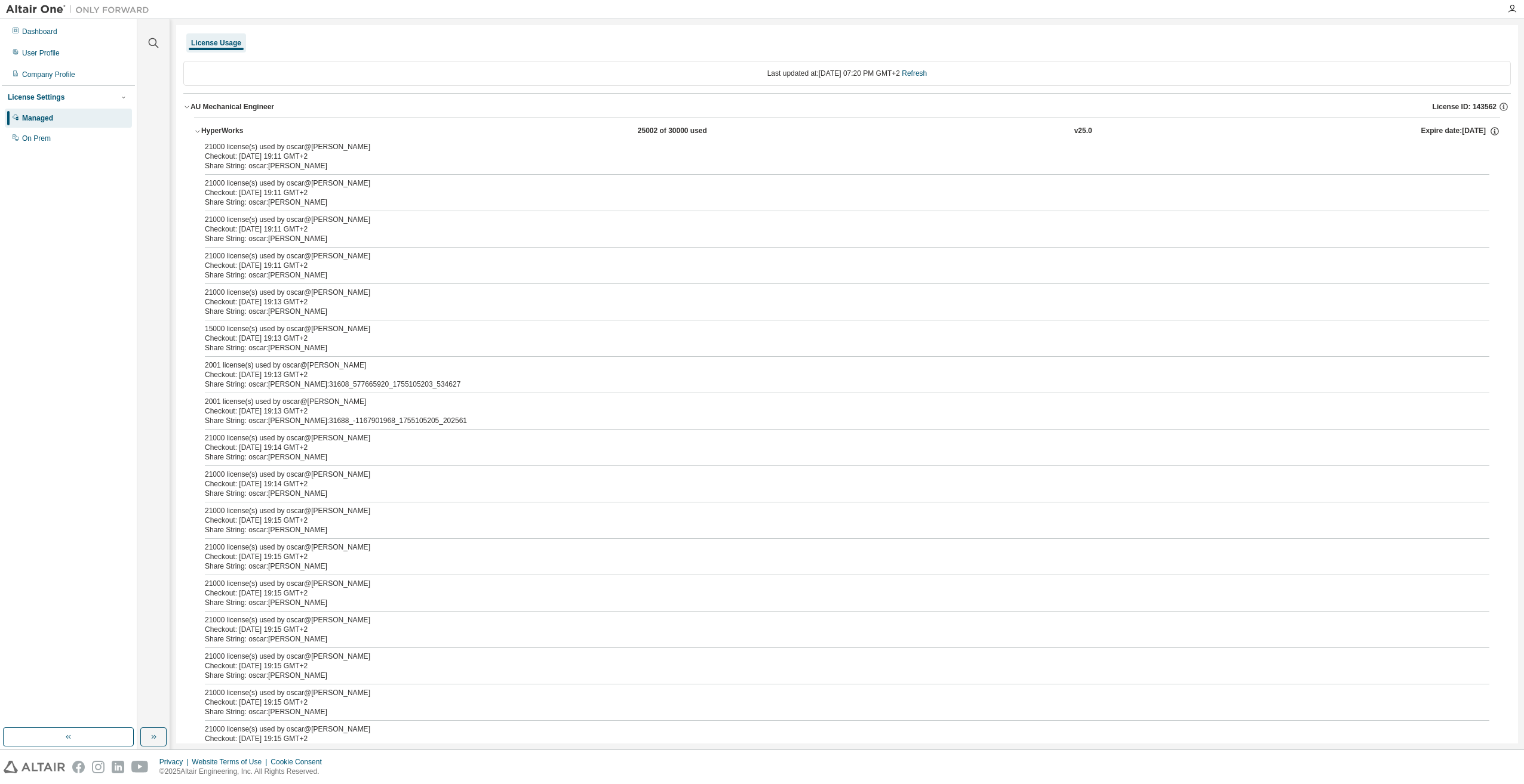
click at [270, 229] on div "Checkout: 2025-08-13 19:11 GMT+2" at bounding box center [832, 229] width 1256 height 9
drag, startPoint x: 281, startPoint y: 229, endPoint x: 50, endPoint y: 58, distance: 287.4
click at [50, 58] on div "User Profile" at bounding box center [68, 53] width 127 height 19
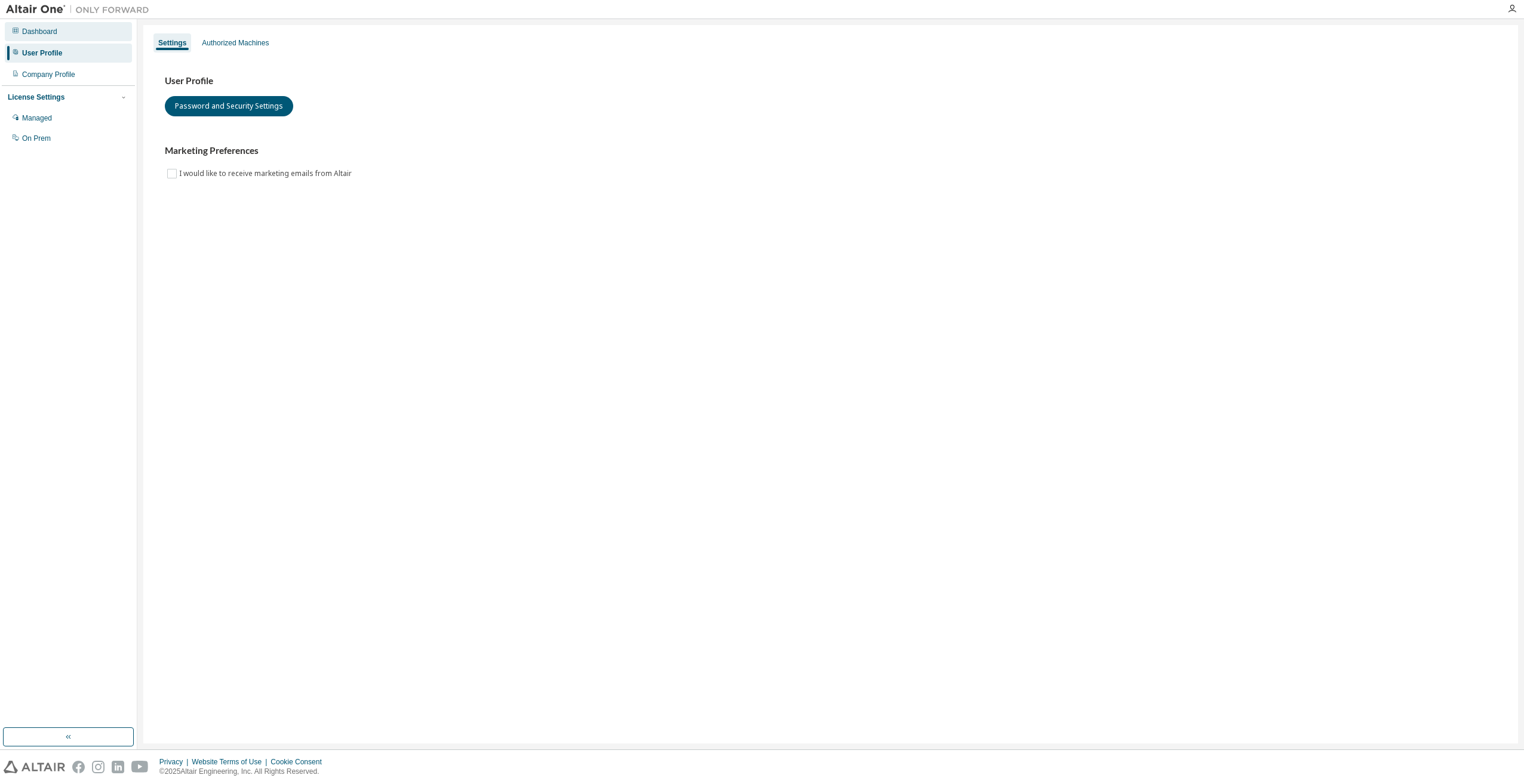
click at [47, 38] on div "Dashboard" at bounding box center [68, 31] width 127 height 19
